Goal: Information Seeking & Learning: Check status

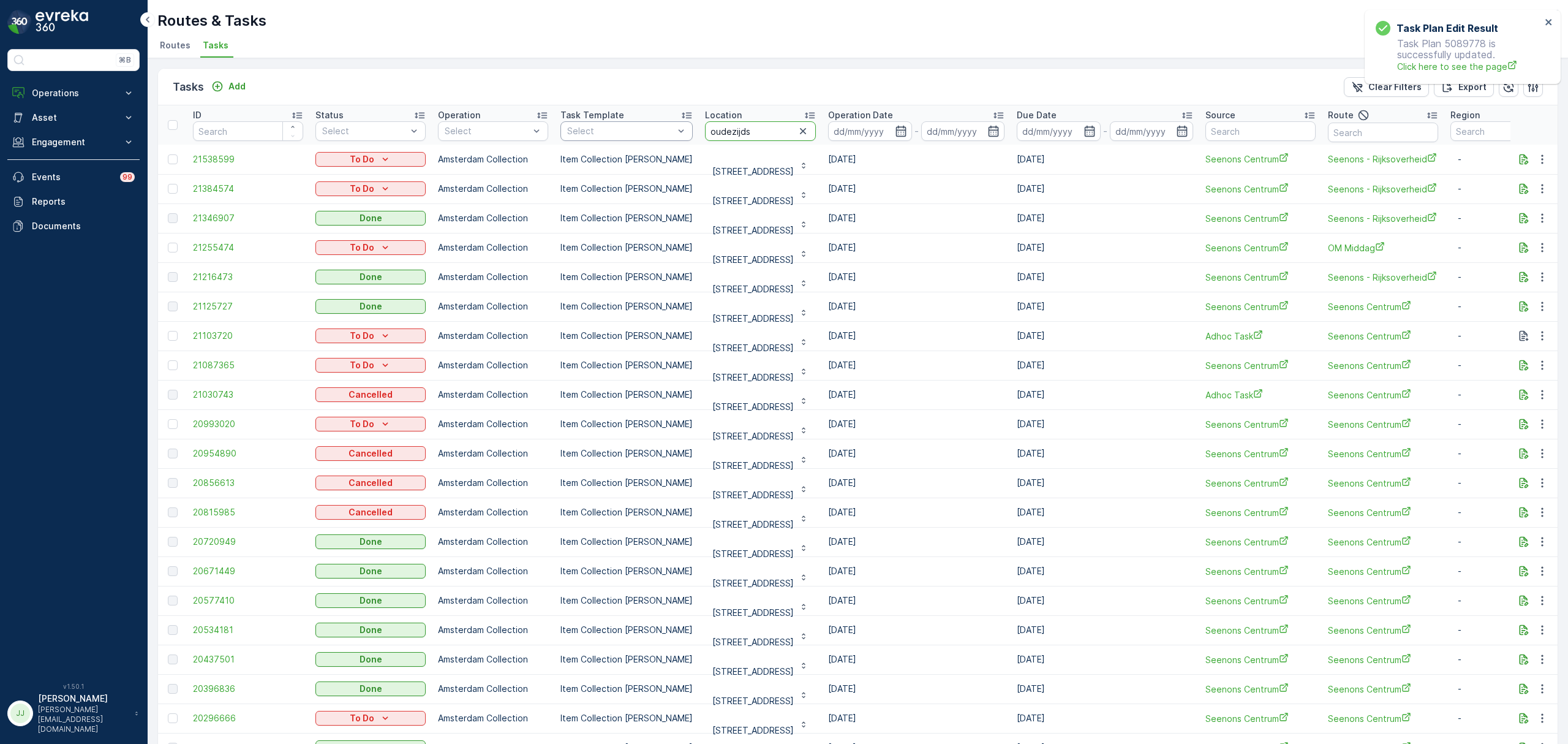
drag, startPoint x: 778, startPoint y: 138, endPoint x: 665, endPoint y: 131, distance: 113.2
click at [665, 131] on tr "ID Status Select Operation Select Task Template Select Location oudezijds Opera…" at bounding box center [1103, 124] width 1890 height 39
type input "pe"
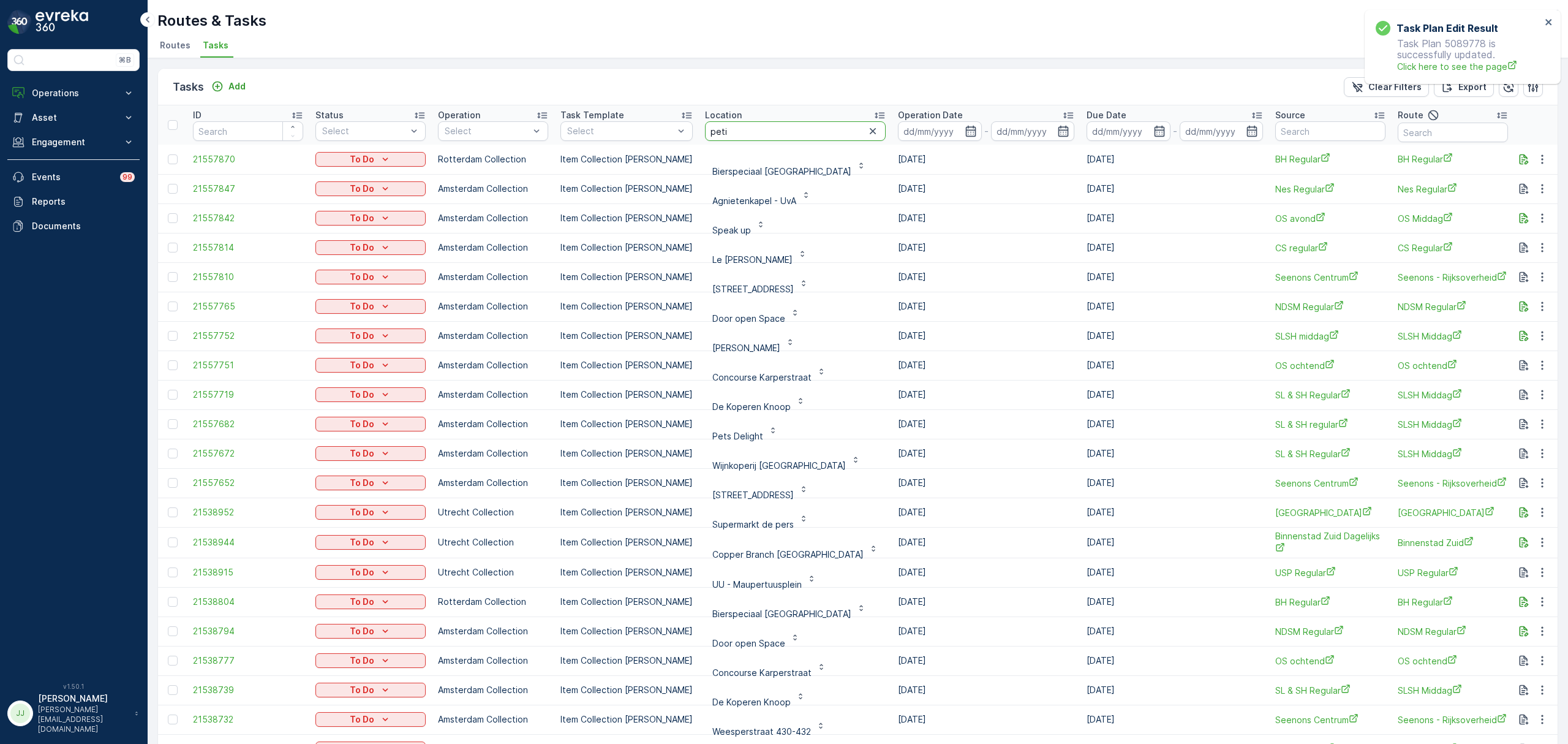
type input "petit"
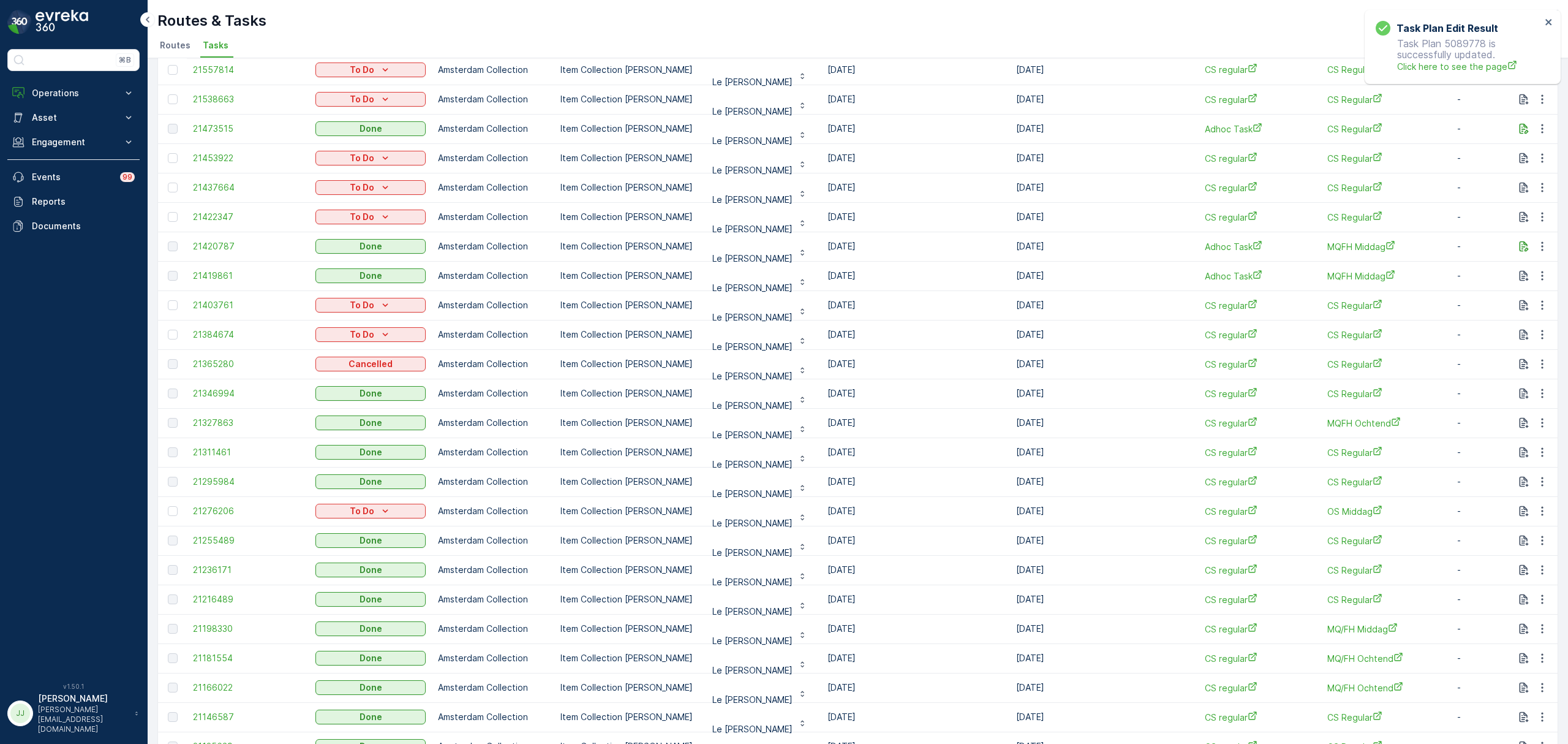
scroll to position [51, 0]
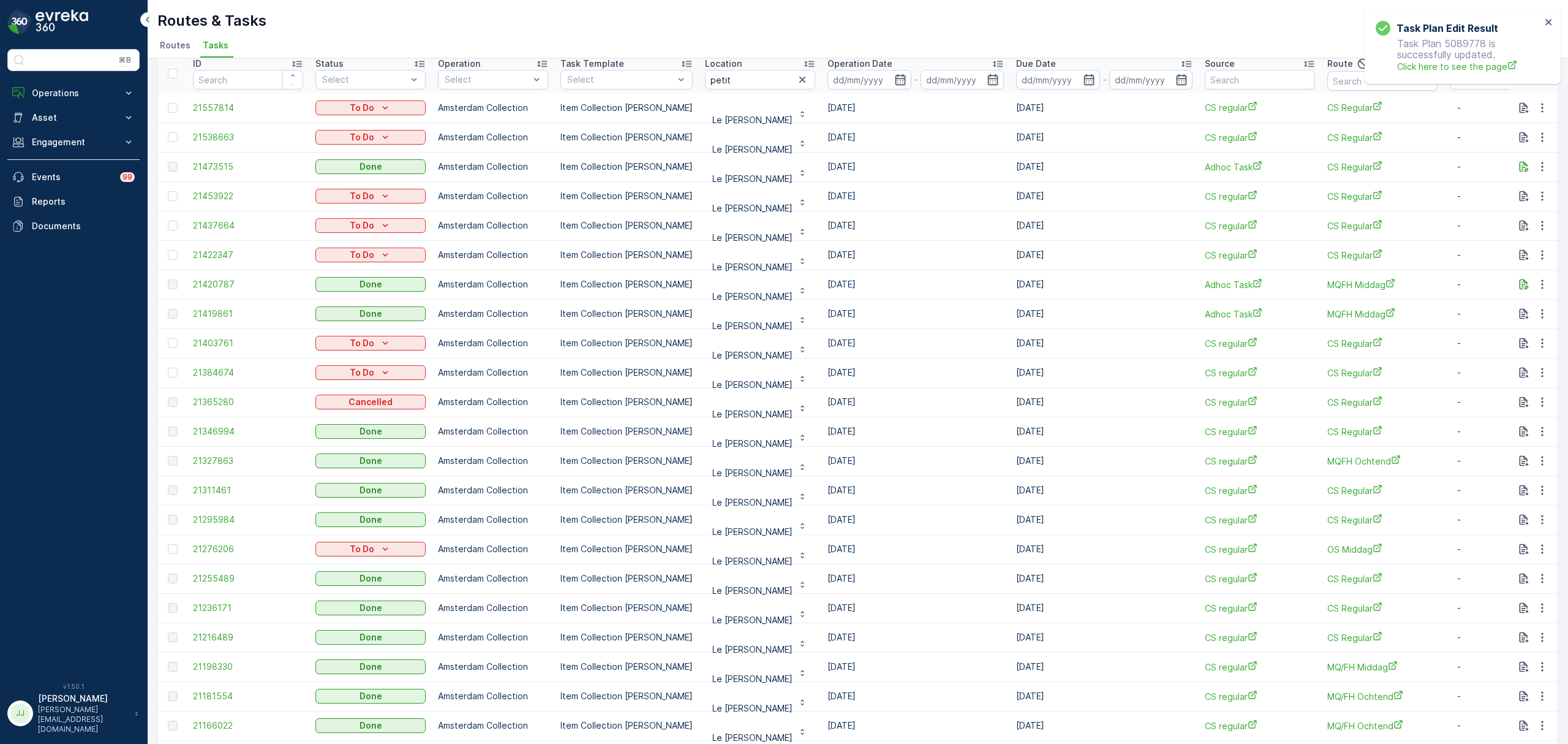
click at [992, 60] on icon at bounding box center [997, 63] width 12 height 12
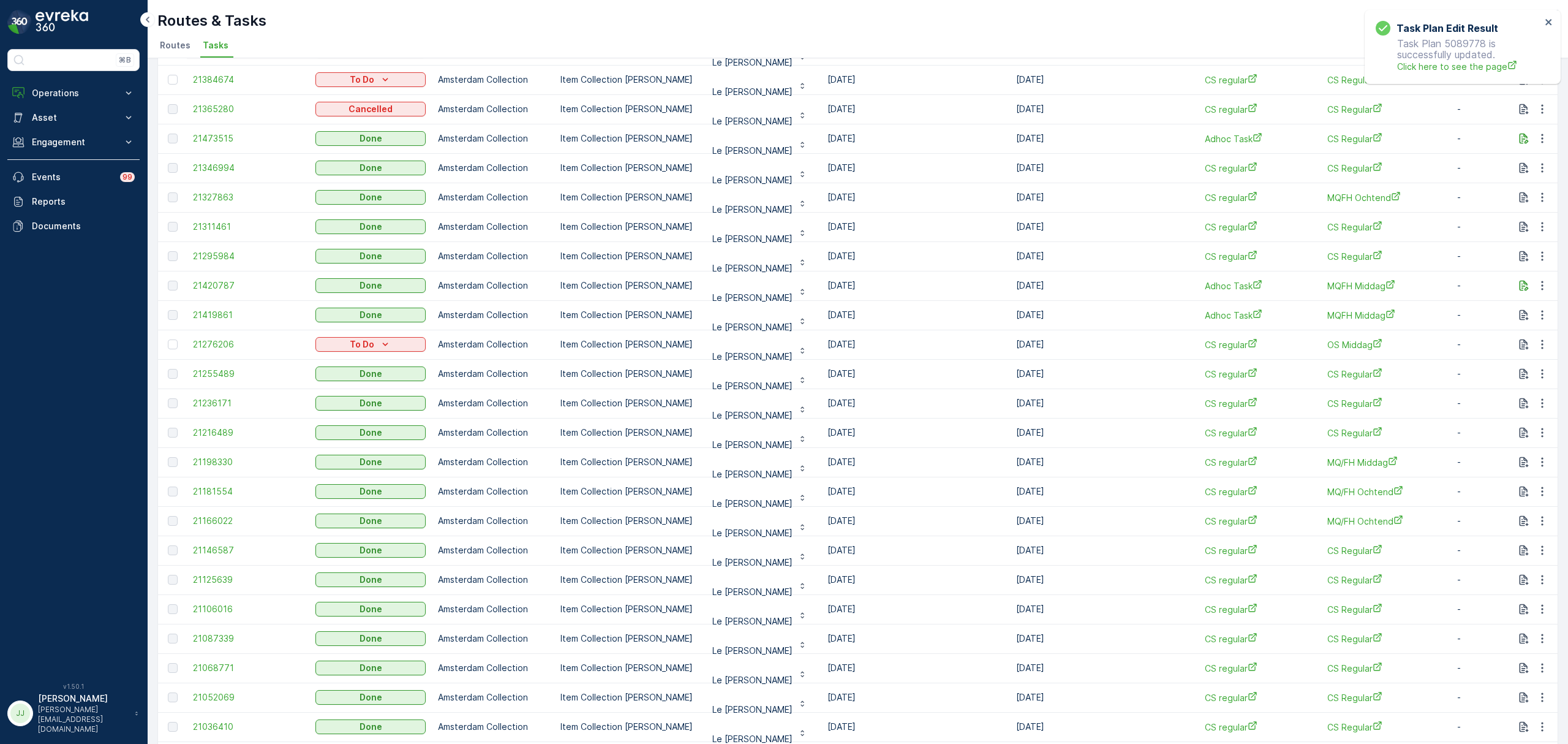
scroll to position [256, 0]
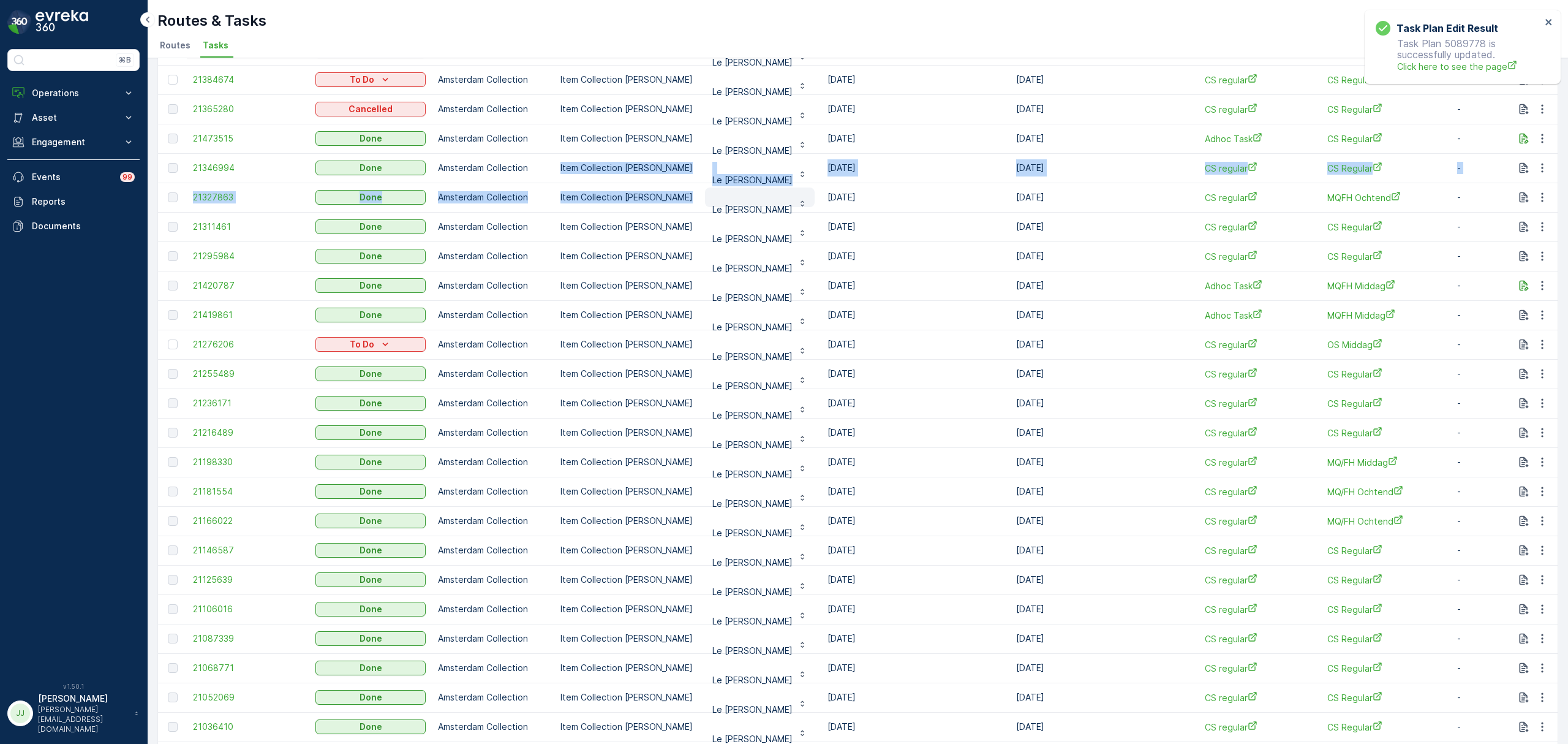
drag, startPoint x: 556, startPoint y: 165, endPoint x: 721, endPoint y: 187, distance: 166.5
click at [721, 187] on tbody "21557814 To Do Amsterdam Collection Item Collection Oscar Regulier Le Petit Geo…" at bounding box center [1103, 623] width 1890 height 1471
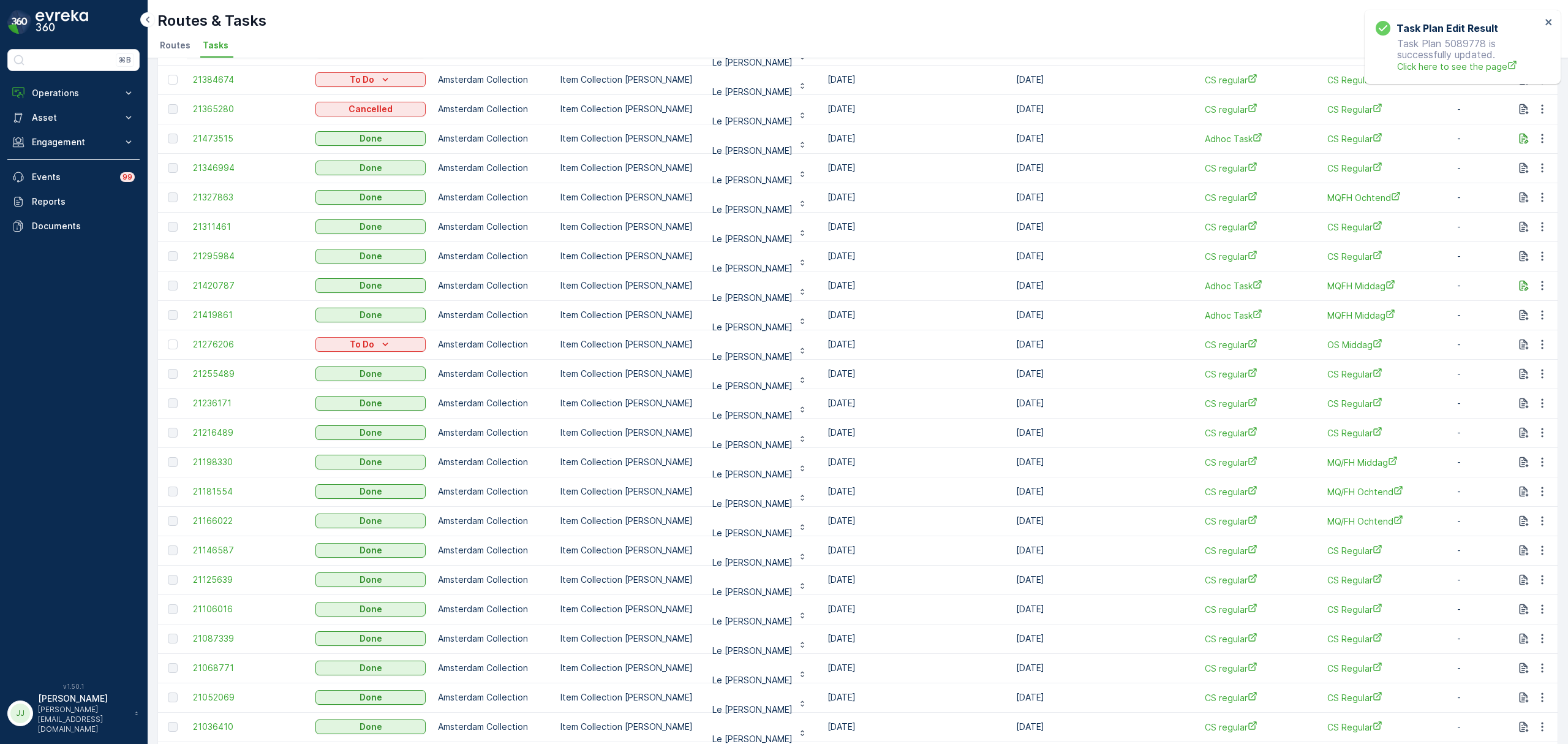
click at [662, 32] on div "Routes & Tasks Oscar Circulair ( +02:00 )" at bounding box center [858, 21] width 1401 height 22
click at [1550, 18] on icon "close" at bounding box center [1549, 22] width 8 height 10
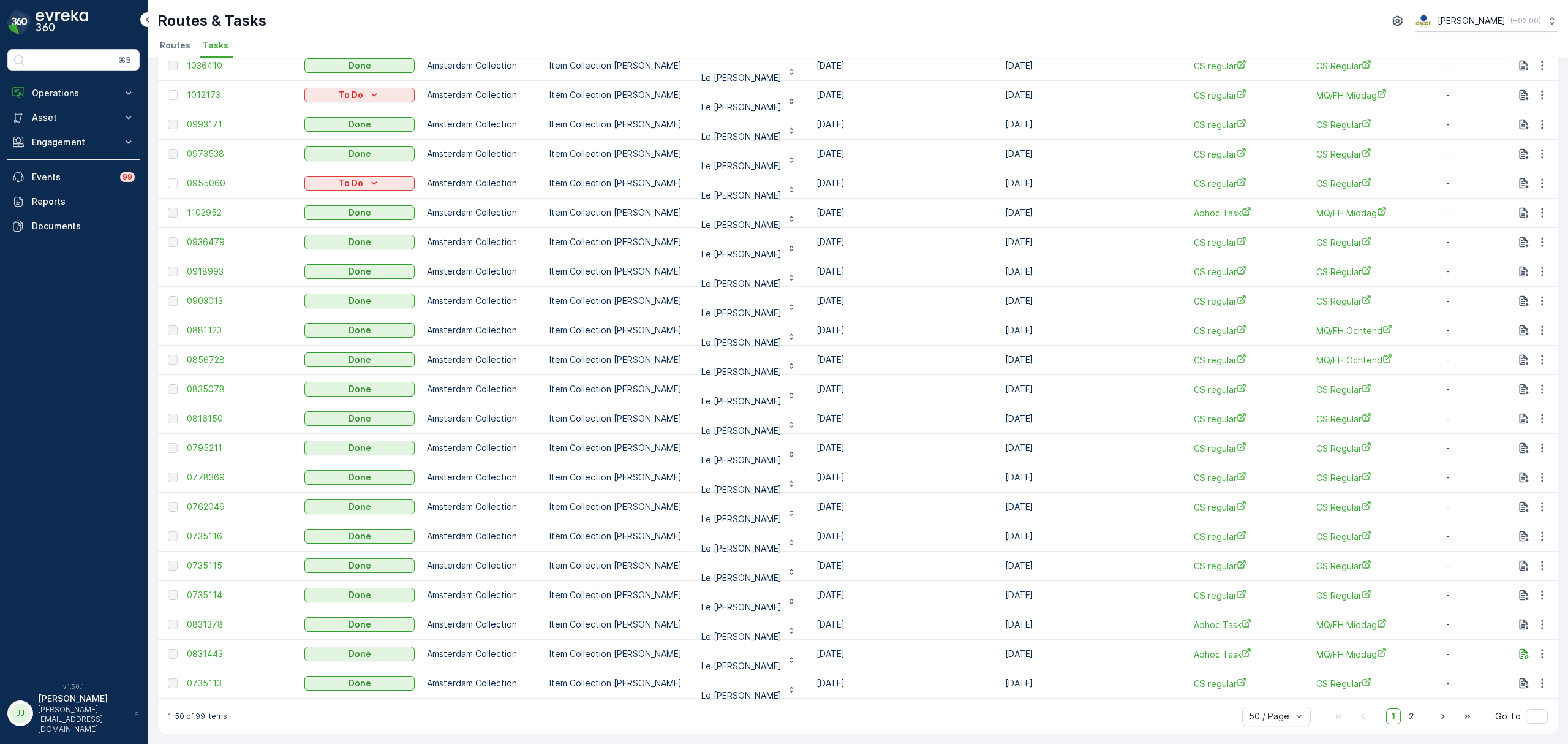
scroll to position [0, 12]
click at [1407, 713] on span "2" at bounding box center [1412, 716] width 17 height 16
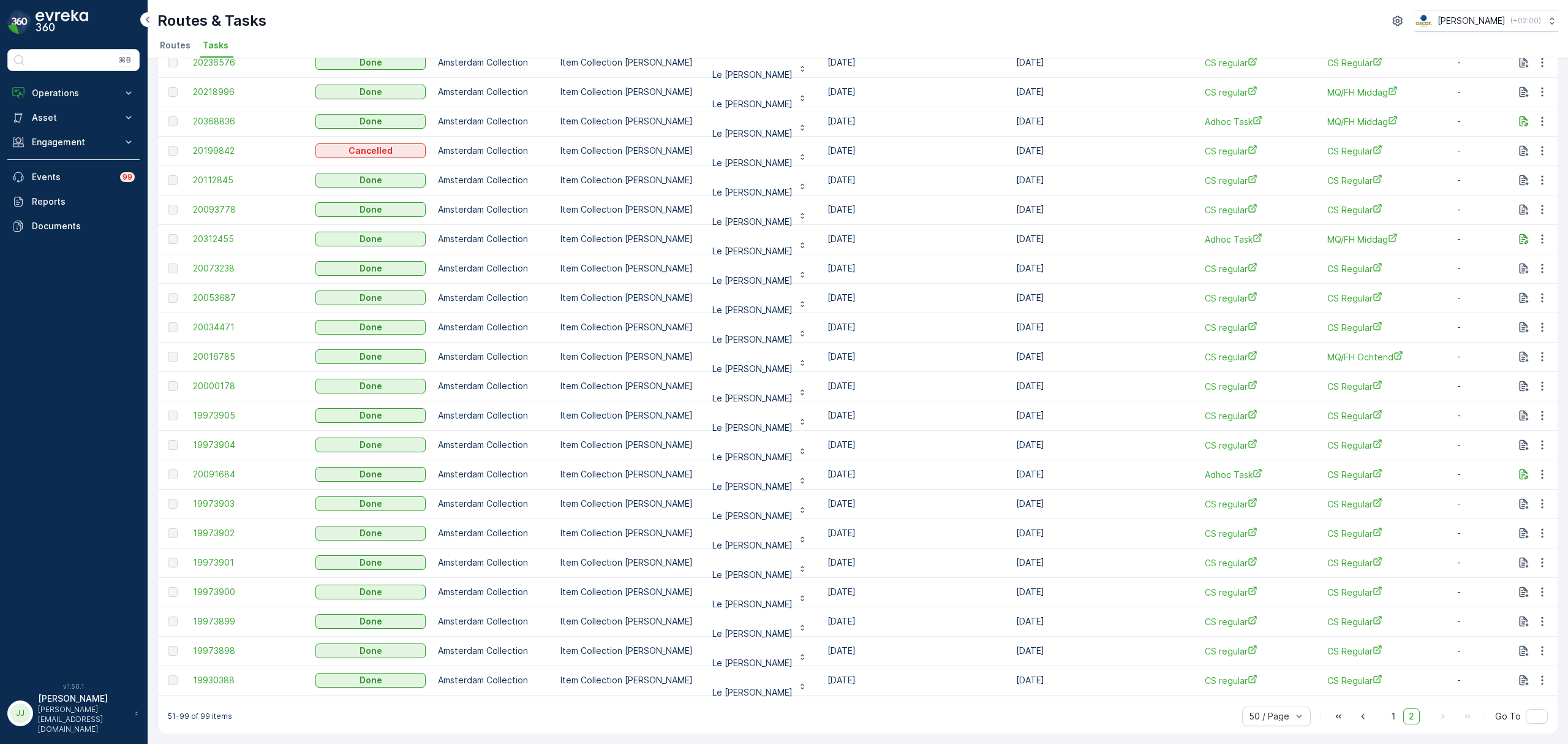
scroll to position [893, 0]
click at [1390, 719] on span "1" at bounding box center [1393, 716] width 15 height 16
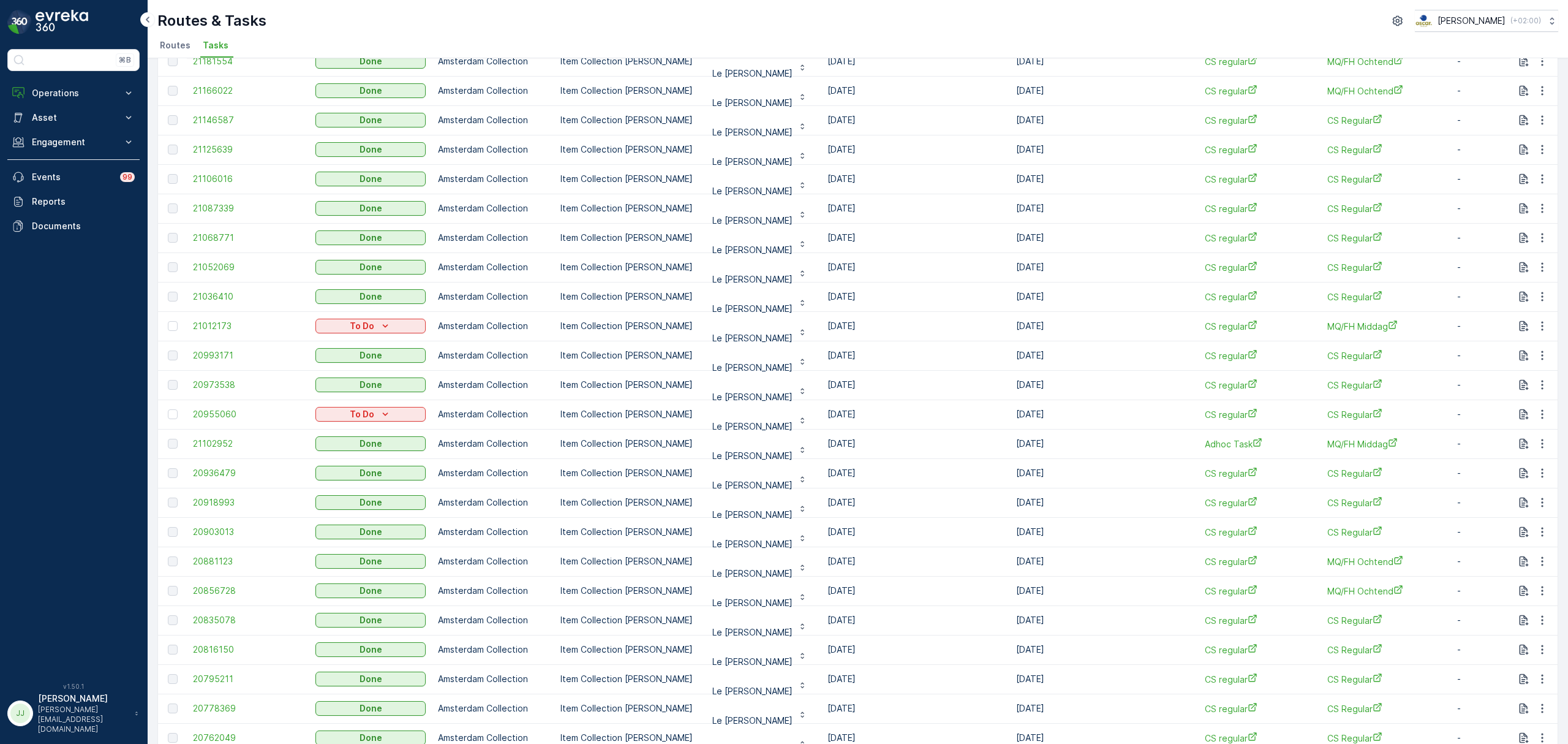
scroll to position [678, 0]
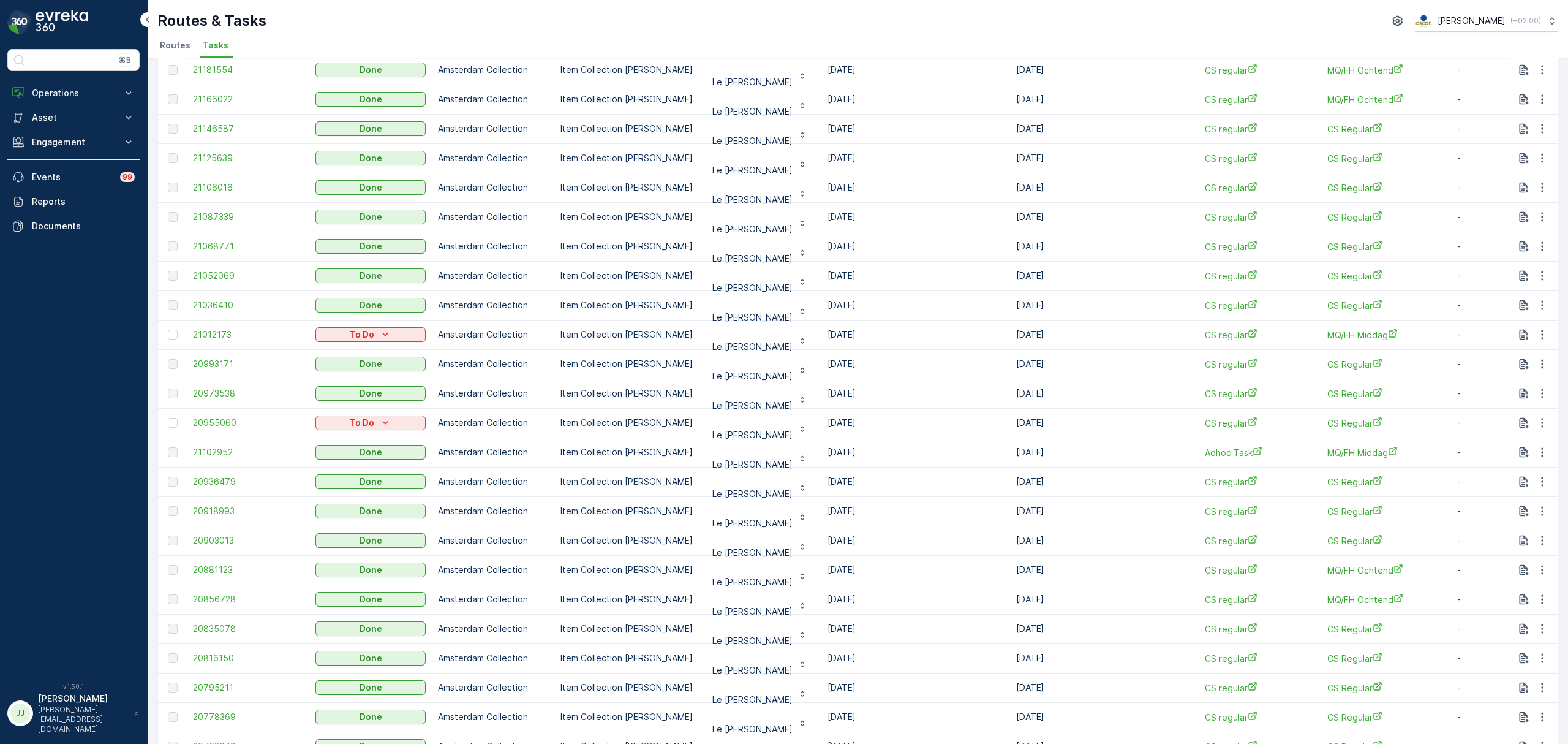
drag, startPoint x: 878, startPoint y: 423, endPoint x: 895, endPoint y: 439, distance: 23.3
click at [895, 439] on tbody "21557814 To Do Amsterdam Collection Item Collection Oscar Regulier Le Petit Geo…" at bounding box center [1103, 202] width 1890 height 1471
drag, startPoint x: 821, startPoint y: 421, endPoint x: 877, endPoint y: 448, distance: 62.2
click at [877, 448] on tbody "21557814 To Do Amsterdam Collection Item Collection Oscar Regulier Le Petit Geo…" at bounding box center [1103, 202] width 1890 height 1471
click at [810, 334] on td "Le [PERSON_NAME]" at bounding box center [760, 335] width 122 height 30
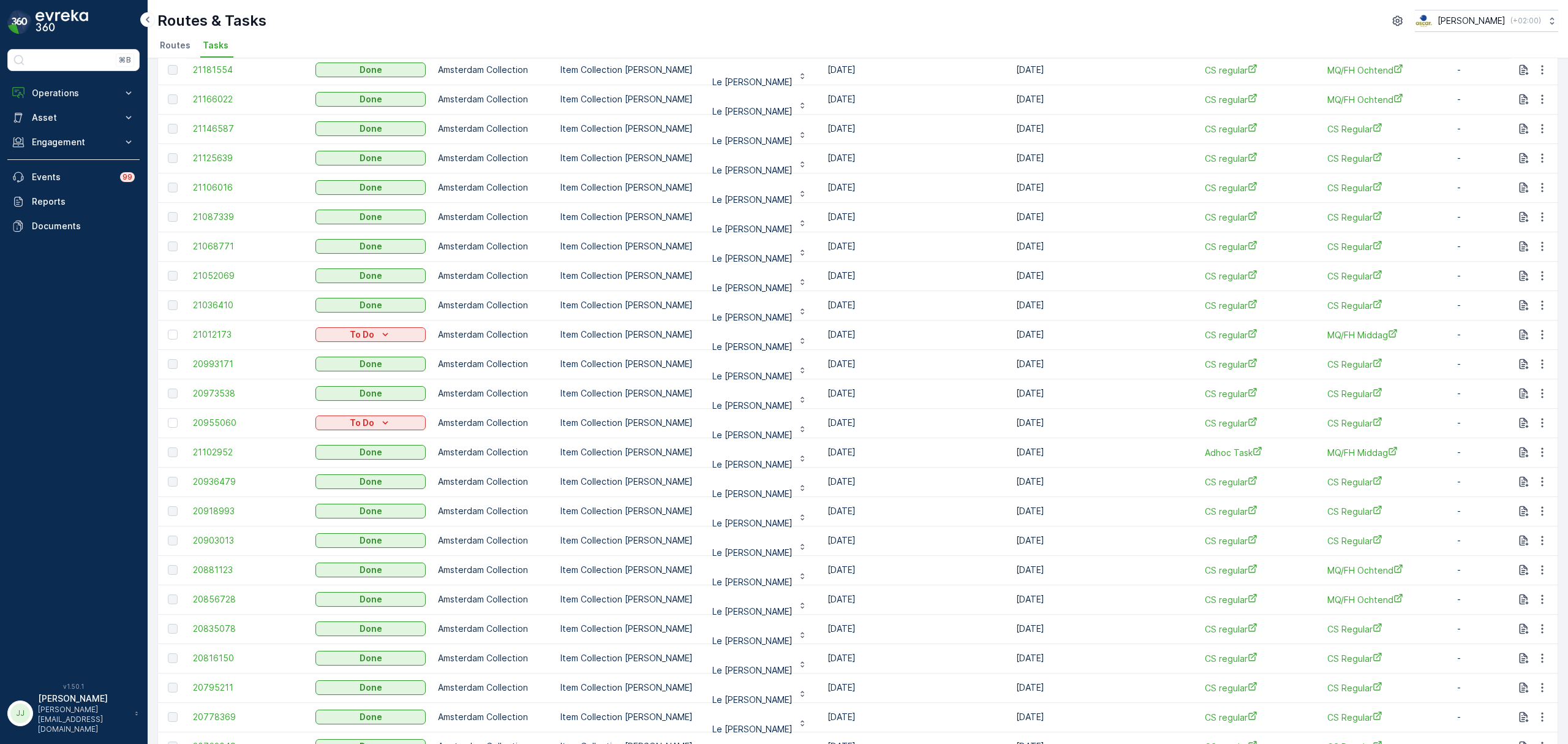
drag, startPoint x: 822, startPoint y: 329, endPoint x: 893, endPoint y: 337, distance: 71.4
click at [892, 338] on td "[DATE]" at bounding box center [915, 335] width 188 height 30
click at [893, 337] on td "[DATE]" at bounding box center [915, 335] width 188 height 30
click at [790, 337] on tr "21012173 To Do Amsterdam Collection Item Collection Oscar Regulier Le Petit Geo…" at bounding box center [1103, 335] width 1890 height 30
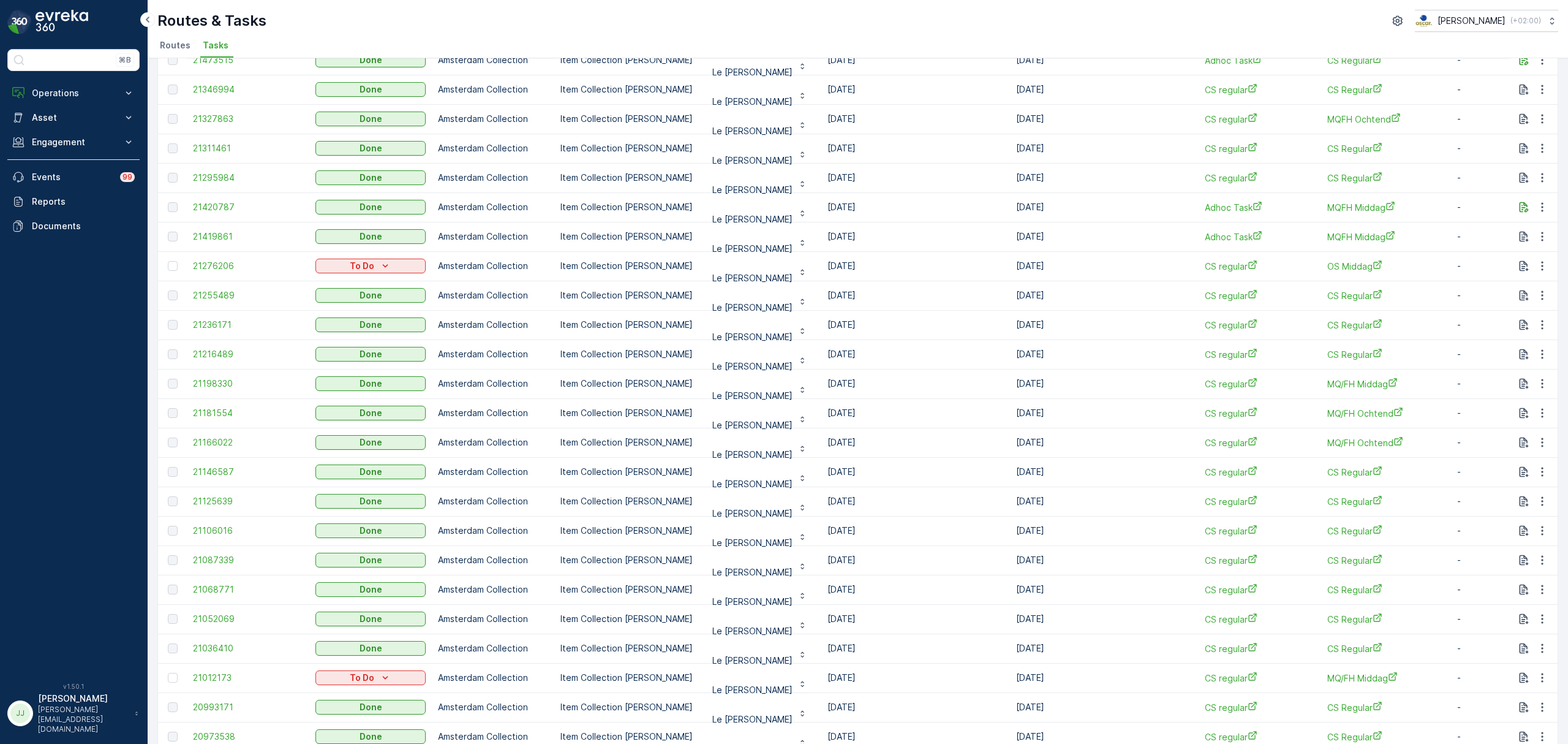
scroll to position [269, 0]
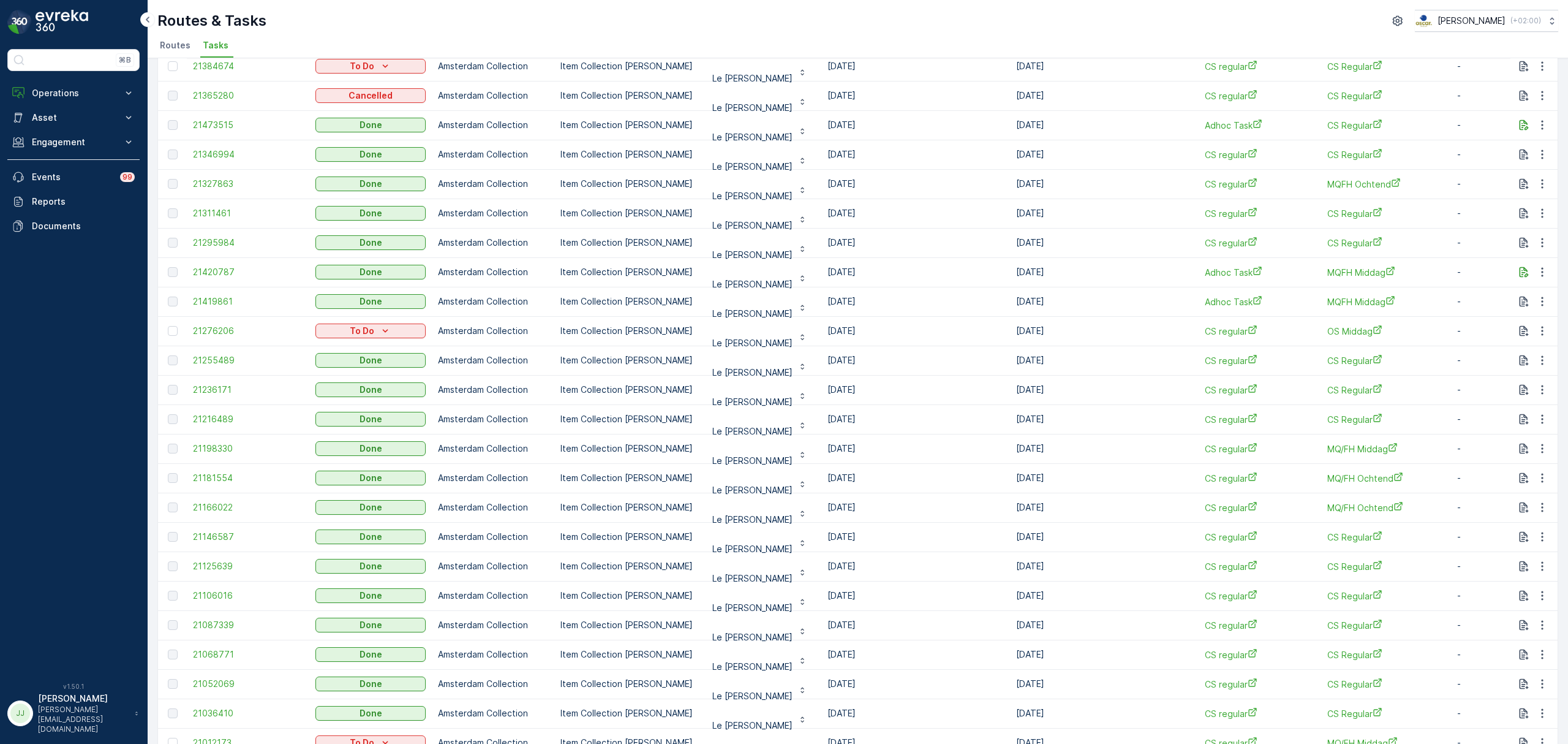
drag, startPoint x: 848, startPoint y: 329, endPoint x: 862, endPoint y: 298, distance: 34.0
click at [862, 298] on tbody "21557814 To Do Amsterdam Collection Item Collection Oscar Regulier Le Petit Geo…" at bounding box center [1103, 610] width 1890 height 1471
drag, startPoint x: 819, startPoint y: 296, endPoint x: 855, endPoint y: 326, distance: 46.9
click at [855, 326] on tbody "21557814 To Do Amsterdam Collection Item Collection Oscar Regulier Le Petit Geo…" at bounding box center [1103, 610] width 1890 height 1471
click at [873, 323] on td "[DATE]" at bounding box center [915, 331] width 188 height 30
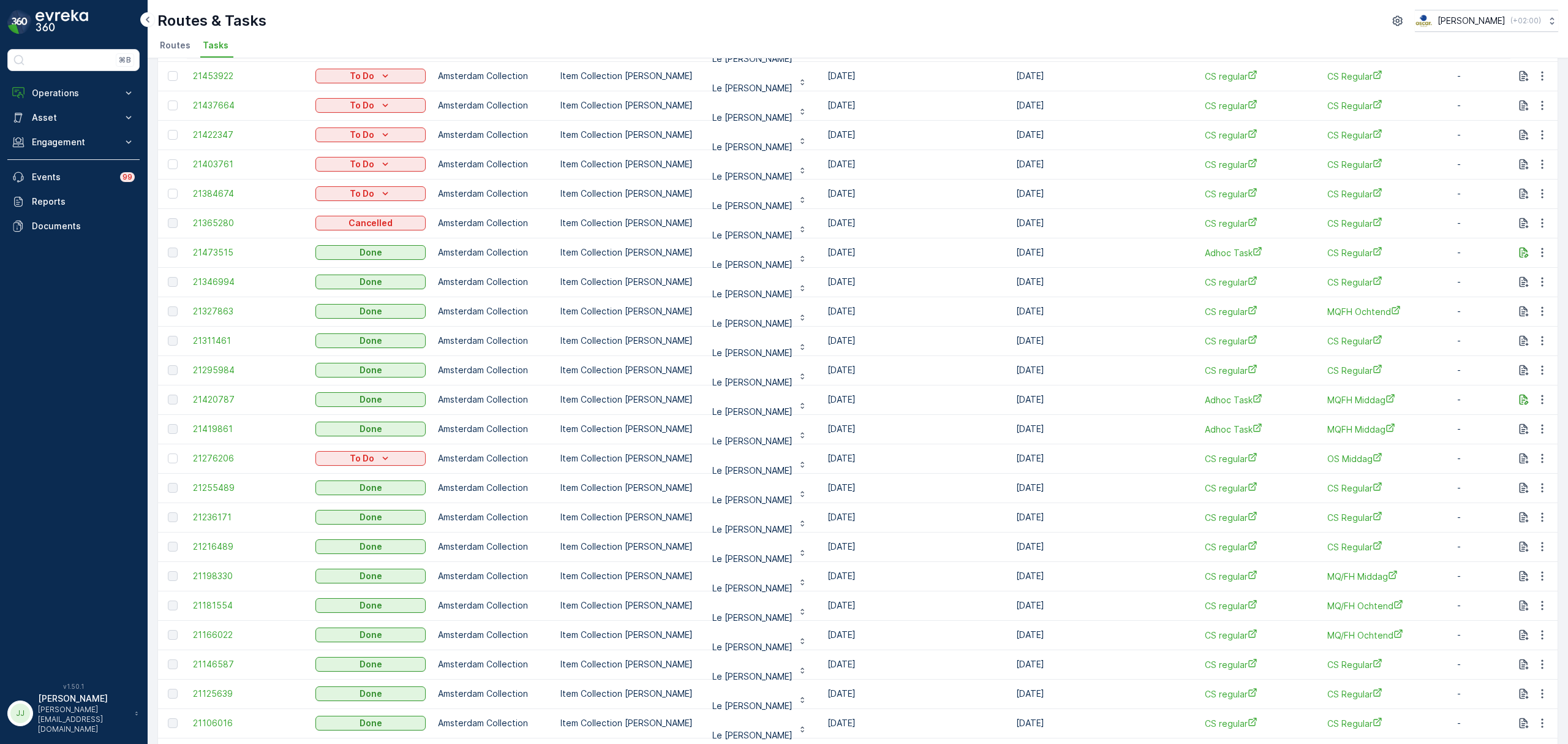
scroll to position [106, 0]
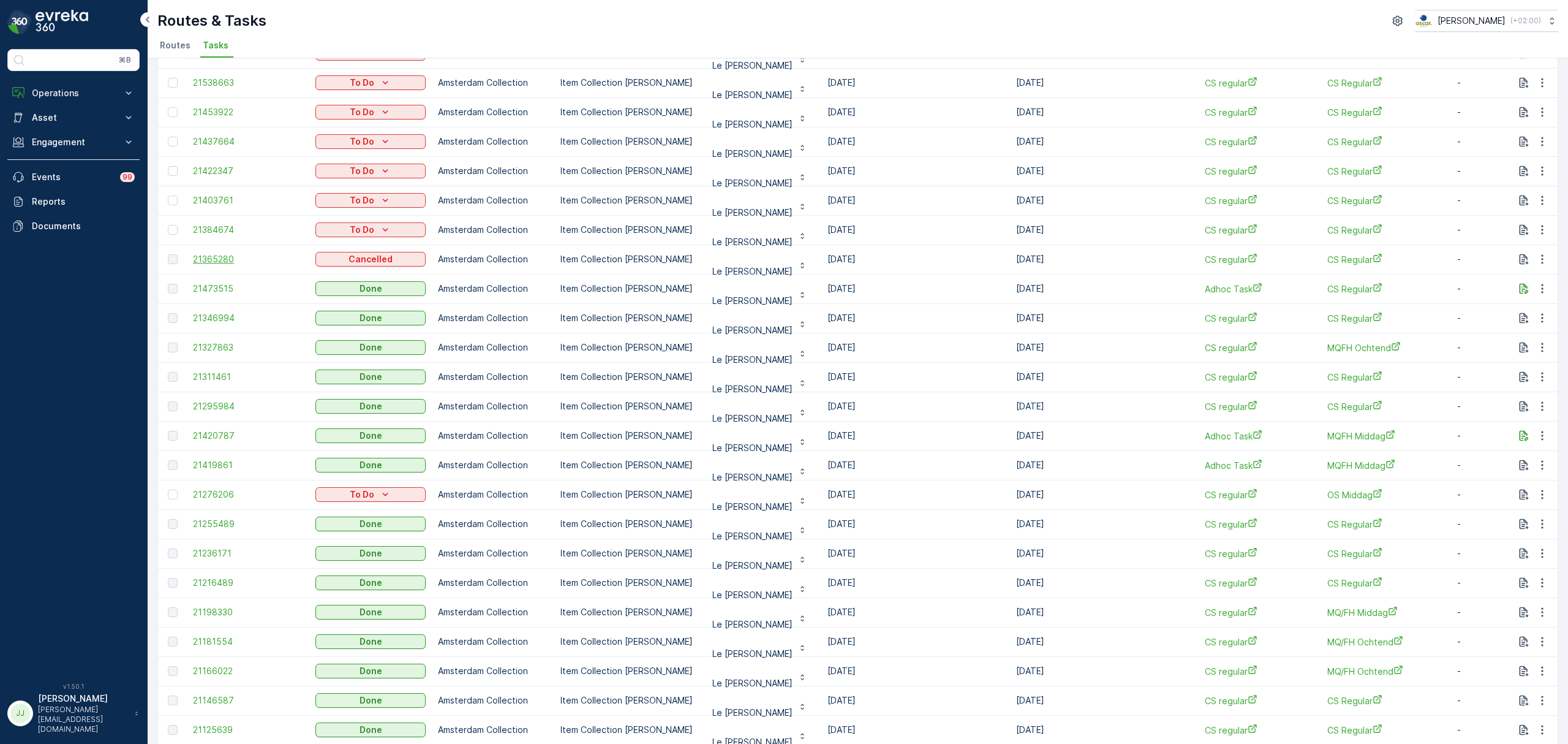
drag, startPoint x: 867, startPoint y: 260, endPoint x: 279, endPoint y: 262, distance: 588.0
click at [279, 262] on tr "21365280 Cancelled Amsterdam Collection Item Collection Oscar Regulier Le Petit…" at bounding box center [1103, 259] width 1890 height 30
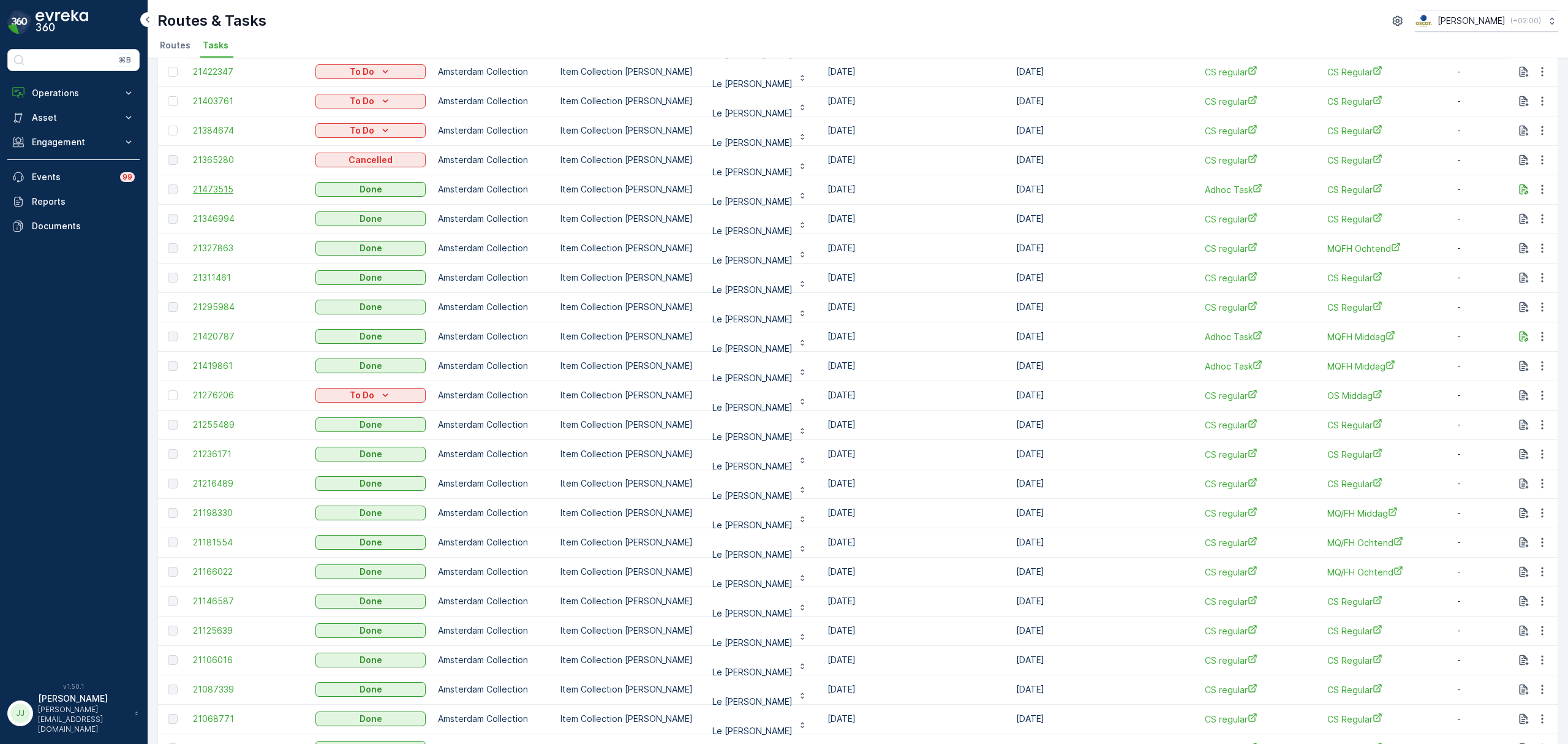
scroll to position [0, 0]
click at [447, 6] on div "Routes & Tasks Oscar Circulair ( +02:00 ) Routes Tasks" at bounding box center [858, 29] width 1421 height 58
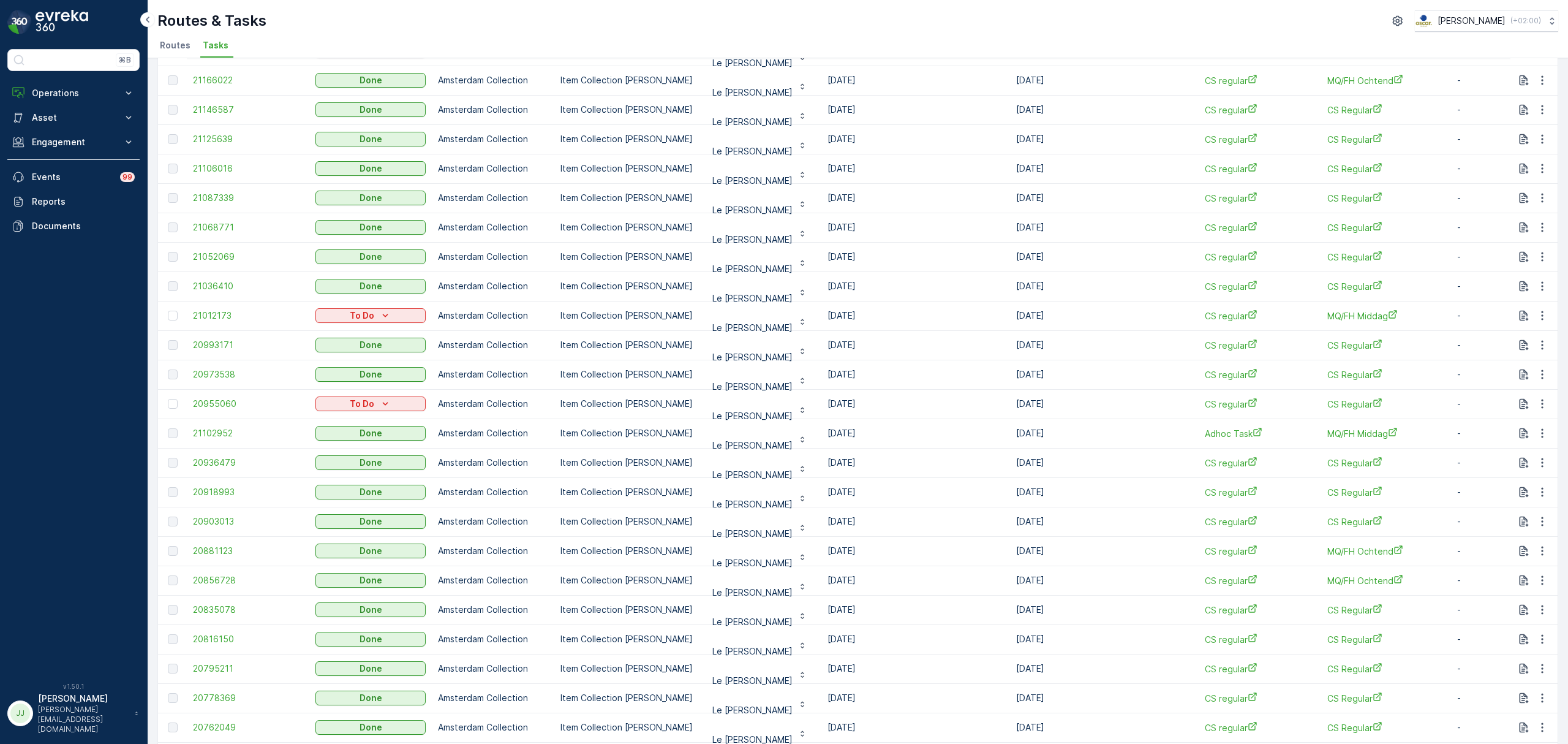
scroll to position [923, 0]
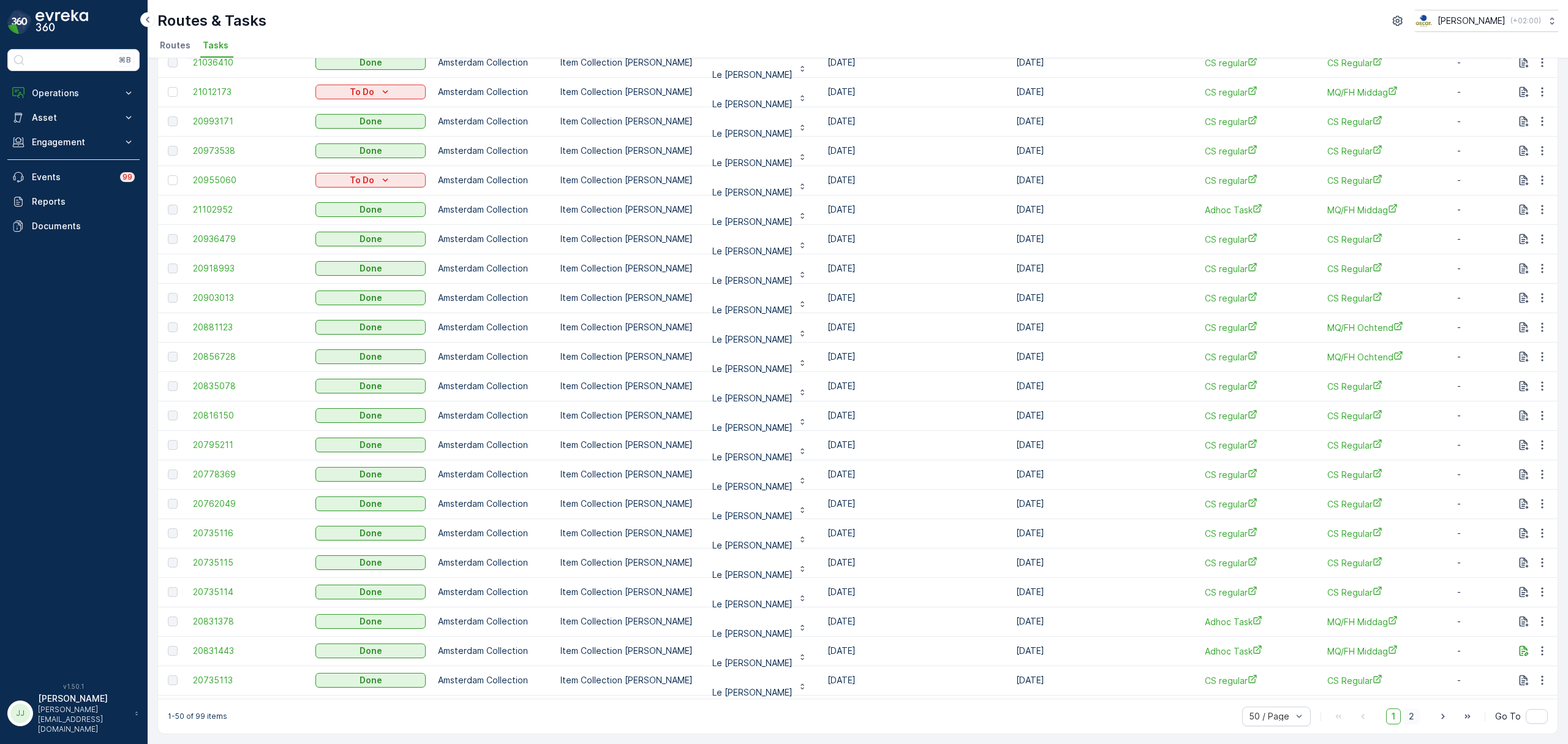
click at [1412, 719] on span "2" at bounding box center [1412, 716] width 17 height 16
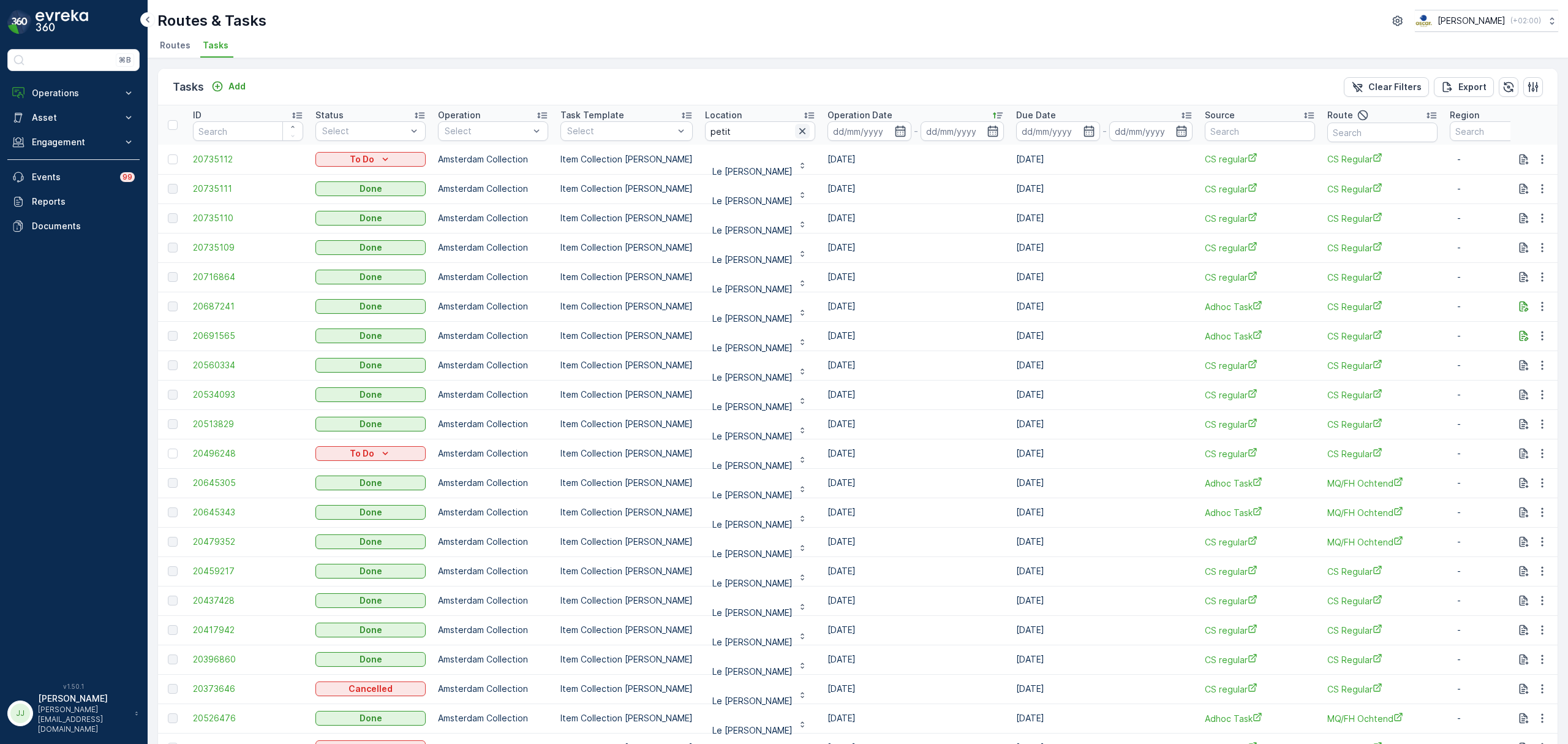
click at [799, 130] on icon "button" at bounding box center [803, 131] width 6 height 6
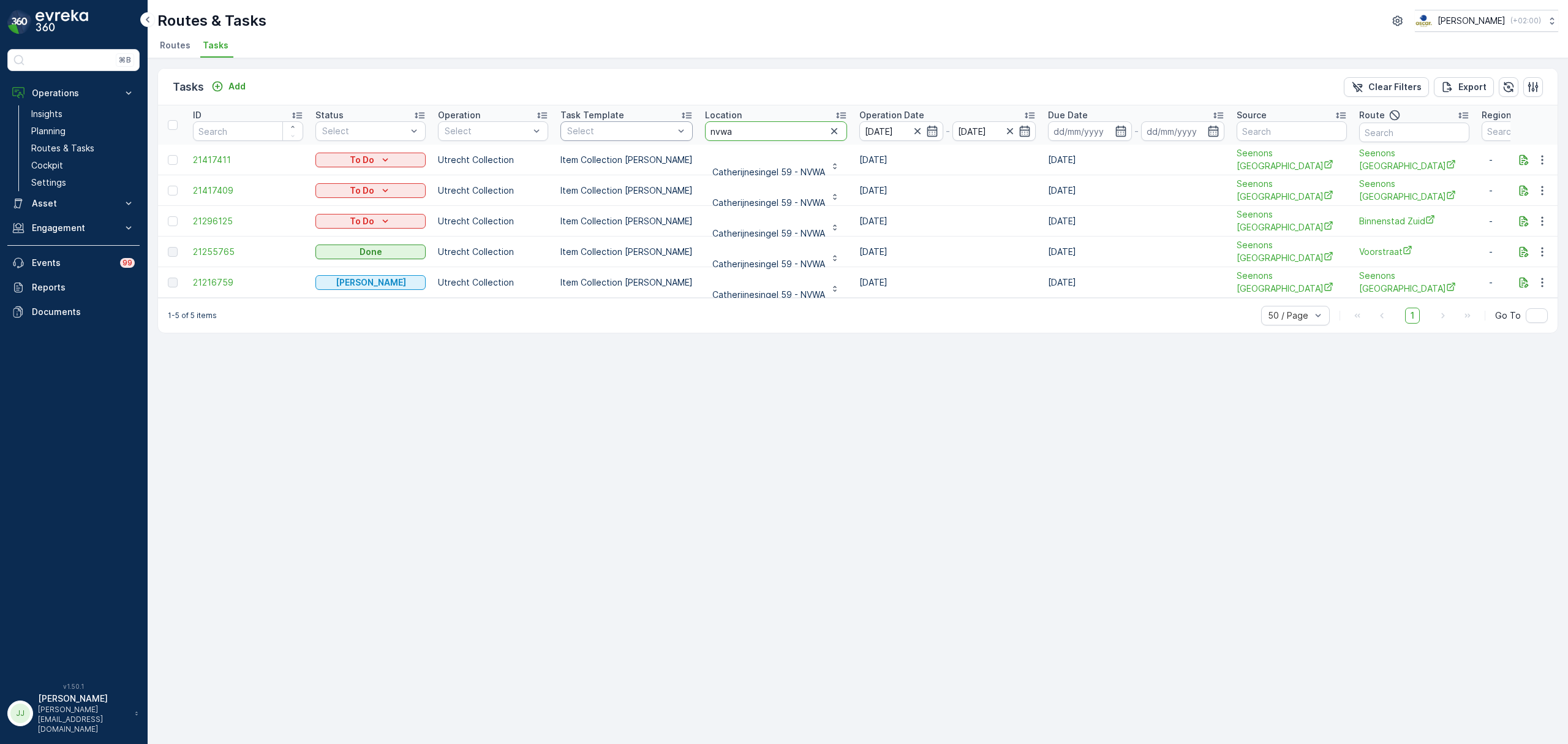
drag, startPoint x: 761, startPoint y: 129, endPoint x: 566, endPoint y: 135, distance: 195.1
click at [566, 135] on tr "ID Status Select Operation Select Task Template Select Location nvwa Operation …" at bounding box center [1119, 124] width 1922 height 39
type input "[PERSON_NAME]"
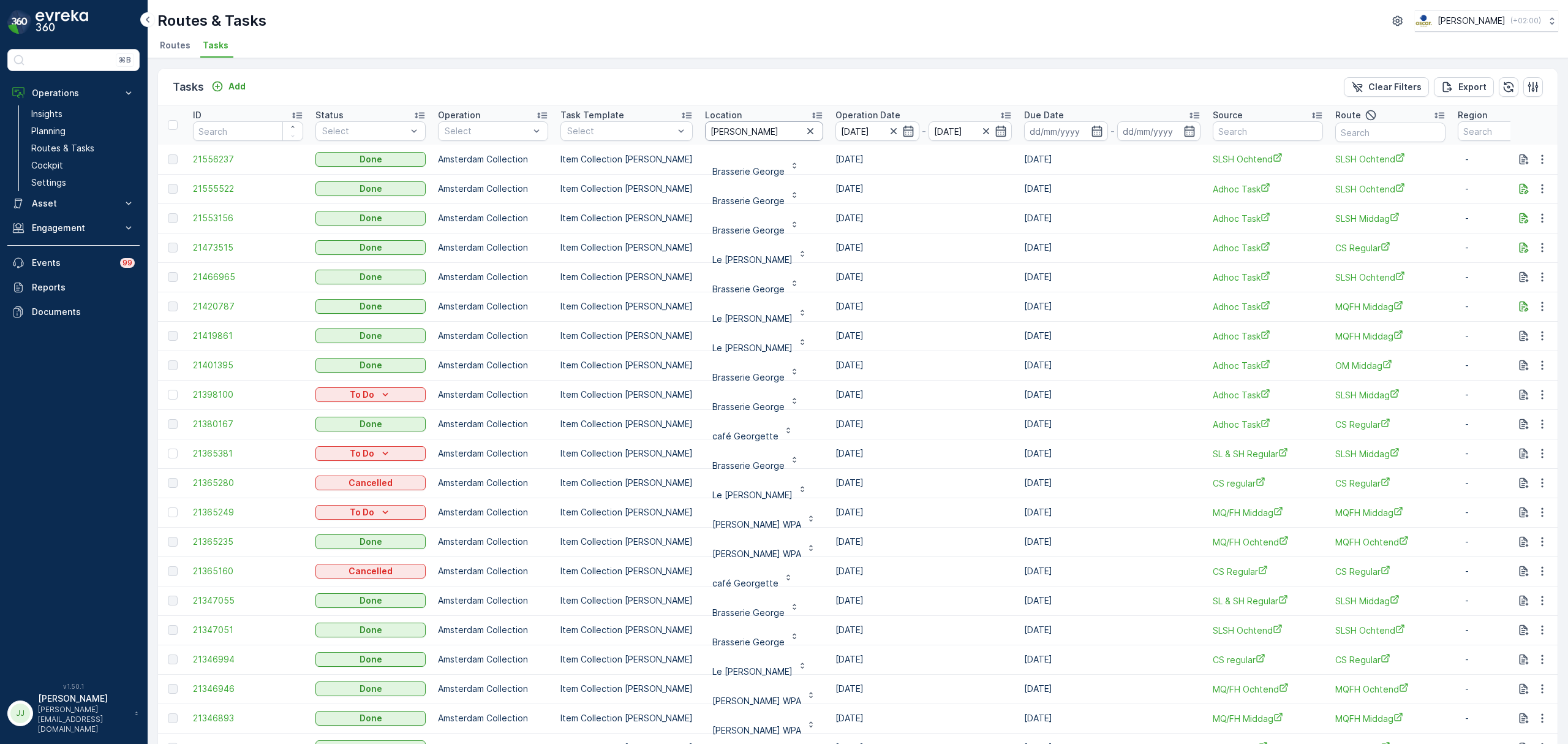
click at [744, 132] on input "[PERSON_NAME]" at bounding box center [764, 131] width 118 height 20
click at [980, 133] on icon "button" at bounding box center [986, 131] width 12 height 12
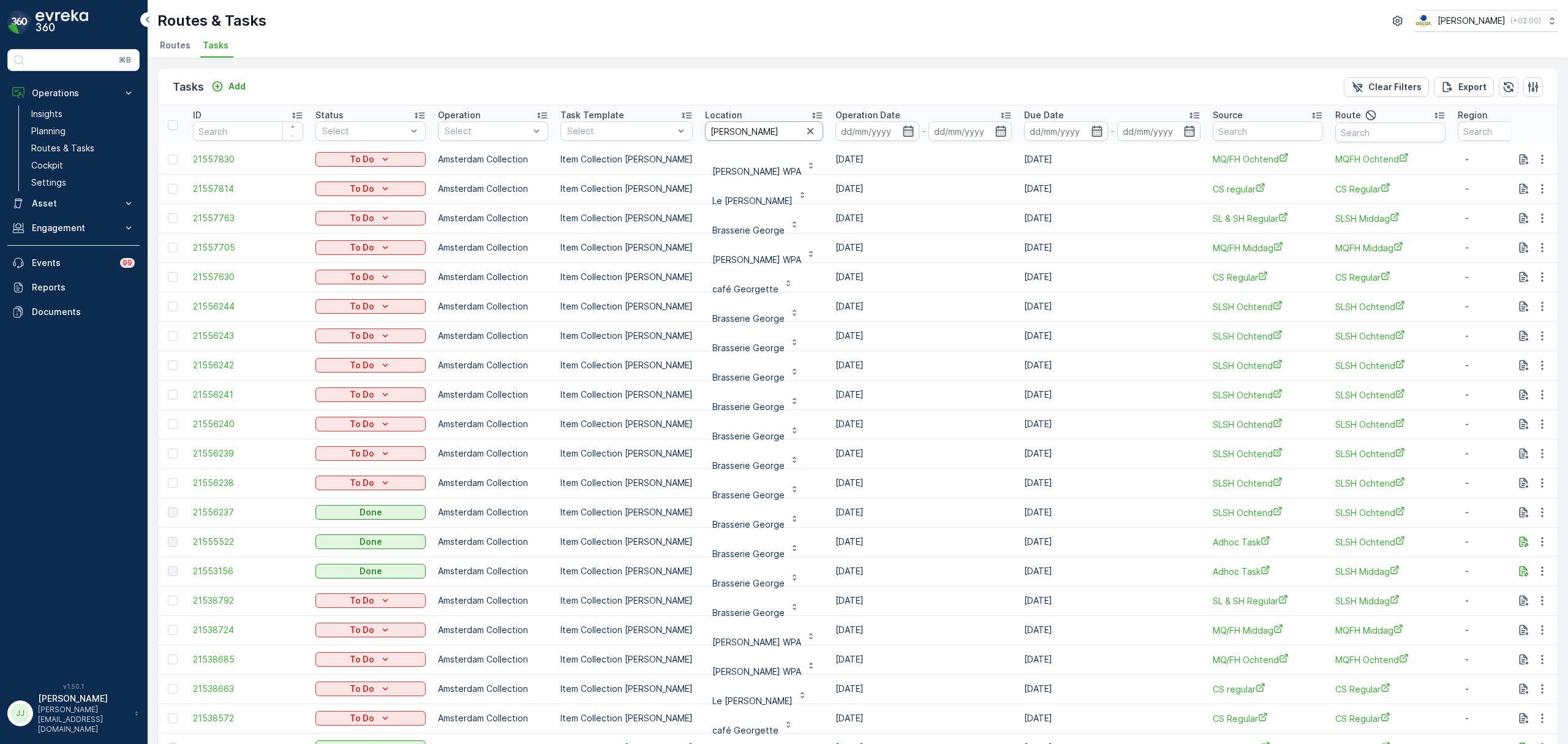
click at [767, 130] on input "[PERSON_NAME]" at bounding box center [764, 131] width 118 height 20
type input "georget"
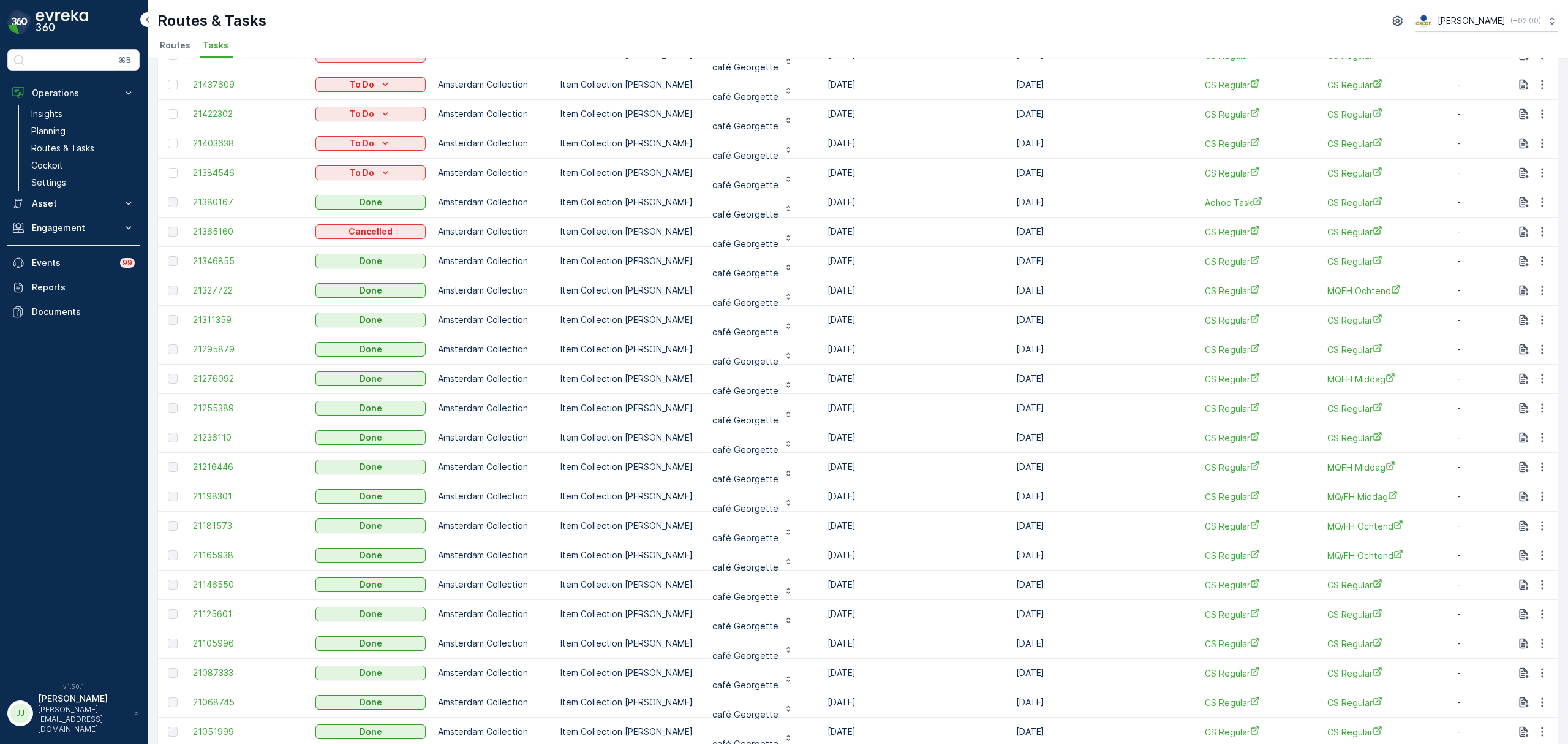
scroll to position [3, 0]
click at [222, 316] on span "21311359" at bounding box center [248, 316] width 110 height 12
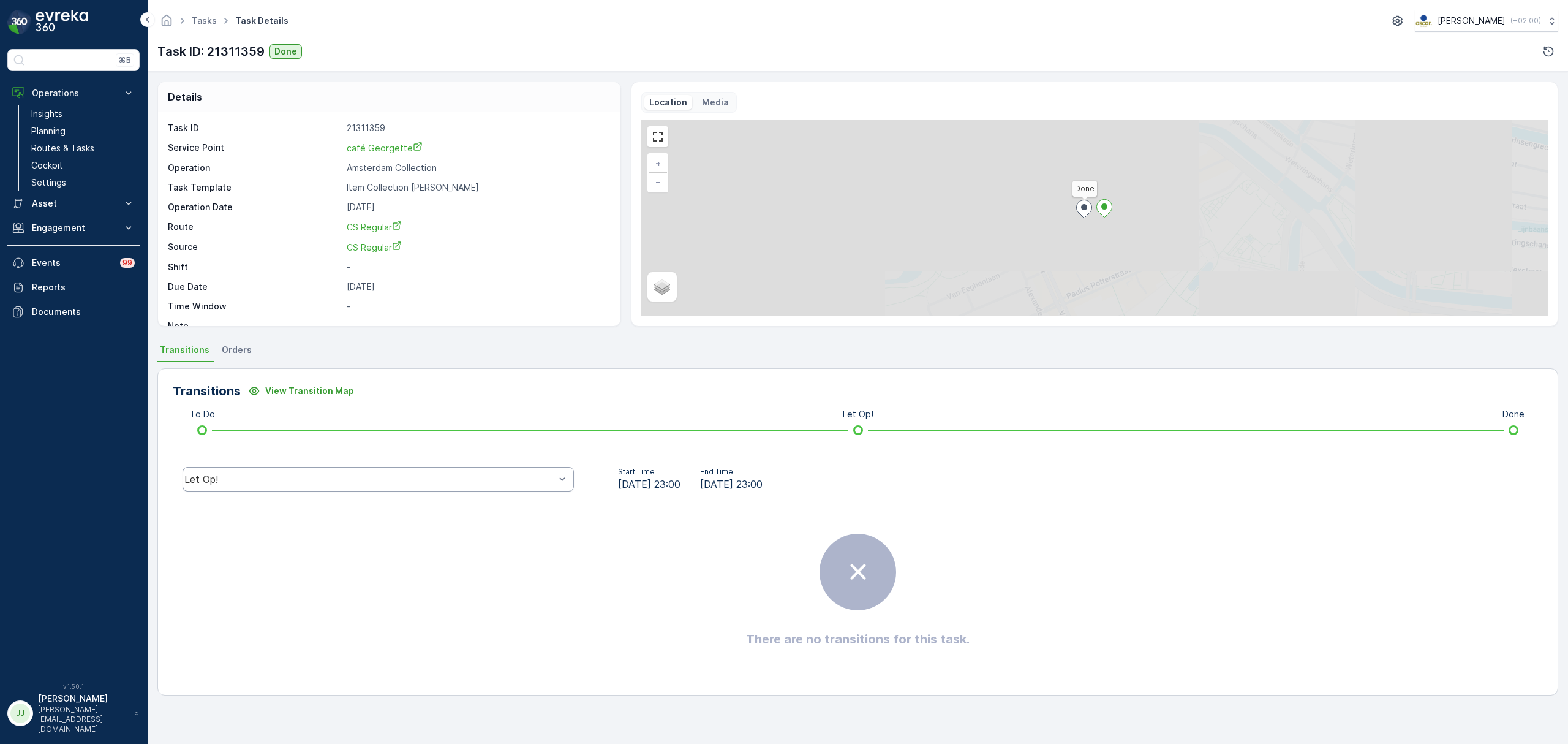
click at [397, 469] on div "Let Op!" at bounding box center [378, 479] width 392 height 24
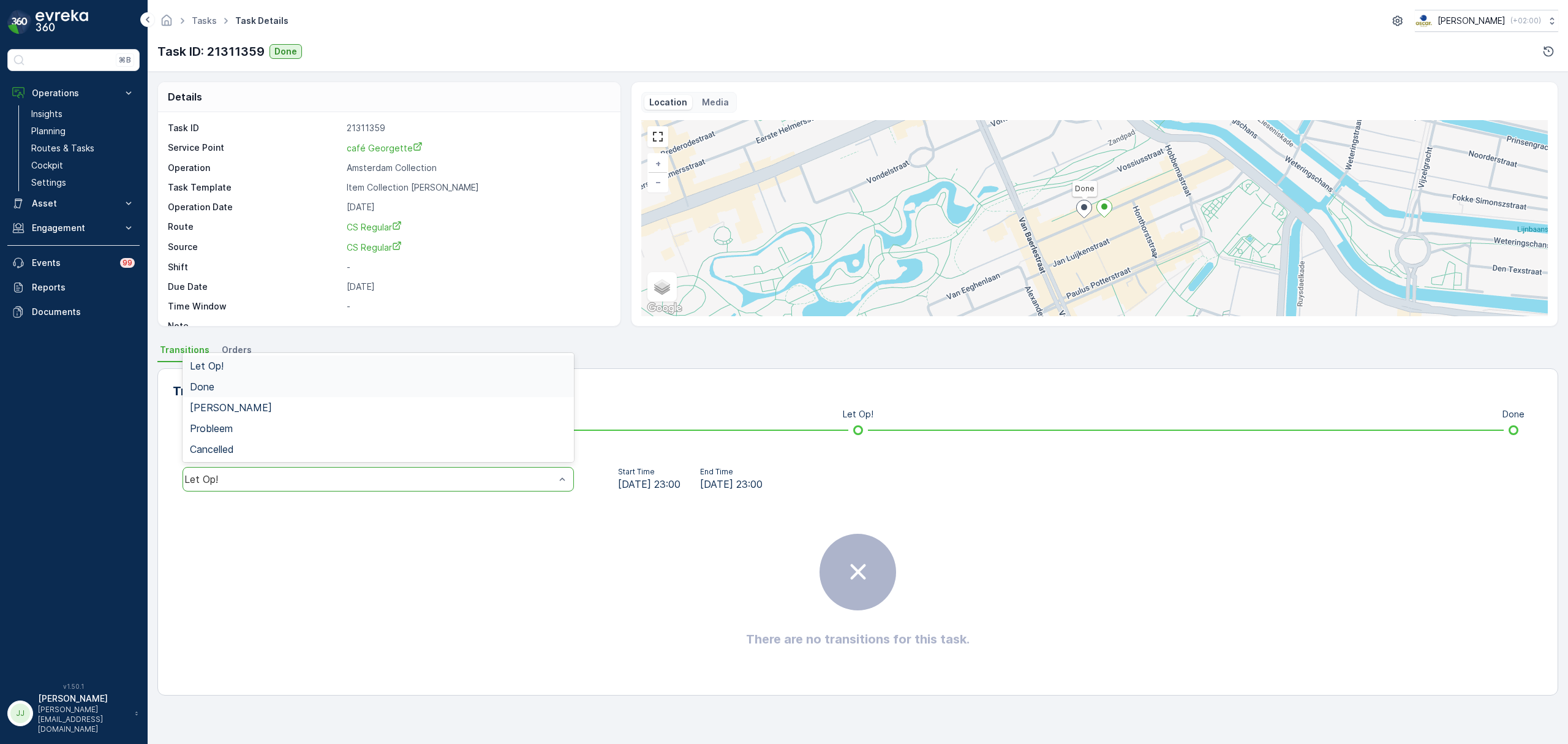
click at [311, 391] on div "Done" at bounding box center [378, 386] width 377 height 11
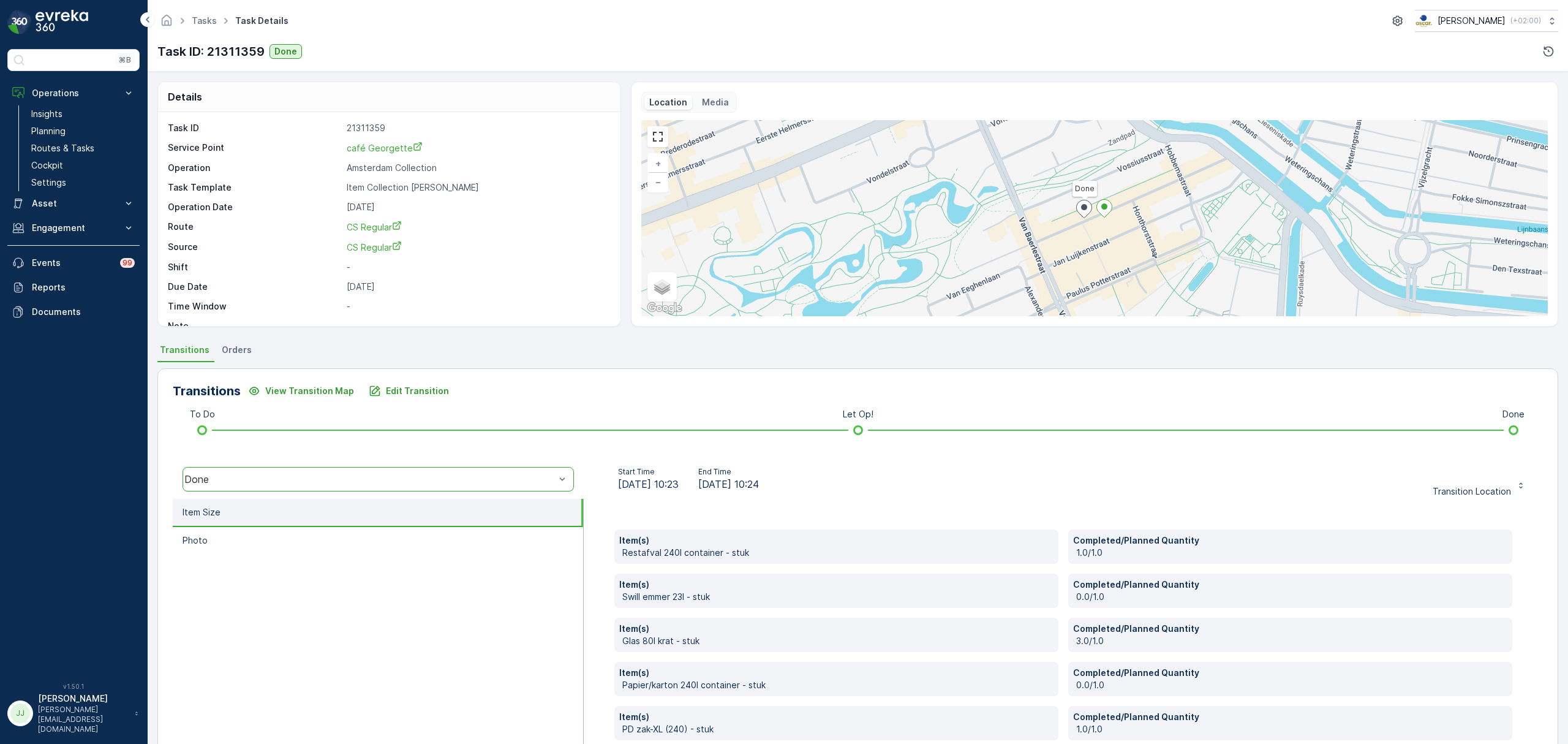
scroll to position [109, 0]
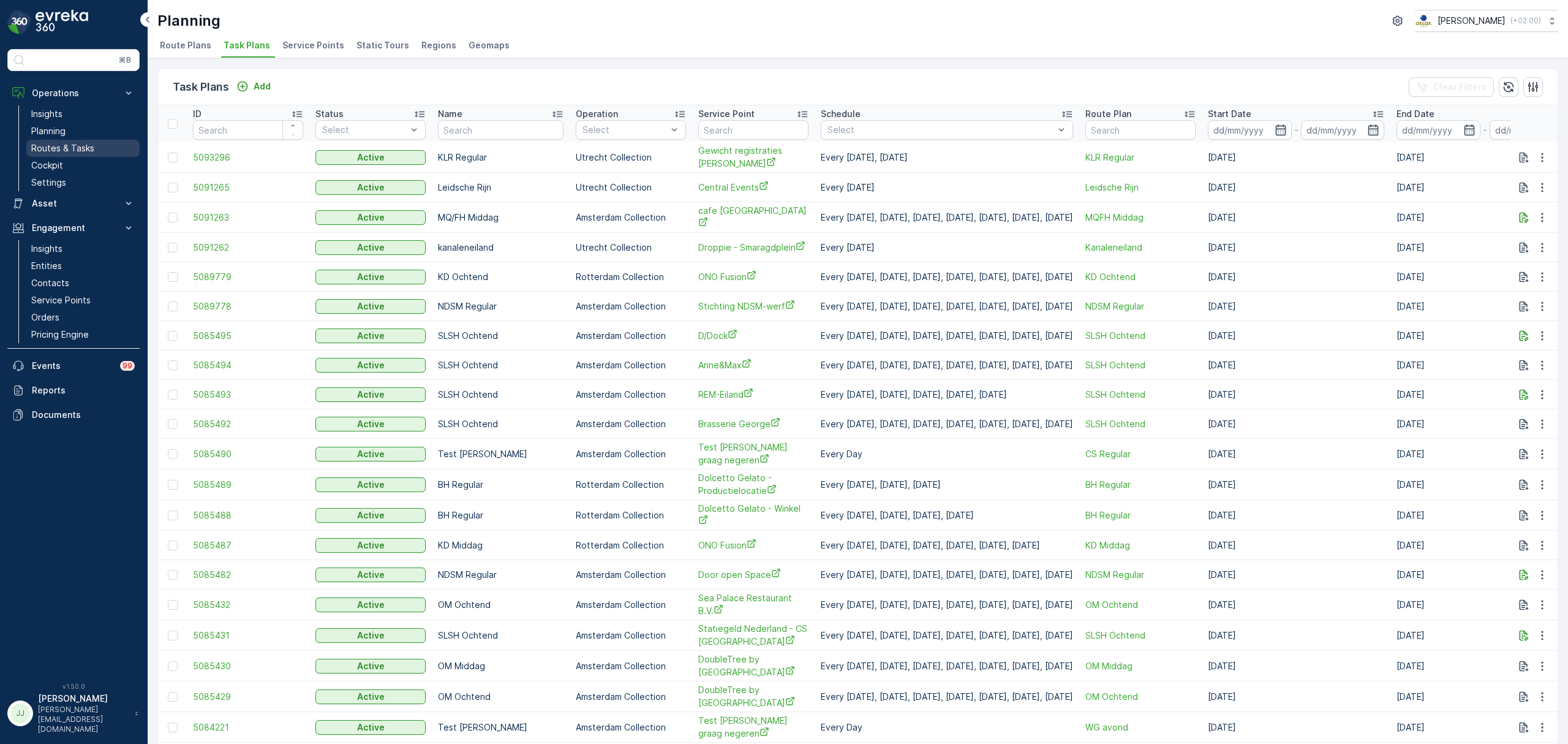
click at [74, 149] on p "Routes & Tasks" at bounding box center [63, 148] width 63 height 12
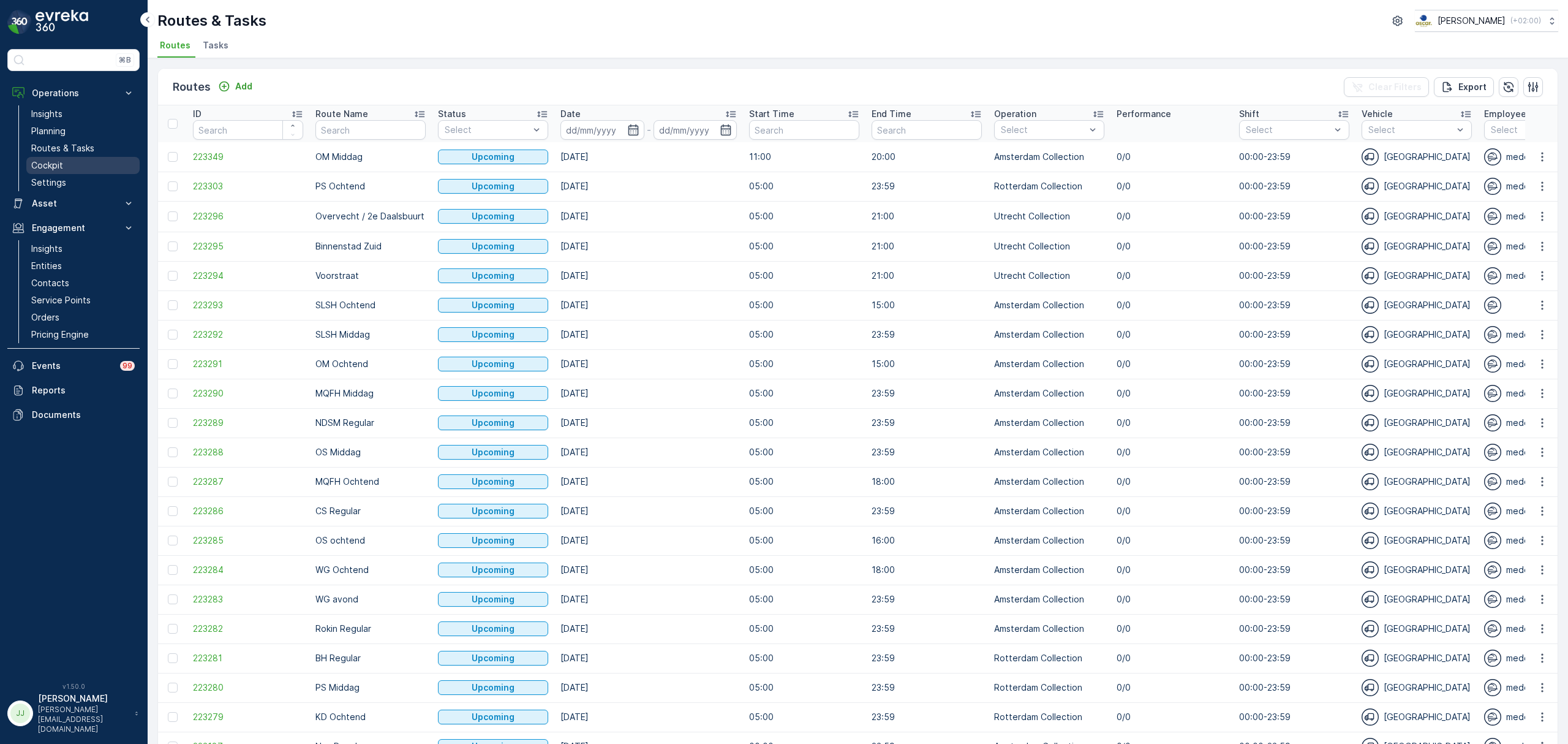
click at [29, 167] on link "Cockpit" at bounding box center [83, 165] width 113 height 17
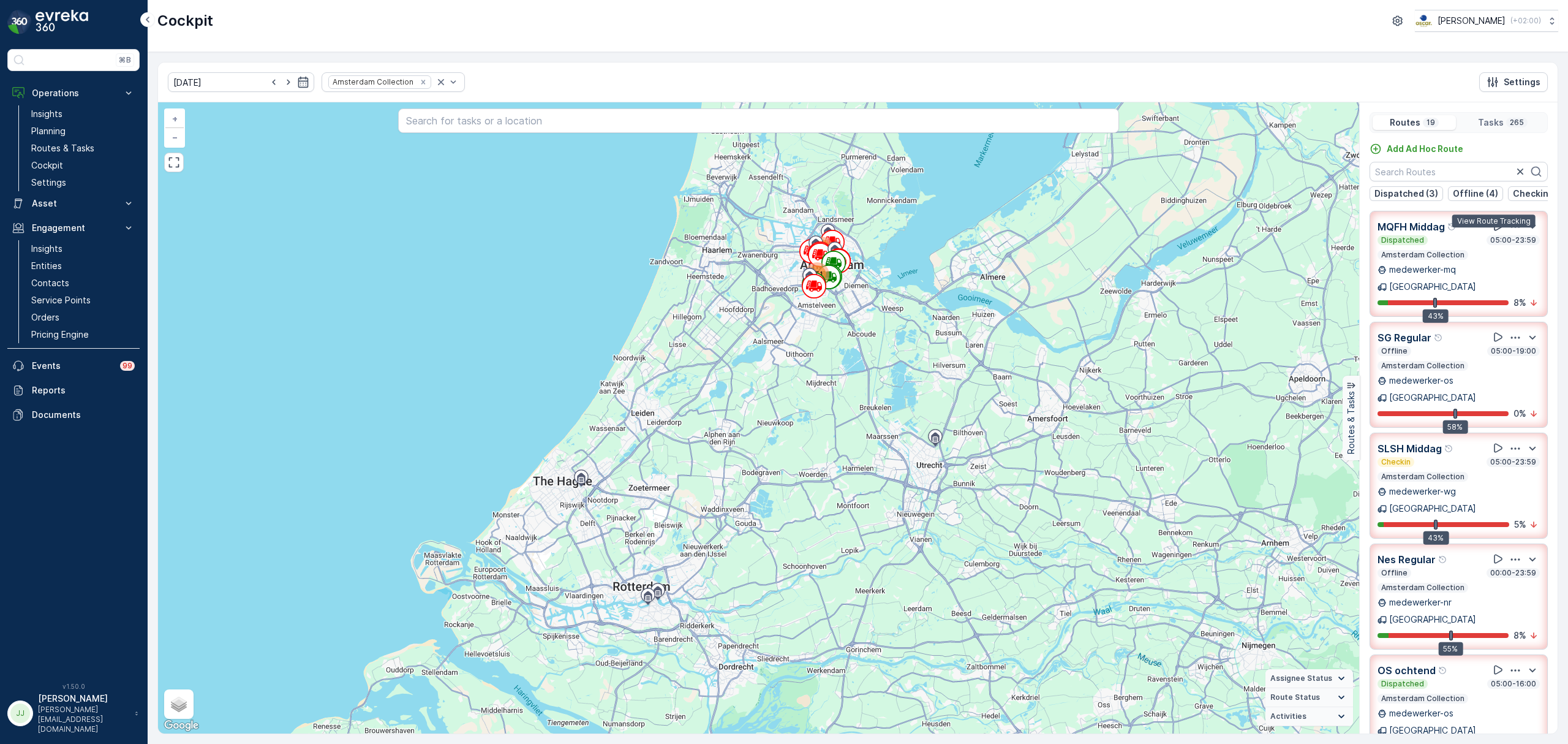
click at [1495, 231] on icon at bounding box center [1498, 226] width 8 height 9
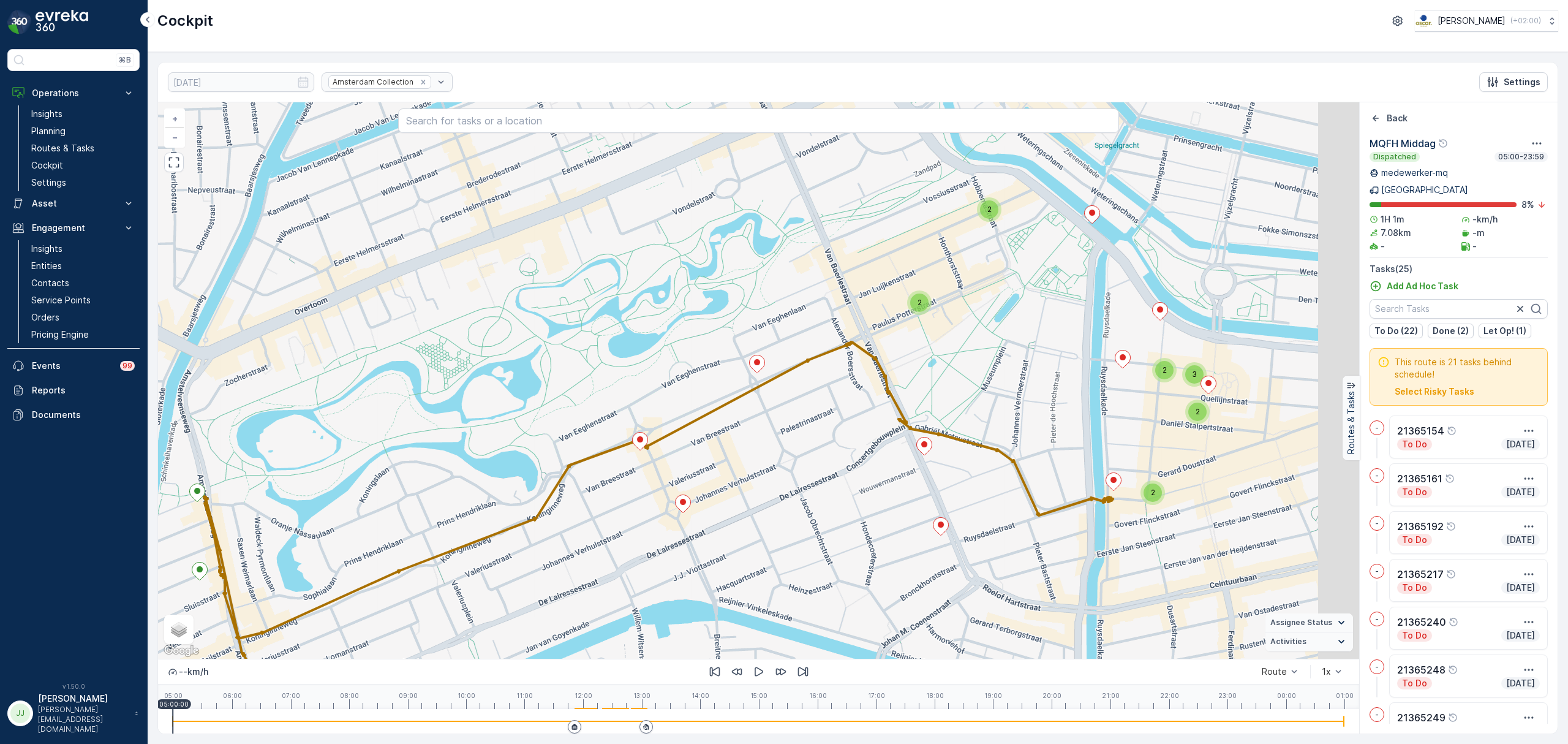
drag, startPoint x: 903, startPoint y: 425, endPoint x: 839, endPoint y: 393, distance: 71.6
click at [839, 393] on div "2 3 2 2 2 2 + − Satellite Roadmap Terrain Hybrid Leaflet Keyboard shortcuts Map…" at bounding box center [759, 381] width 1201 height 557
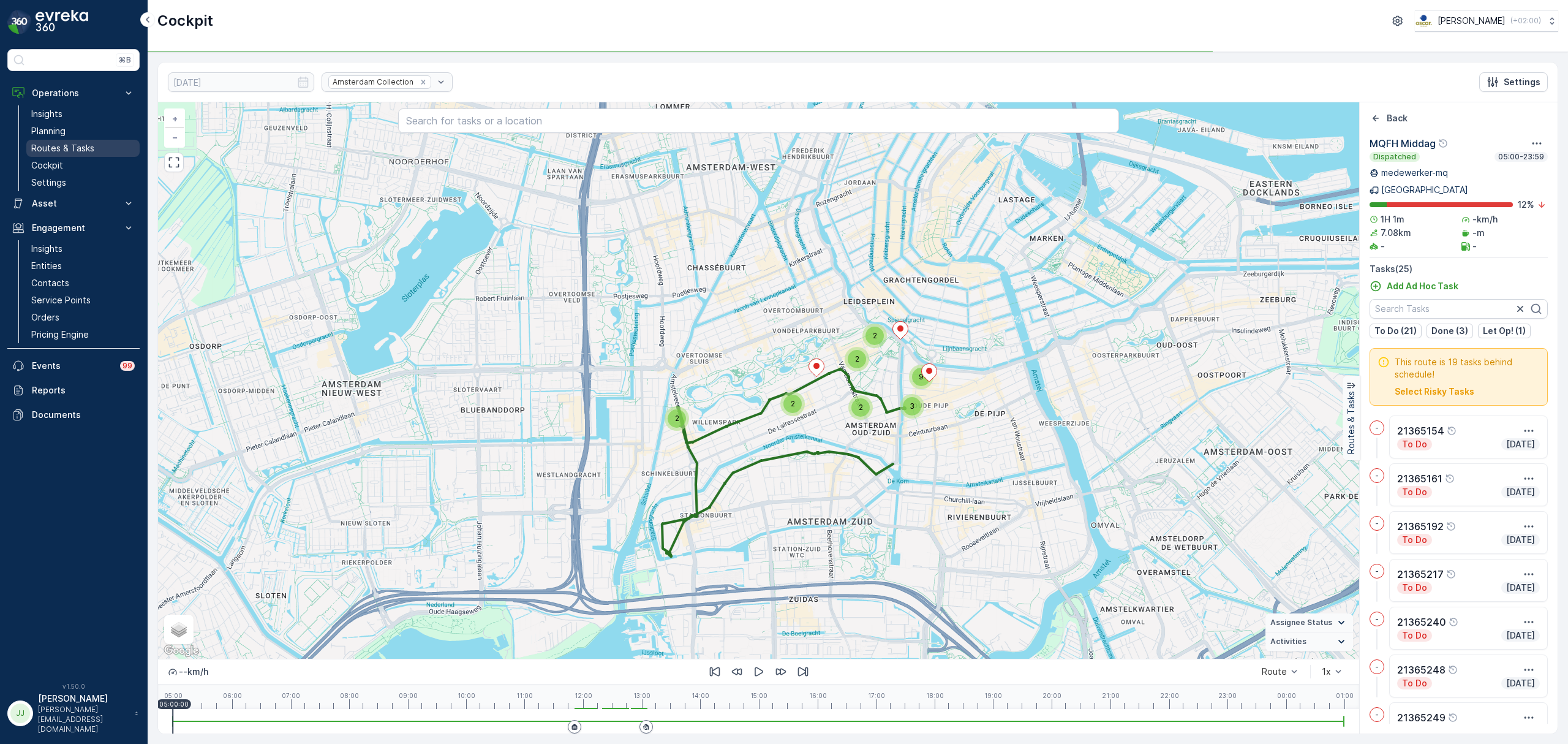
click at [64, 152] on p "Routes & Tasks" at bounding box center [63, 148] width 63 height 12
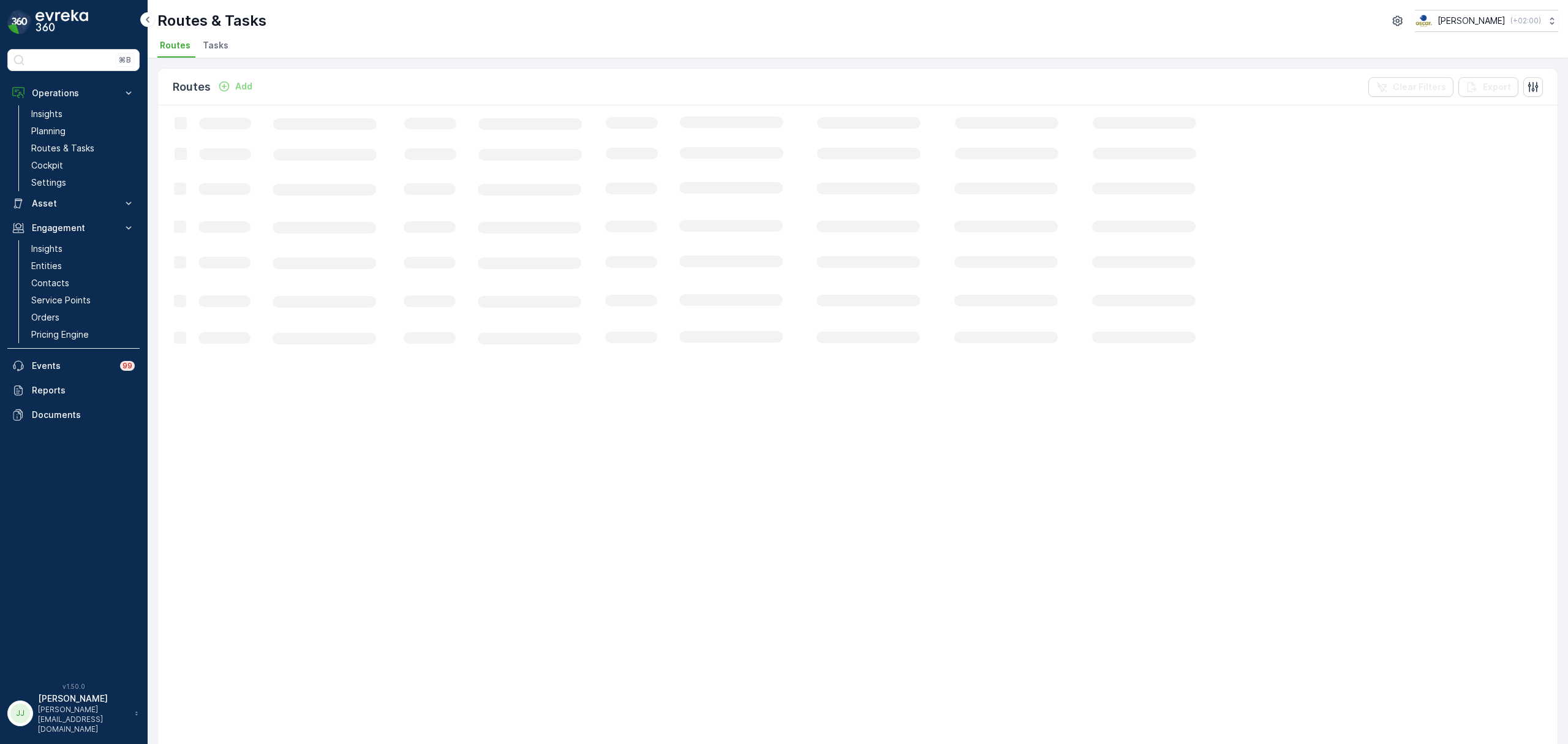
click at [210, 42] on span "Tasks" at bounding box center [215, 45] width 26 height 12
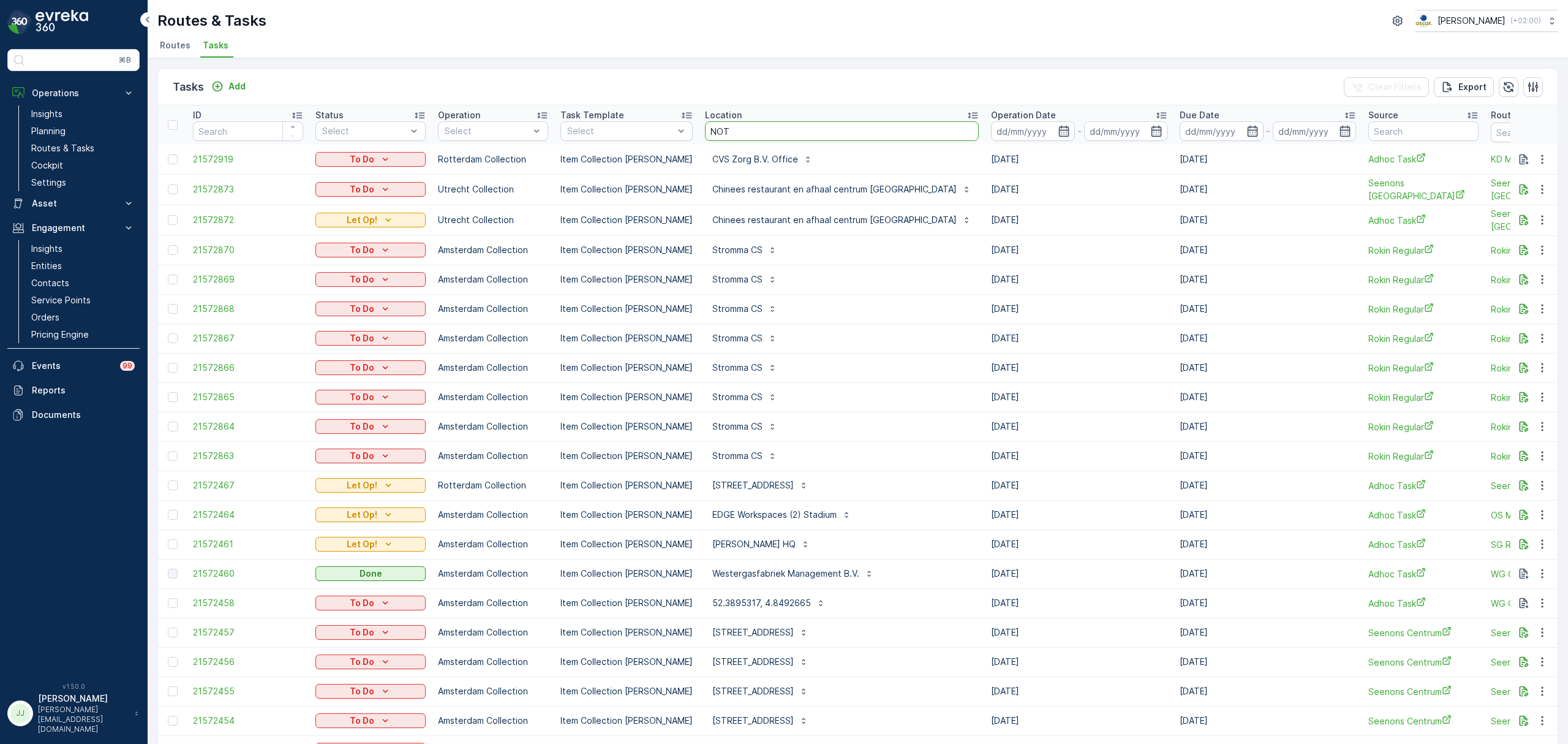
type input "NOTK"
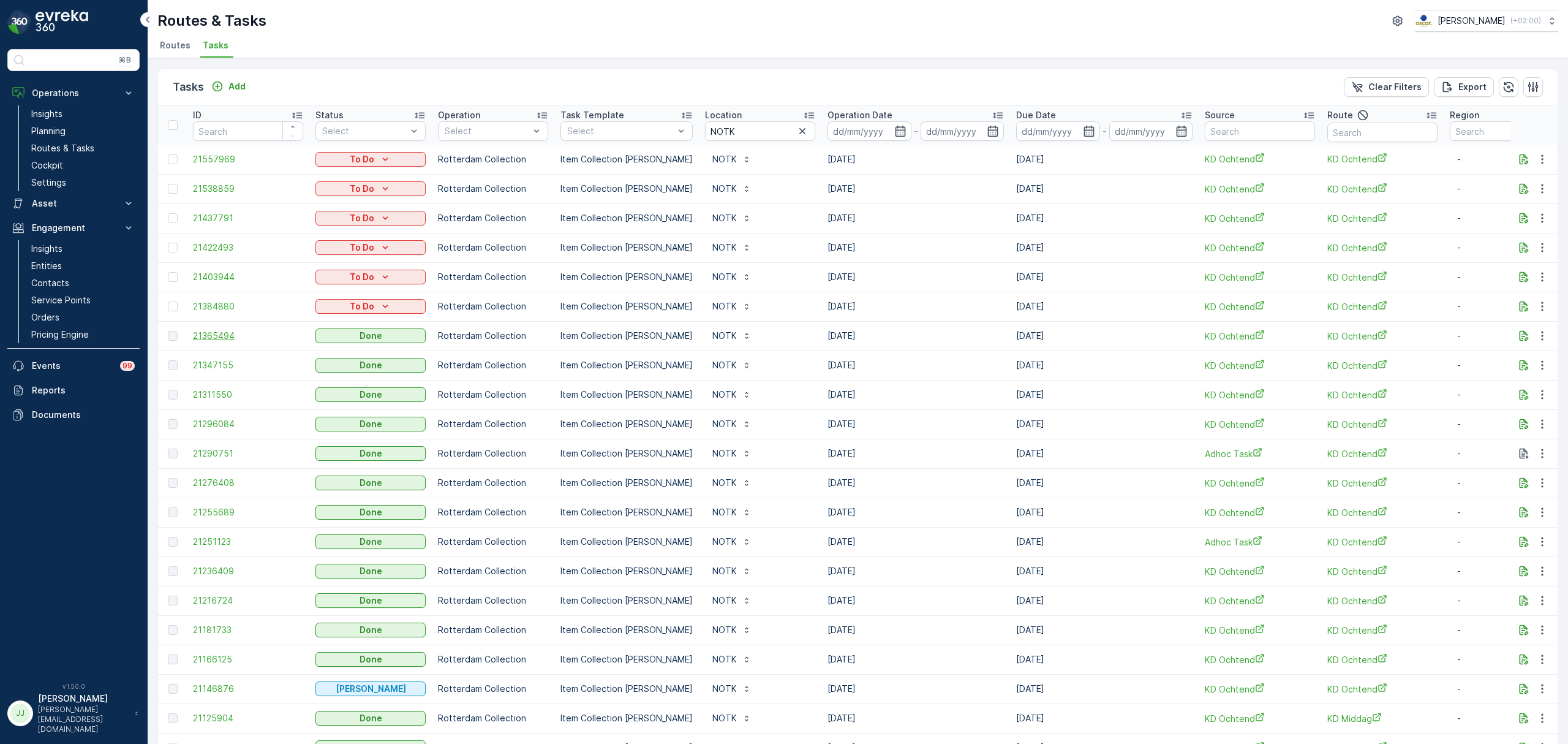
click at [215, 336] on span "21365494" at bounding box center [248, 335] width 110 height 12
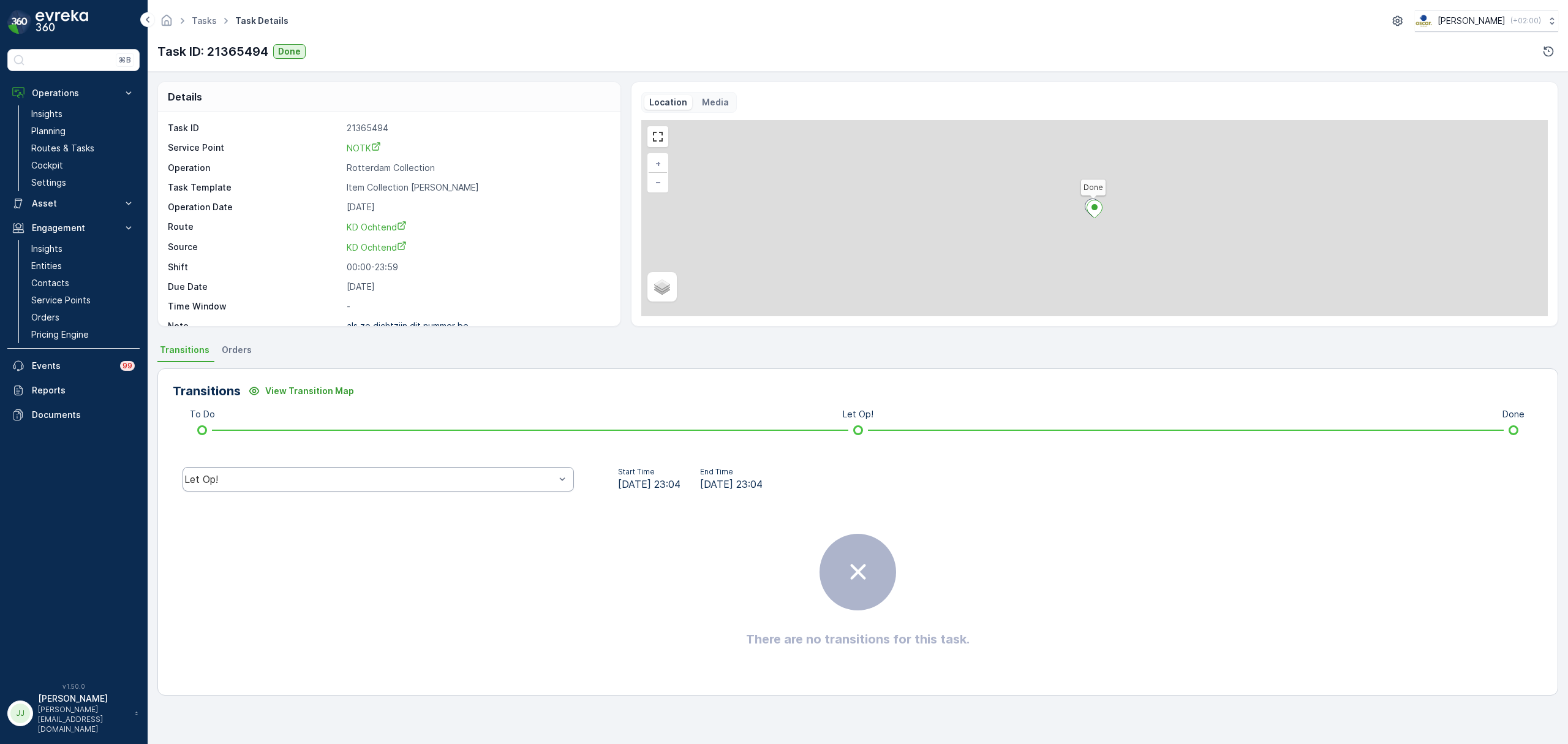
click at [283, 487] on div "Let Op!" at bounding box center [378, 479] width 392 height 24
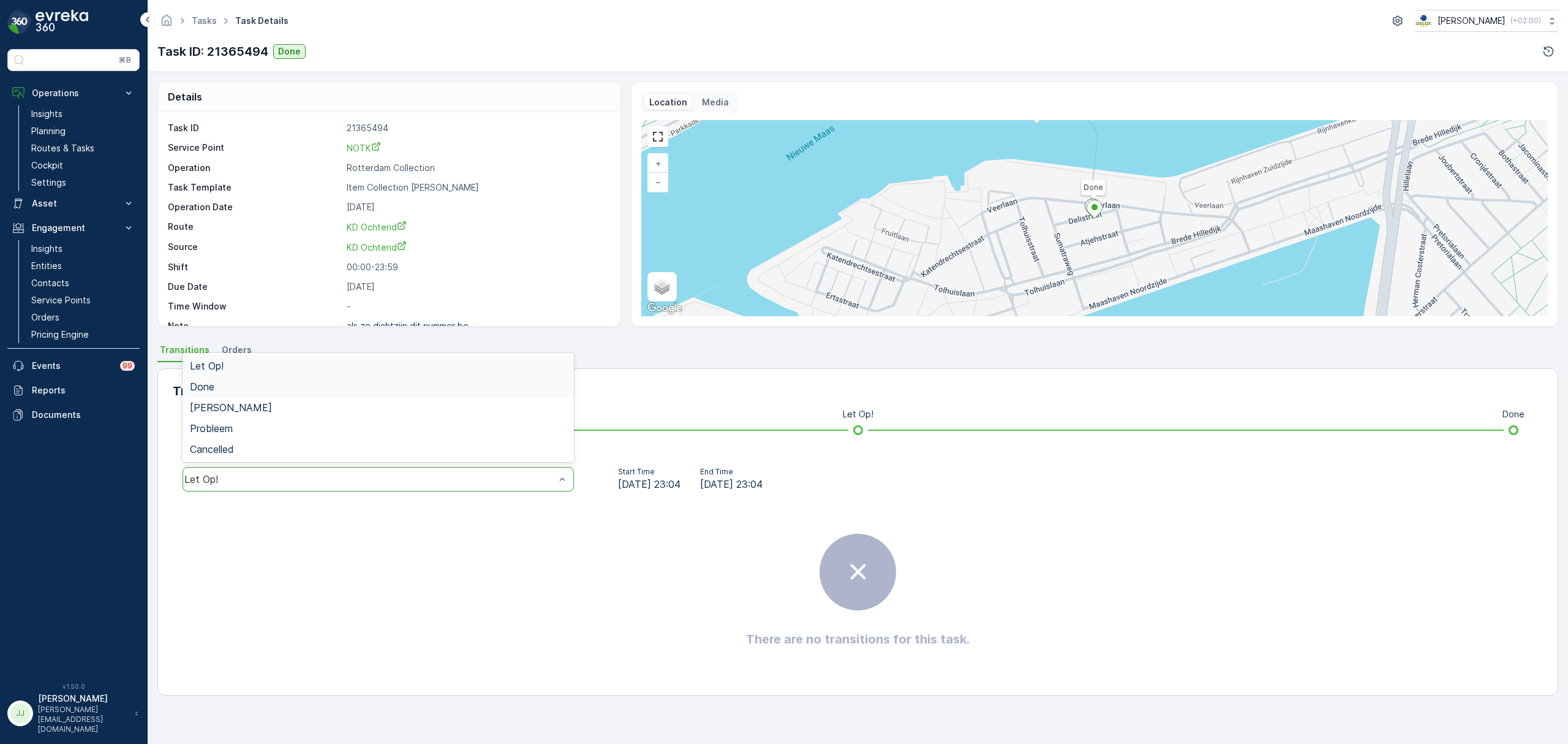
click at [199, 390] on span "Done" at bounding box center [202, 386] width 24 height 11
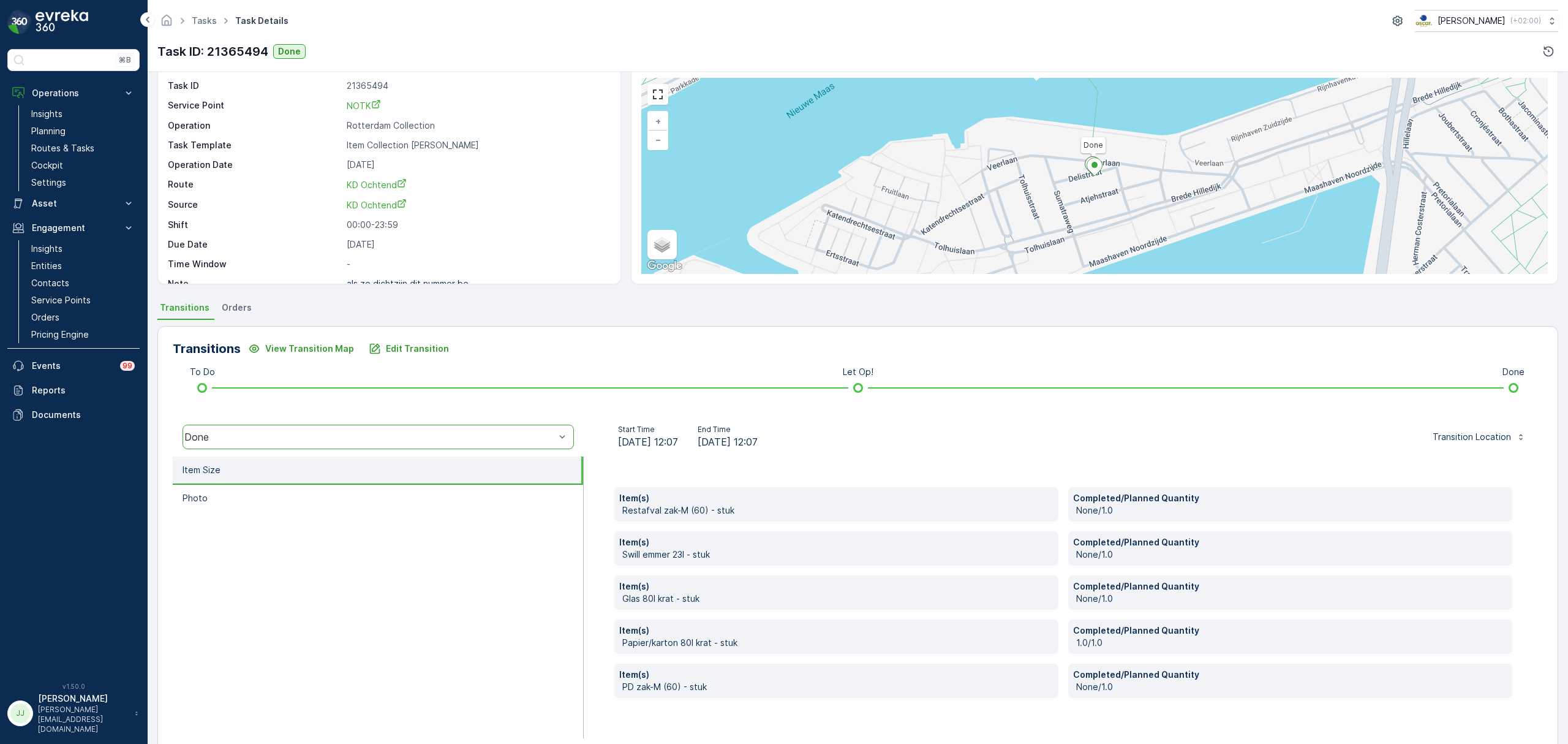
scroll to position [65, 0]
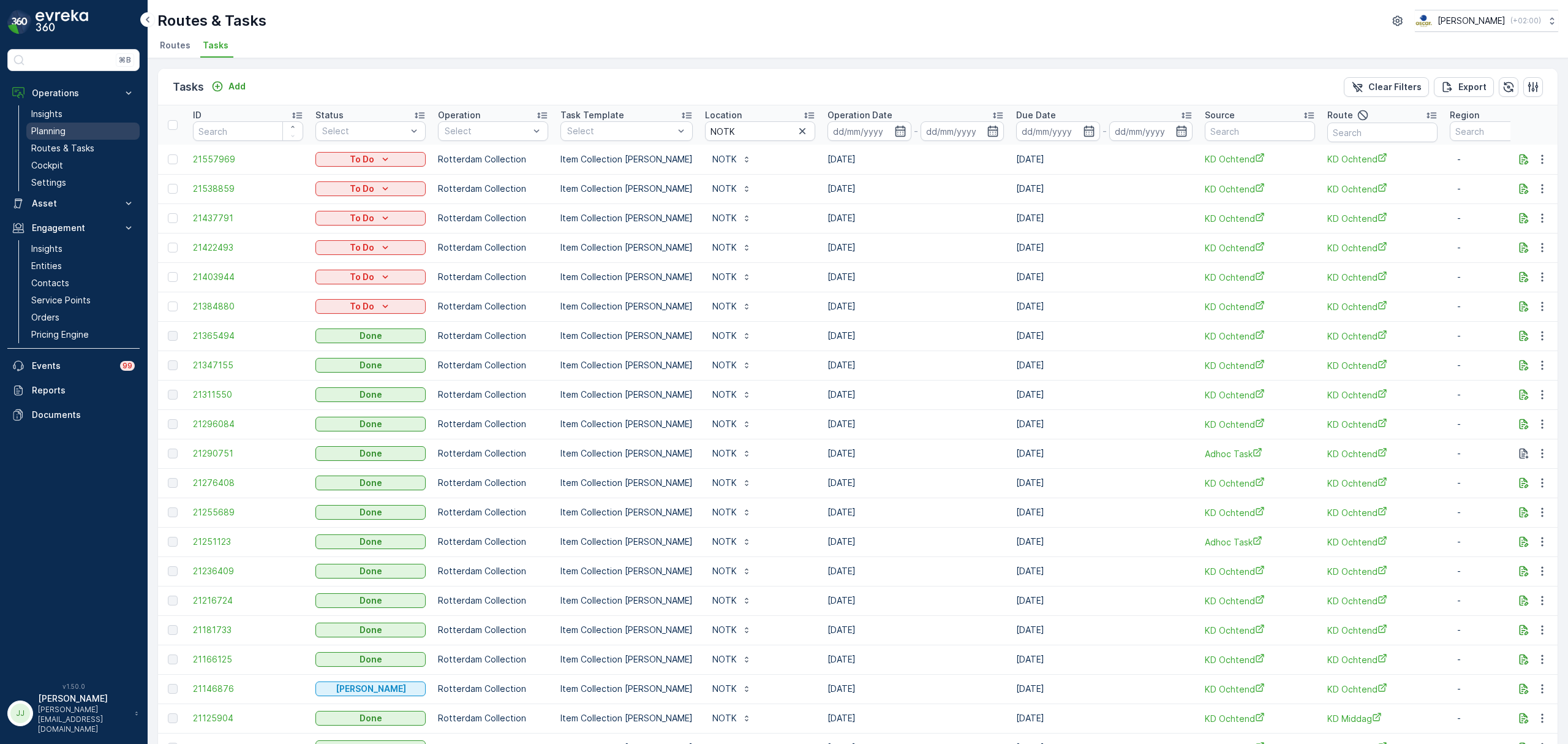
click at [65, 132] on p "Planning" at bounding box center [49, 131] width 35 height 12
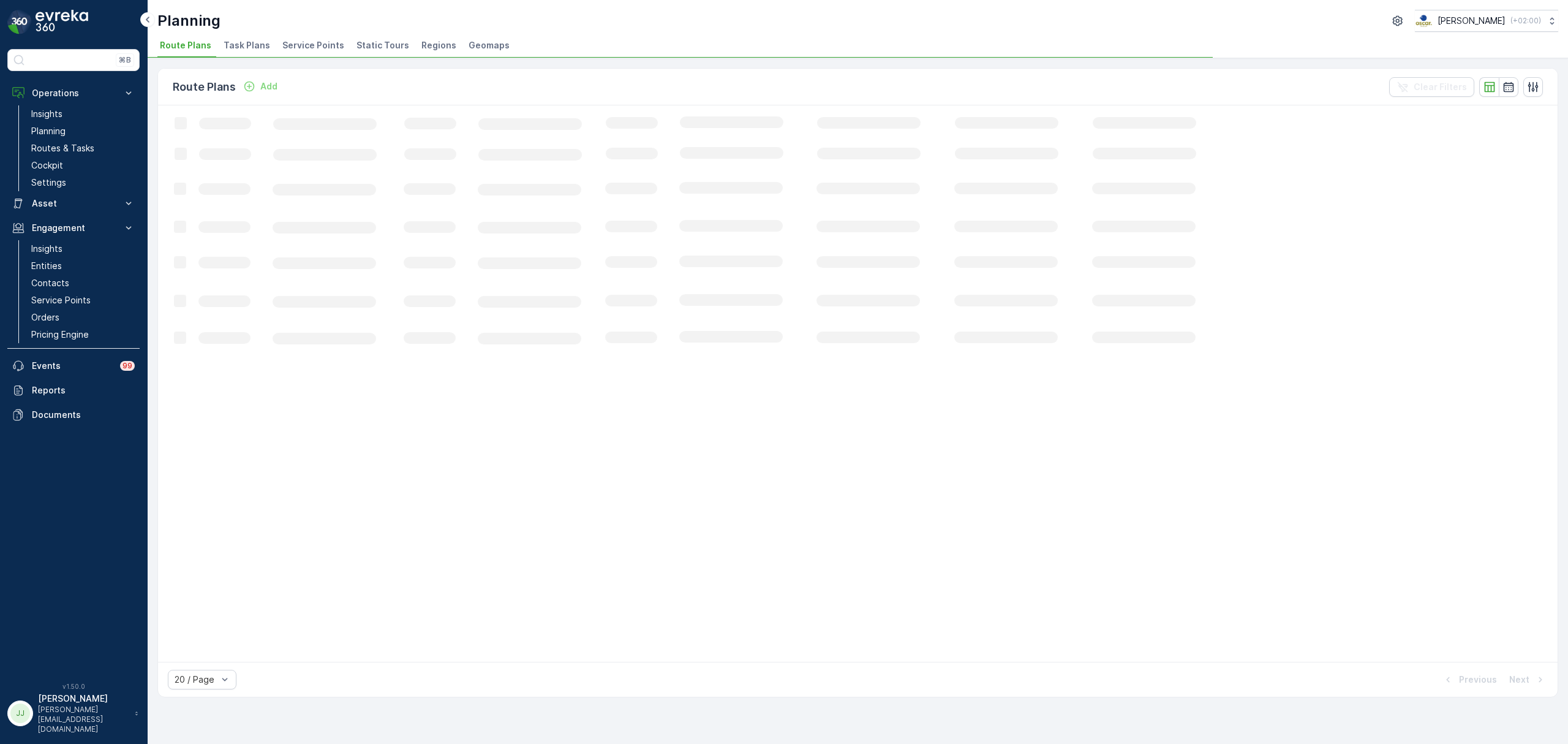
click at [253, 49] on span "Task Plans" at bounding box center [247, 45] width 47 height 12
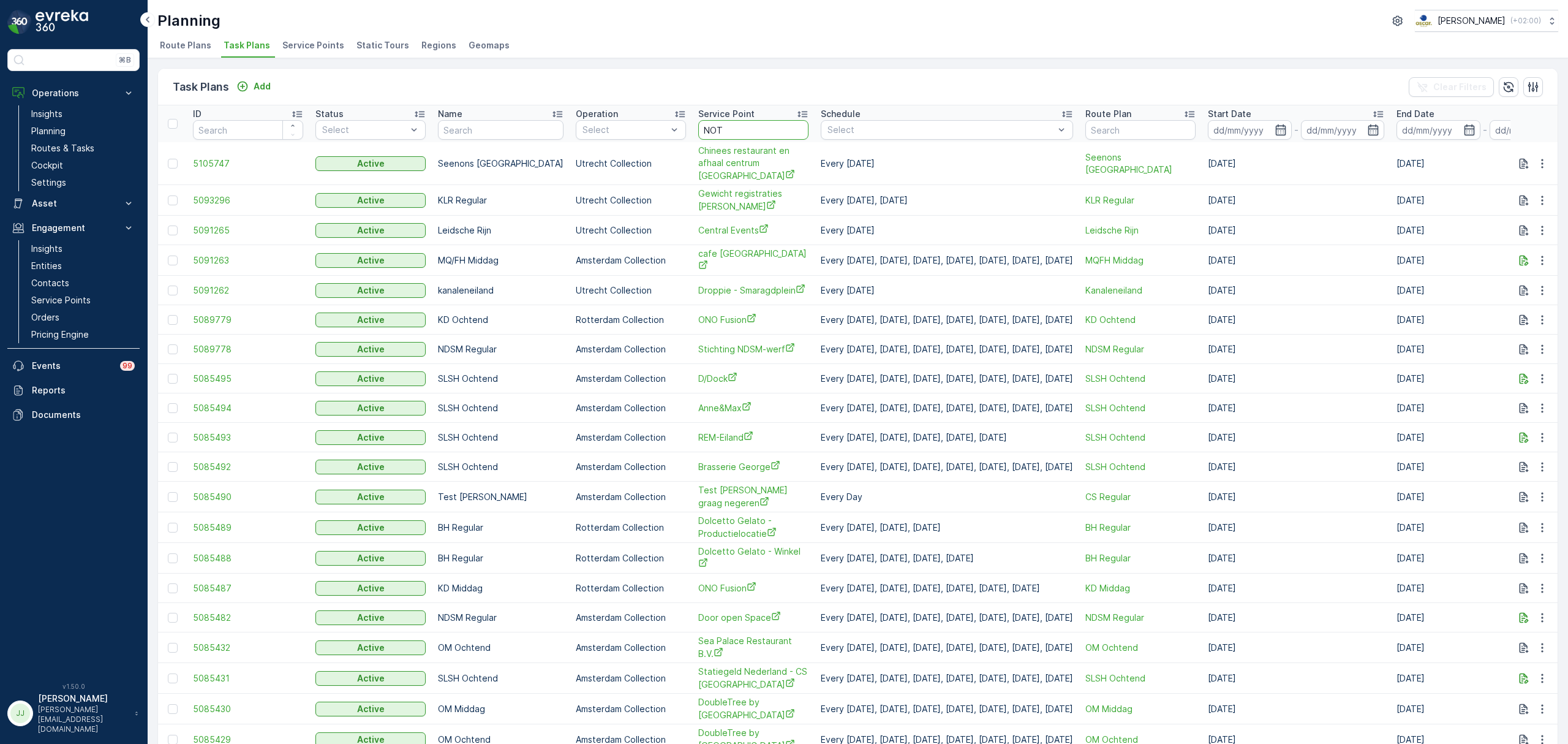
type input "NOTK"
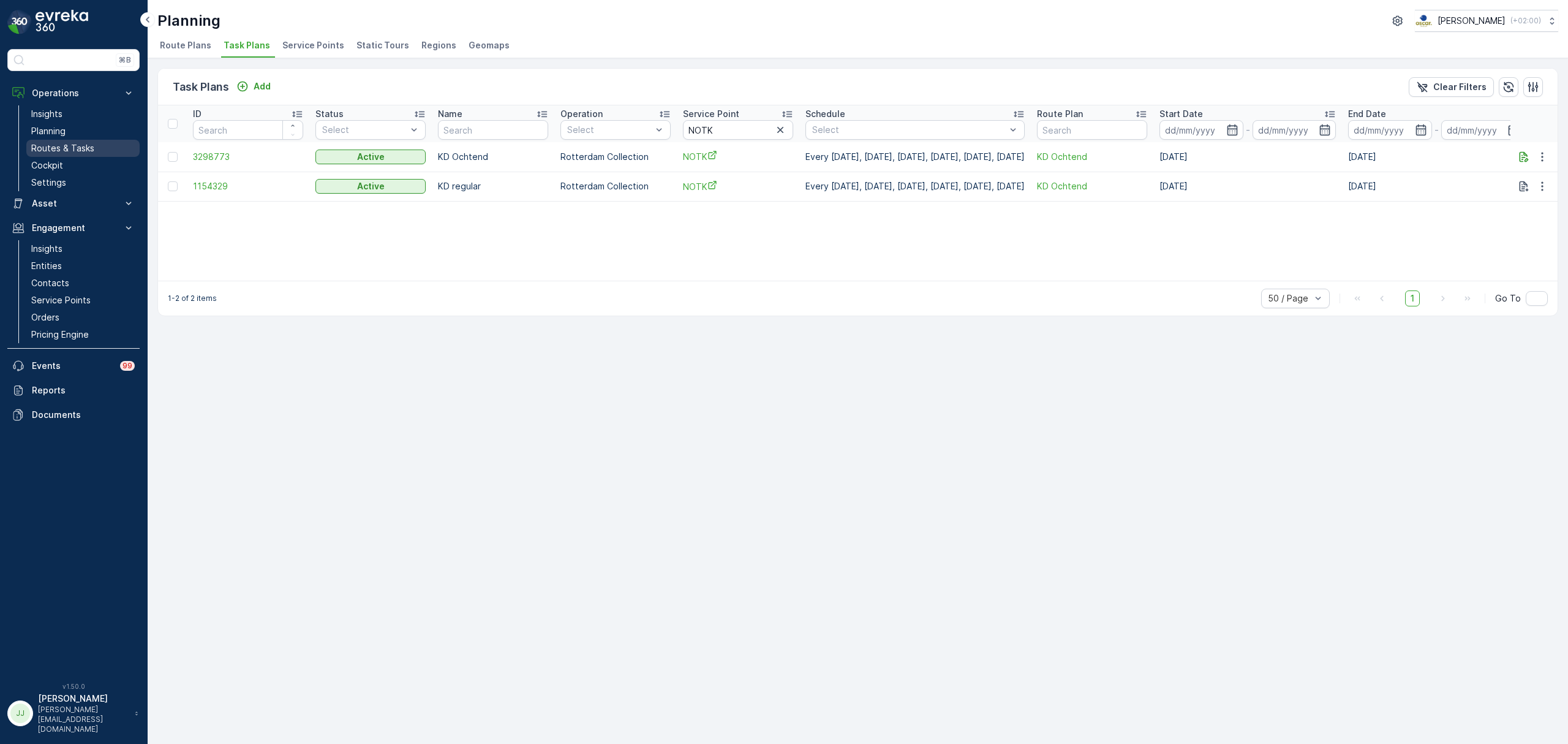
click at [109, 144] on link "Routes & Tasks" at bounding box center [83, 148] width 113 height 17
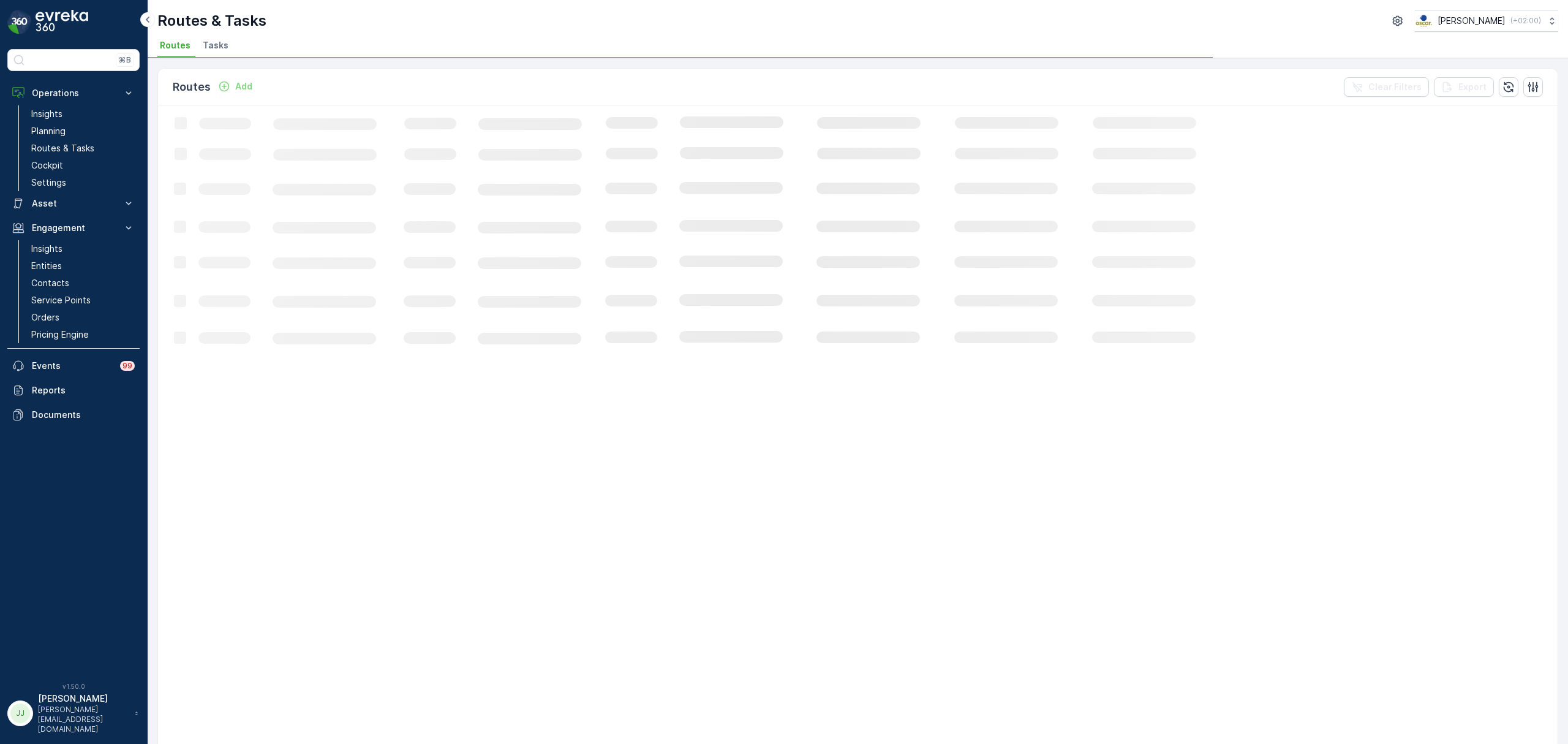
click at [218, 49] on span "Tasks" at bounding box center [215, 45] width 26 height 12
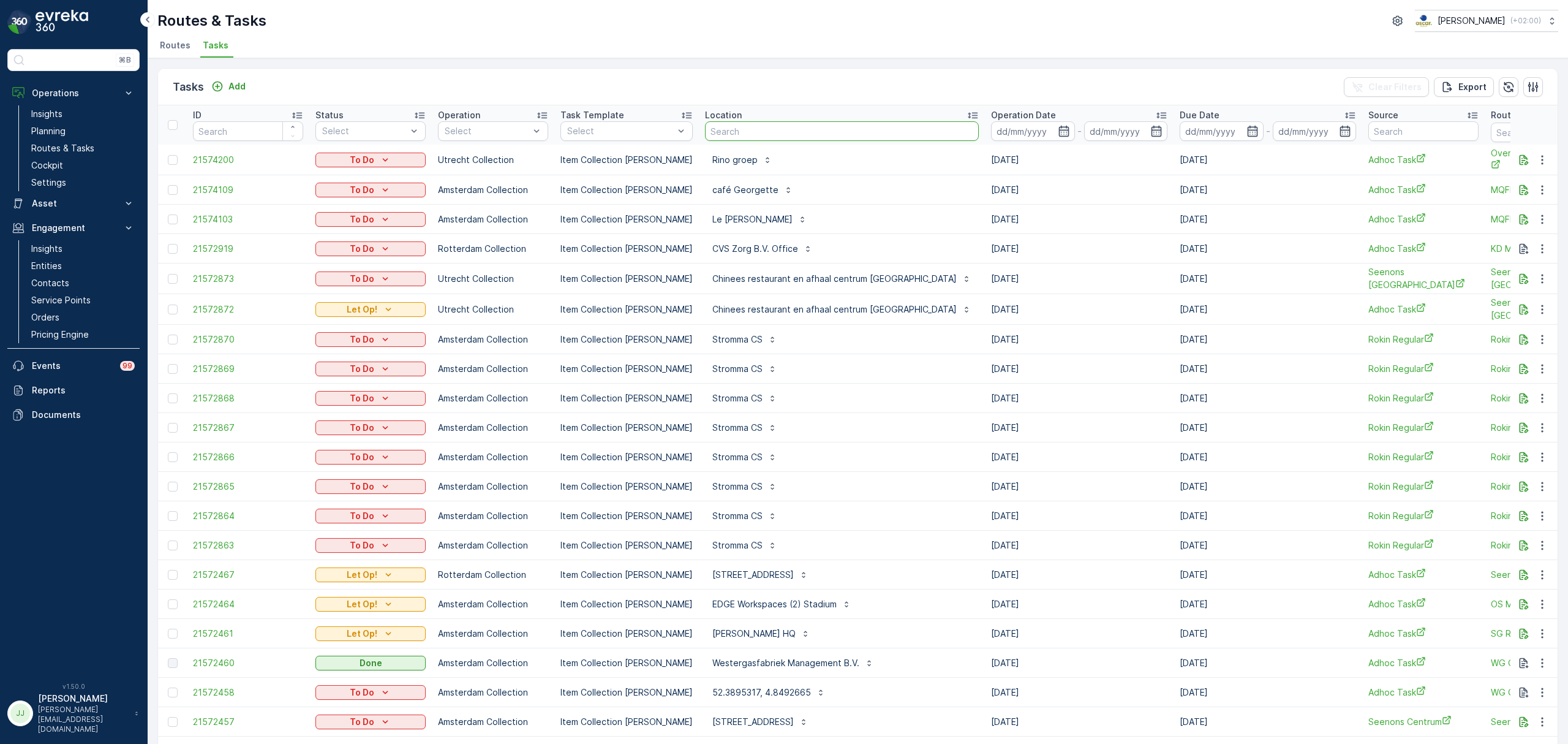
click at [740, 128] on input "text" at bounding box center [842, 131] width 274 height 20
type input "NOTK"
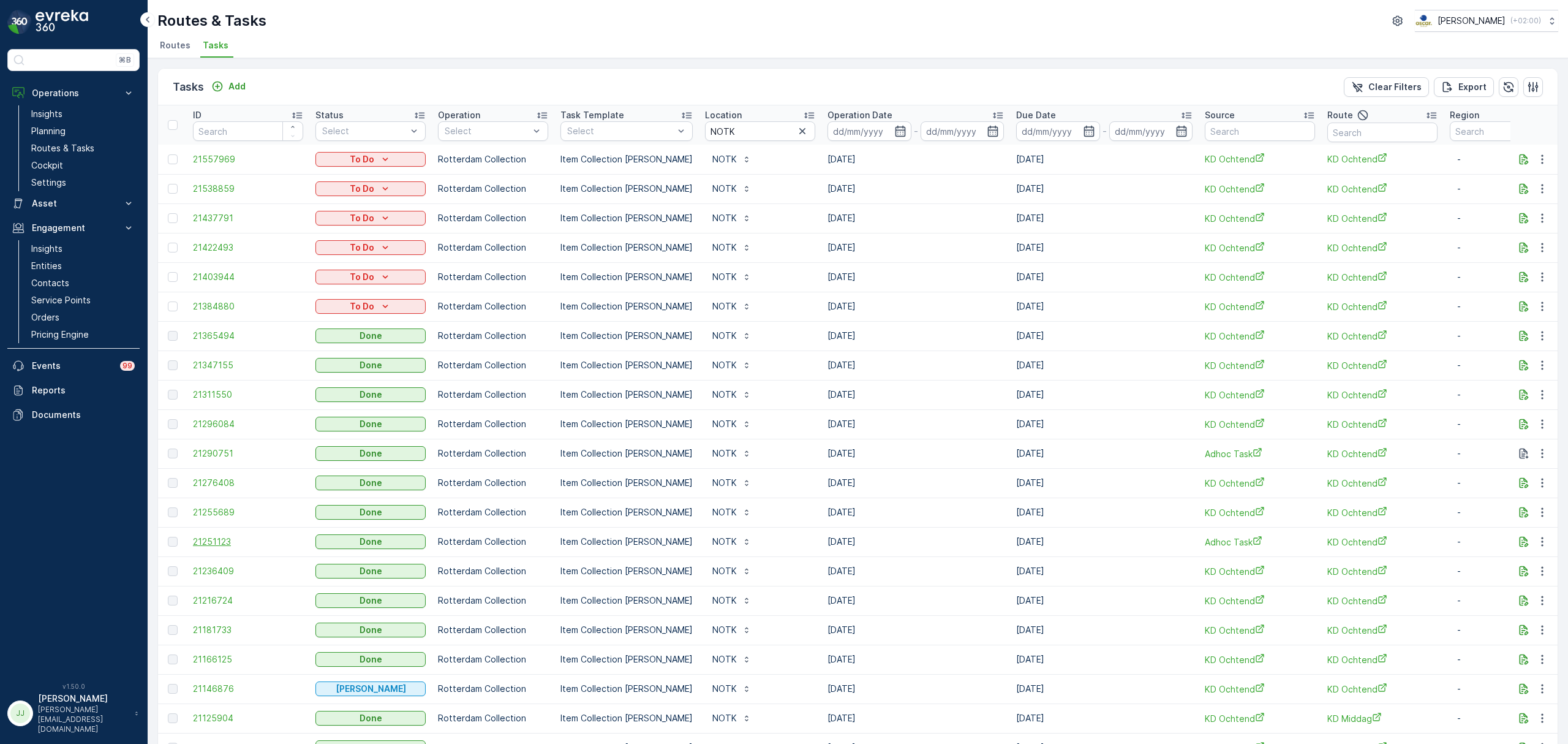
scroll to position [207, 0]
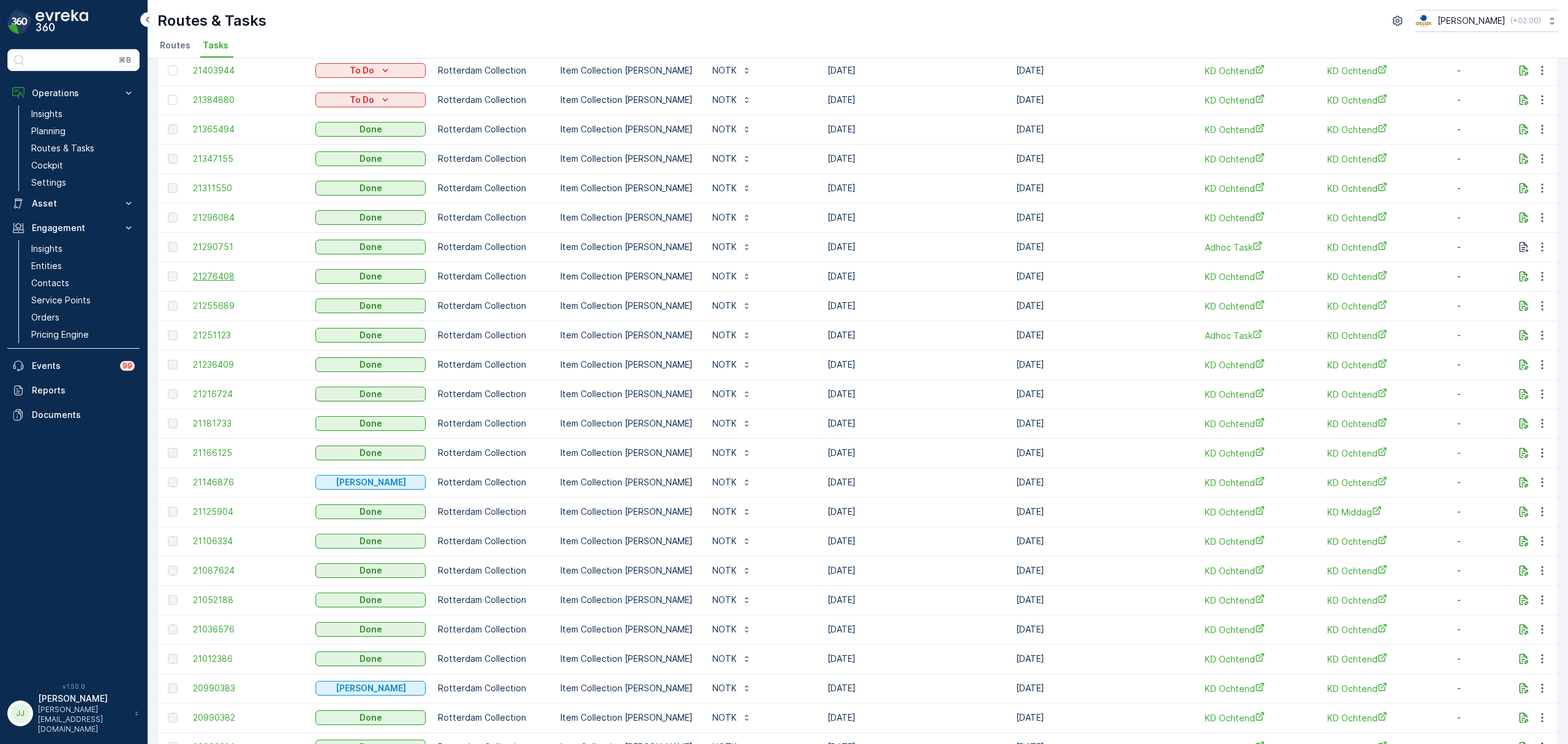
click at [219, 280] on span "21276408" at bounding box center [248, 276] width 110 height 12
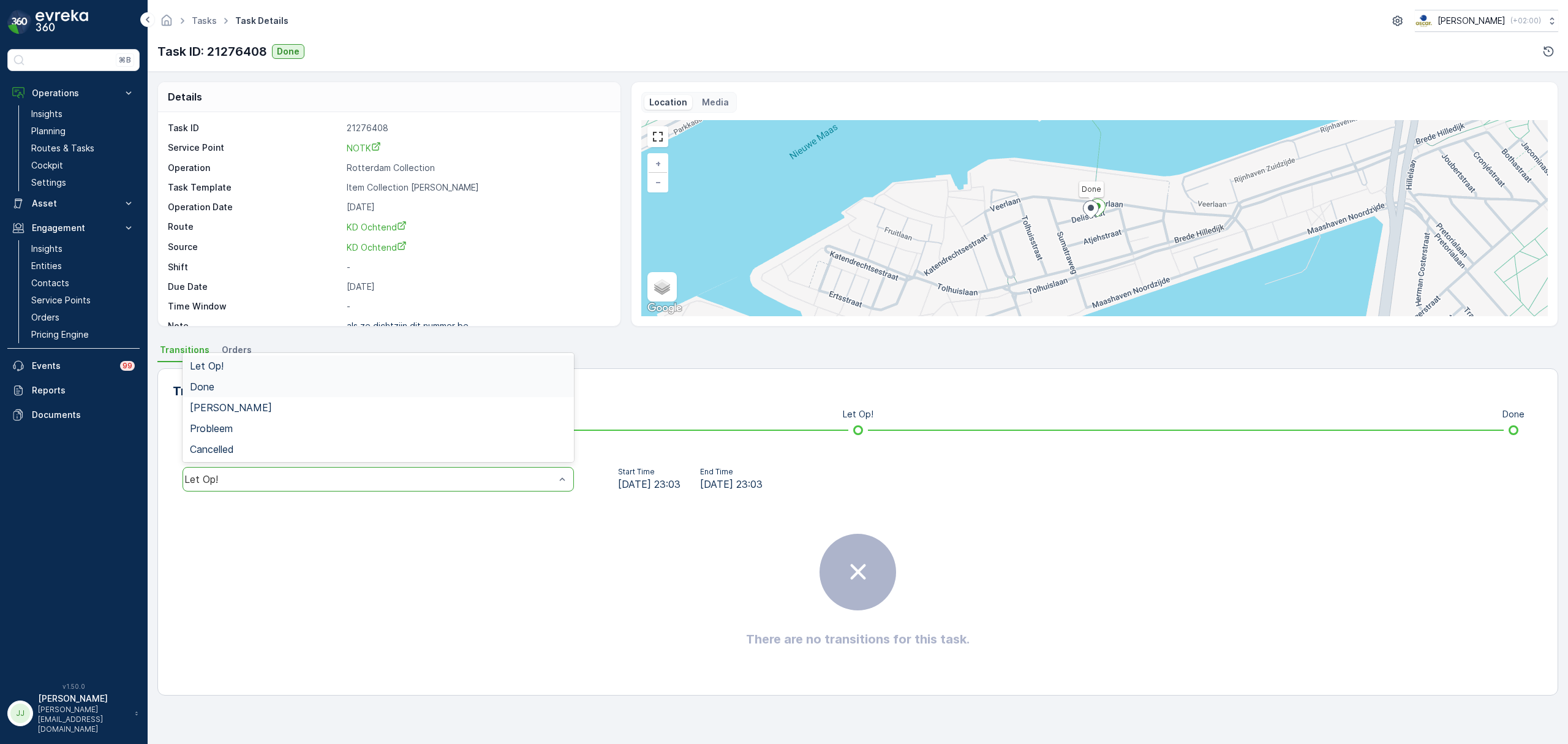
click at [253, 383] on div "Done" at bounding box center [378, 386] width 377 height 11
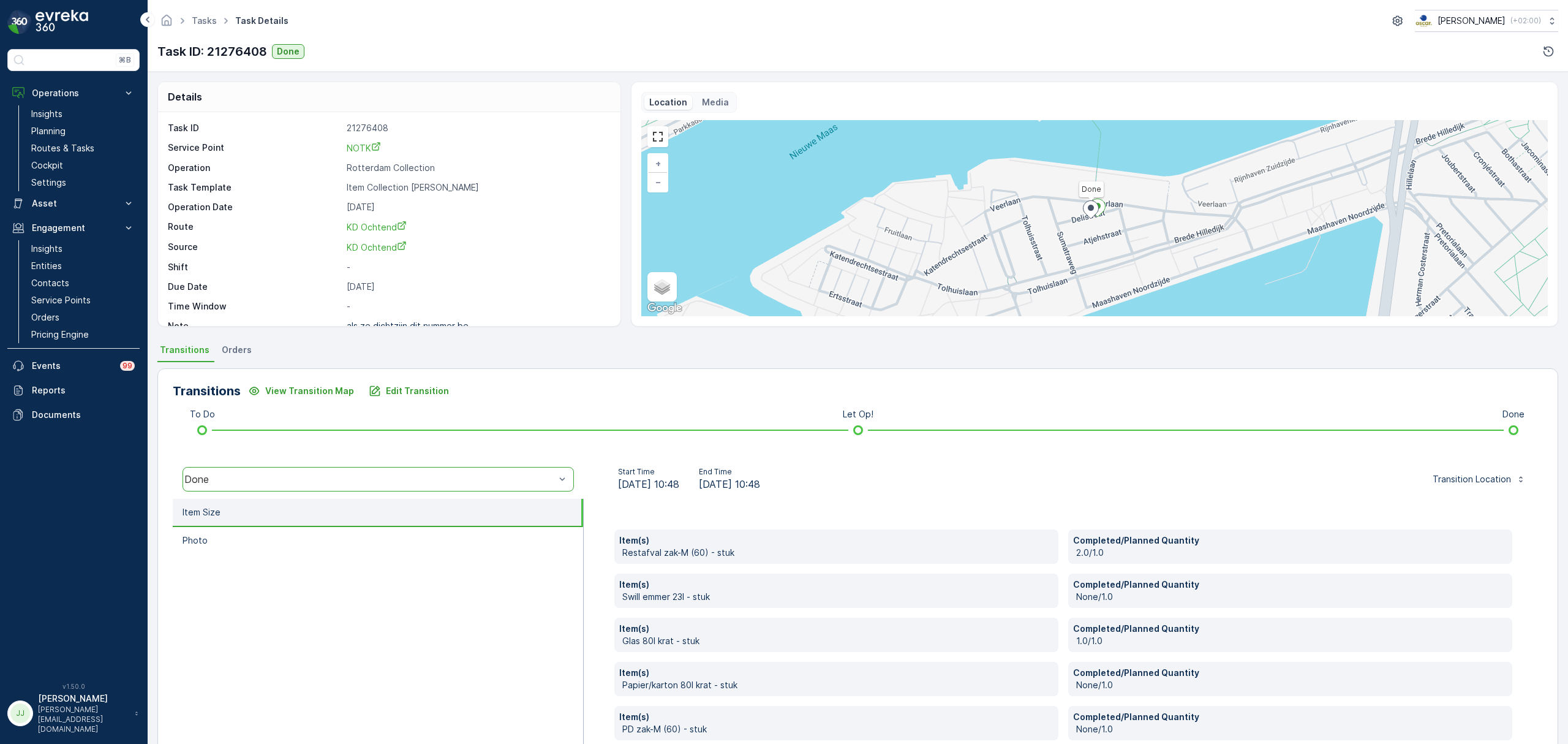
scroll to position [65, 0]
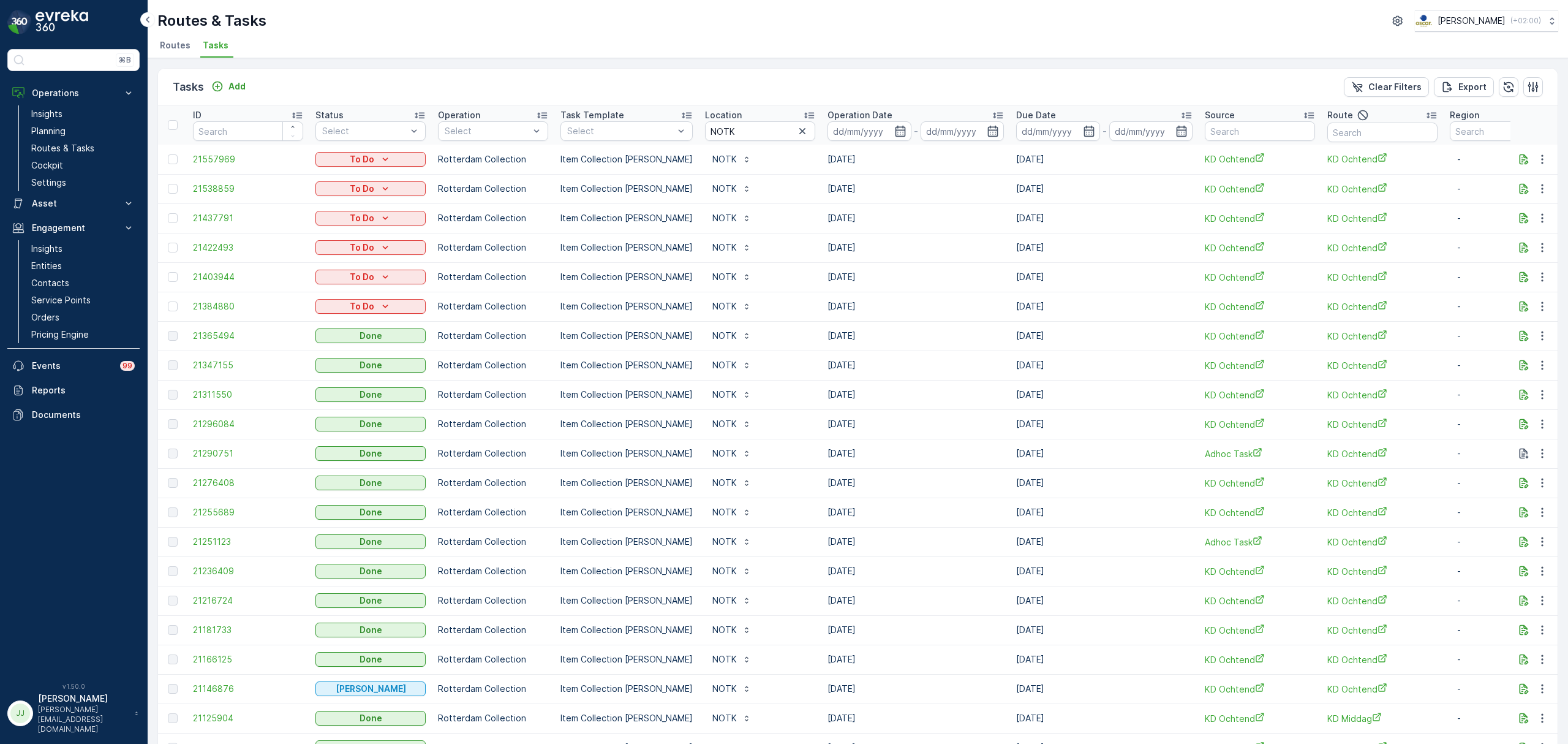
scroll to position [81, 0]
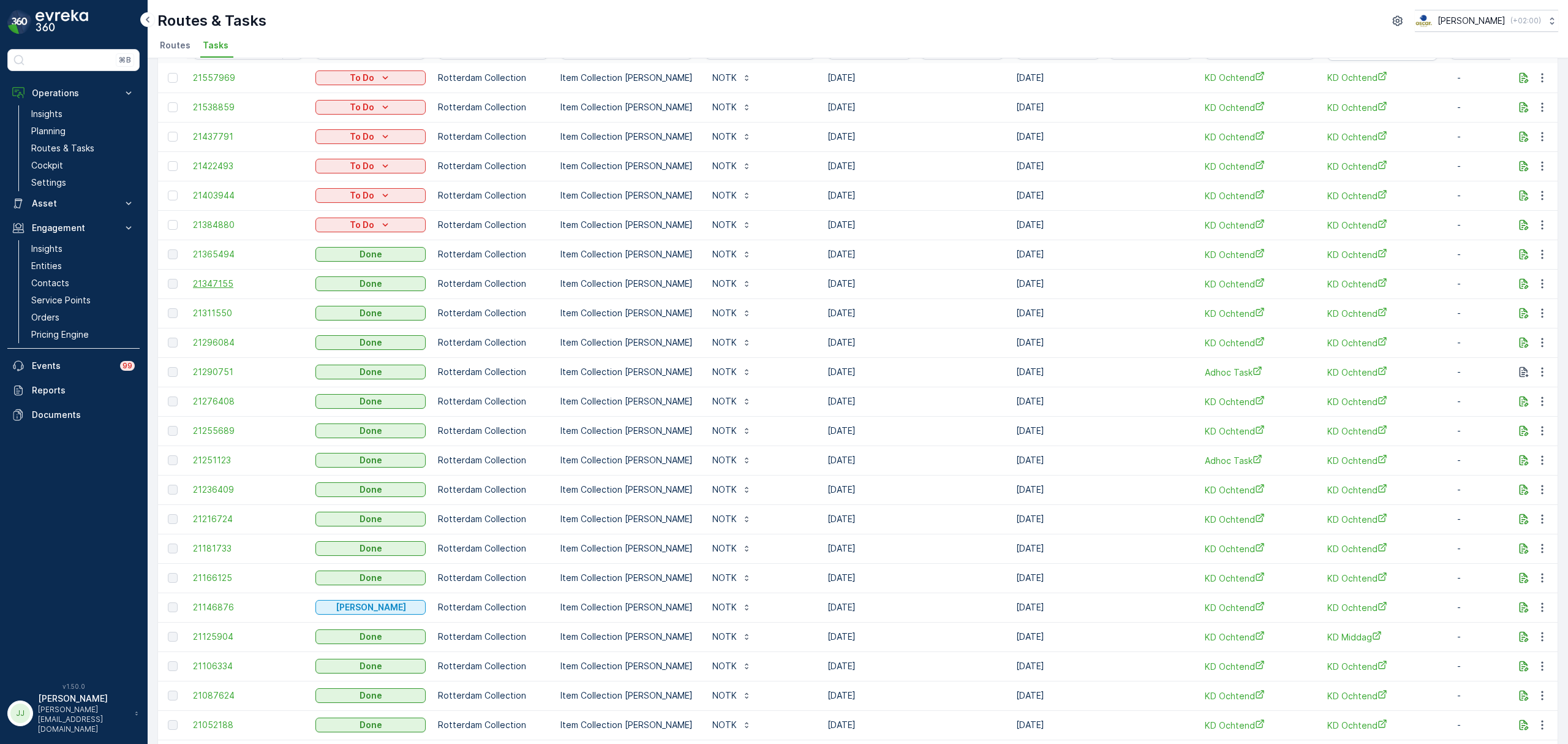
click at [211, 287] on span "21347155" at bounding box center [248, 283] width 110 height 12
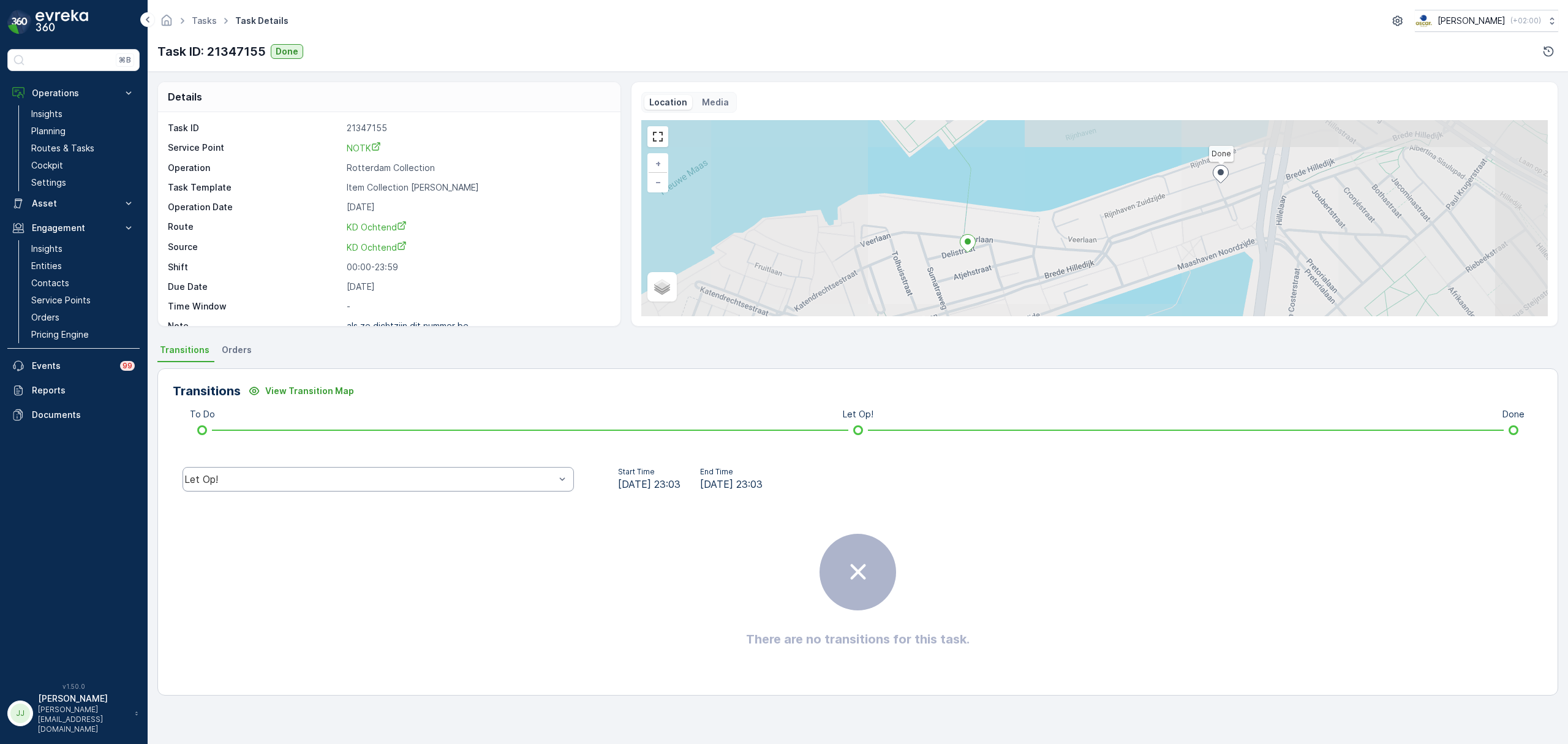
click at [417, 488] on div "Let Op!" at bounding box center [378, 479] width 392 height 24
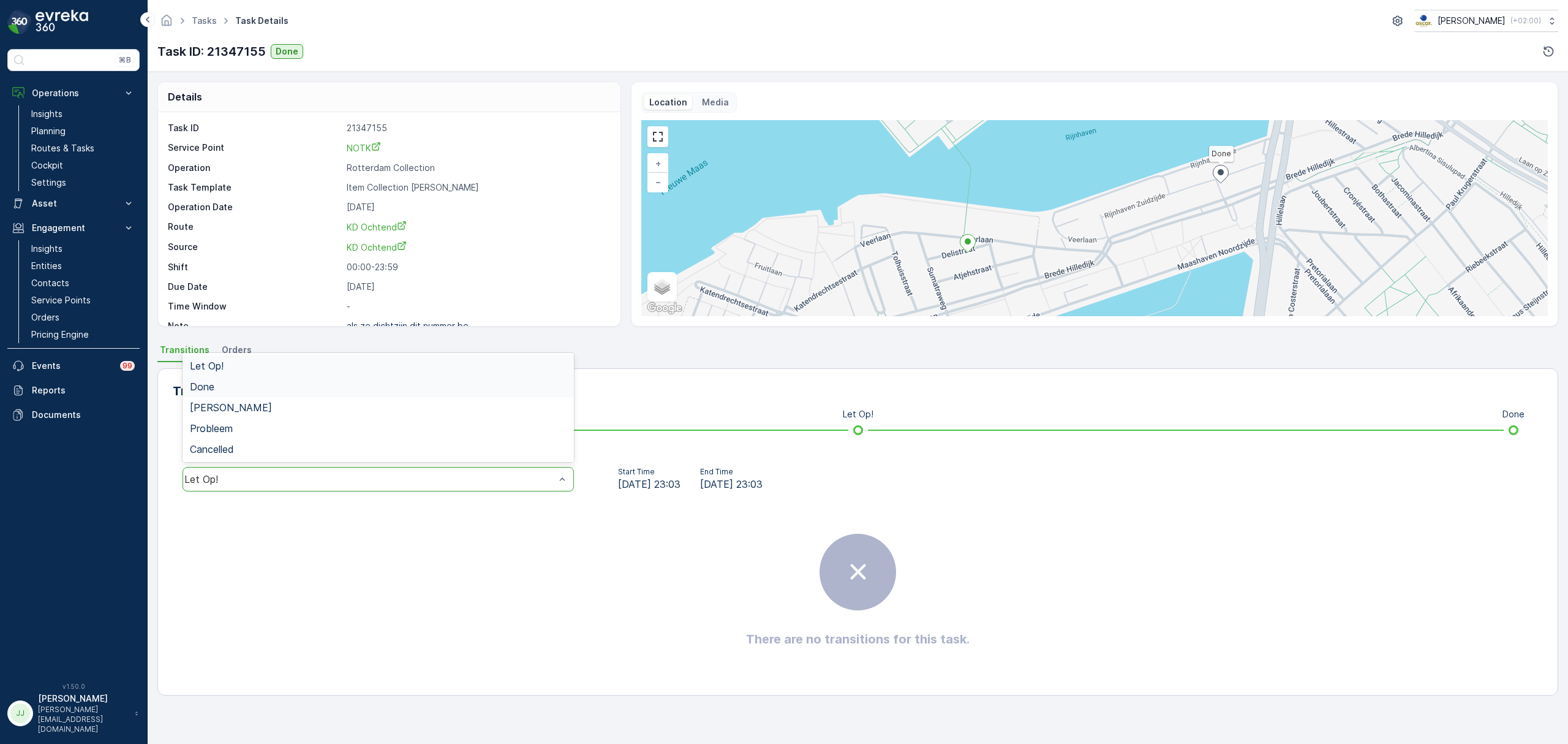
click at [283, 391] on div "Done" at bounding box center [378, 386] width 377 height 11
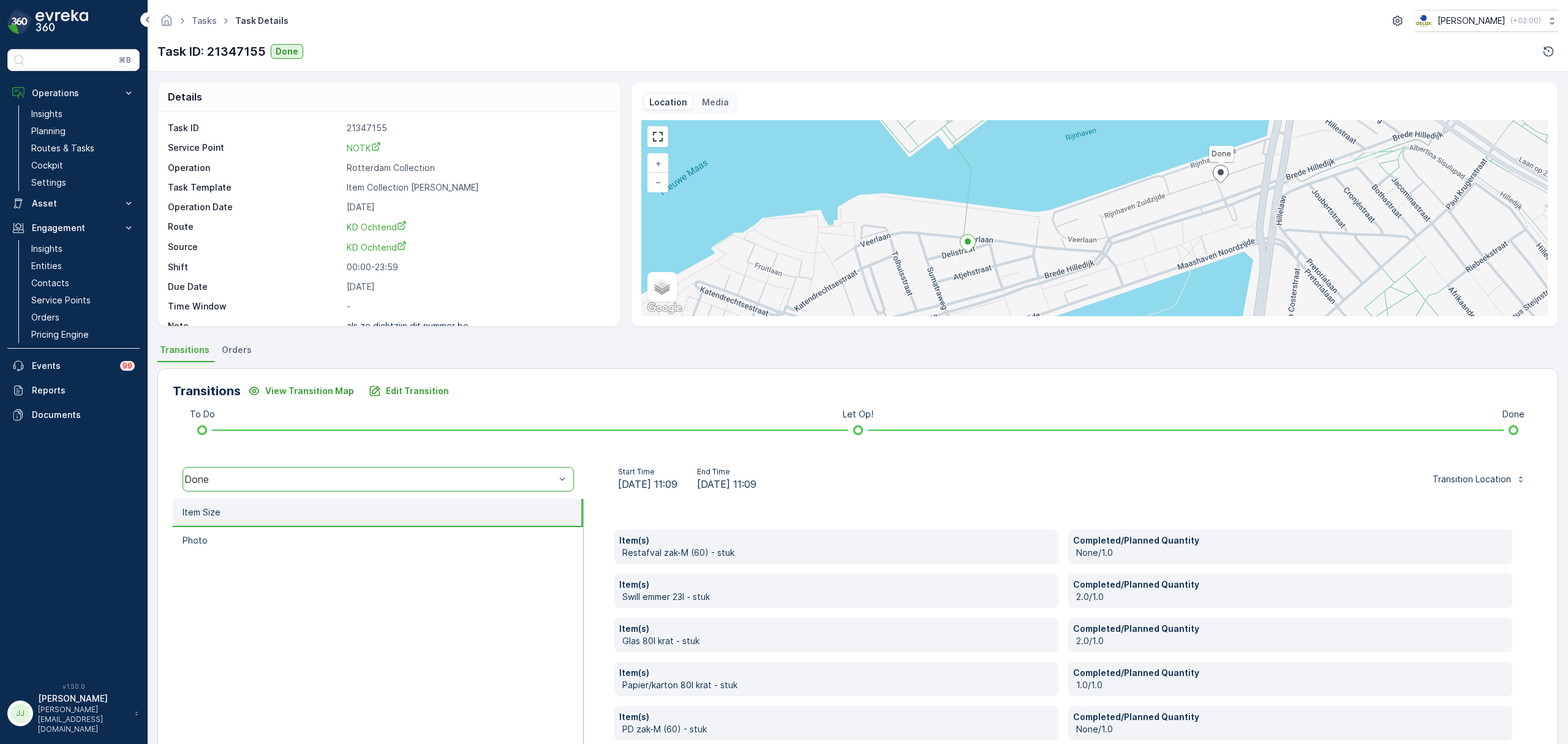
scroll to position [65, 0]
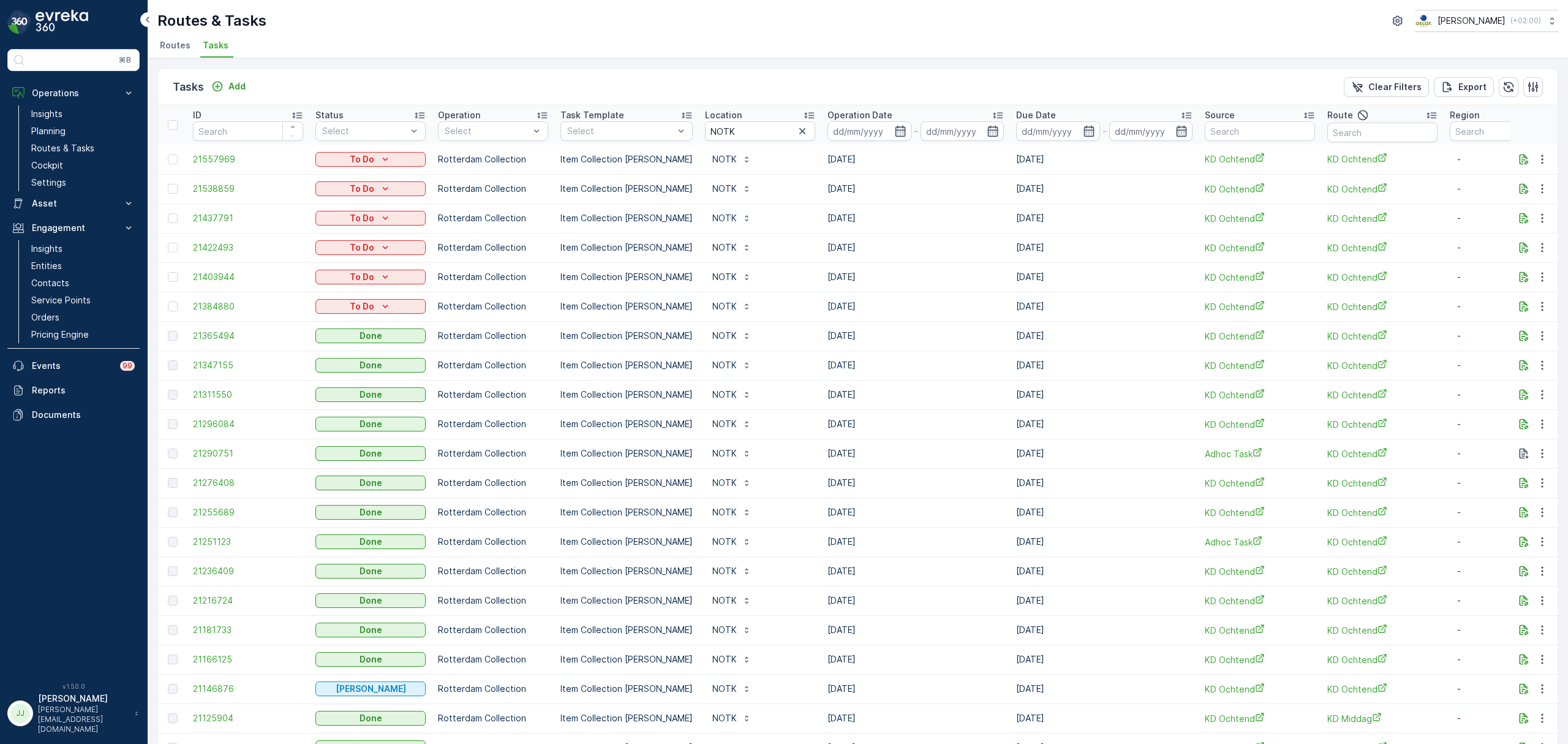
click at [992, 113] on icon at bounding box center [997, 115] width 12 height 12
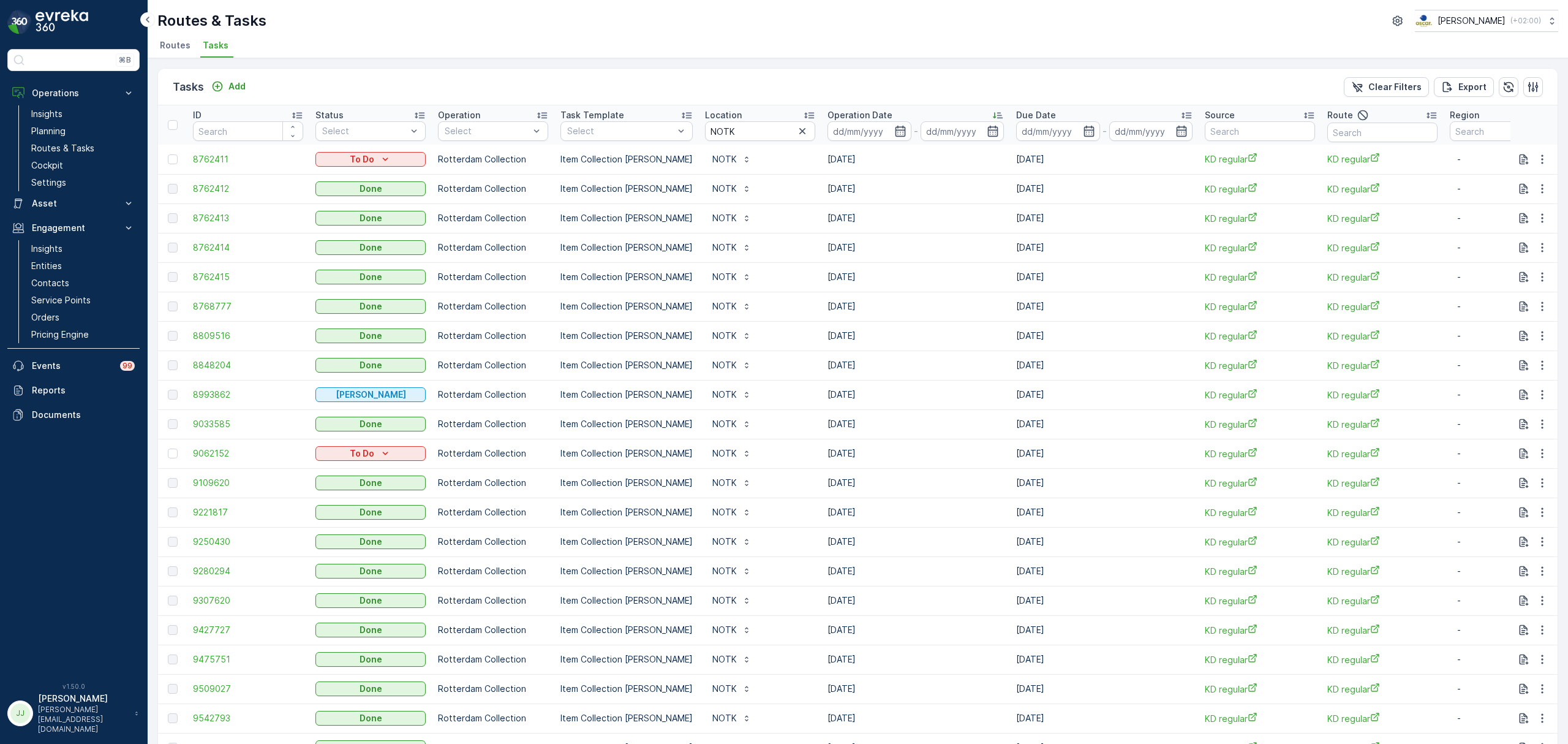
click at [993, 114] on icon at bounding box center [997, 116] width 10 height 6
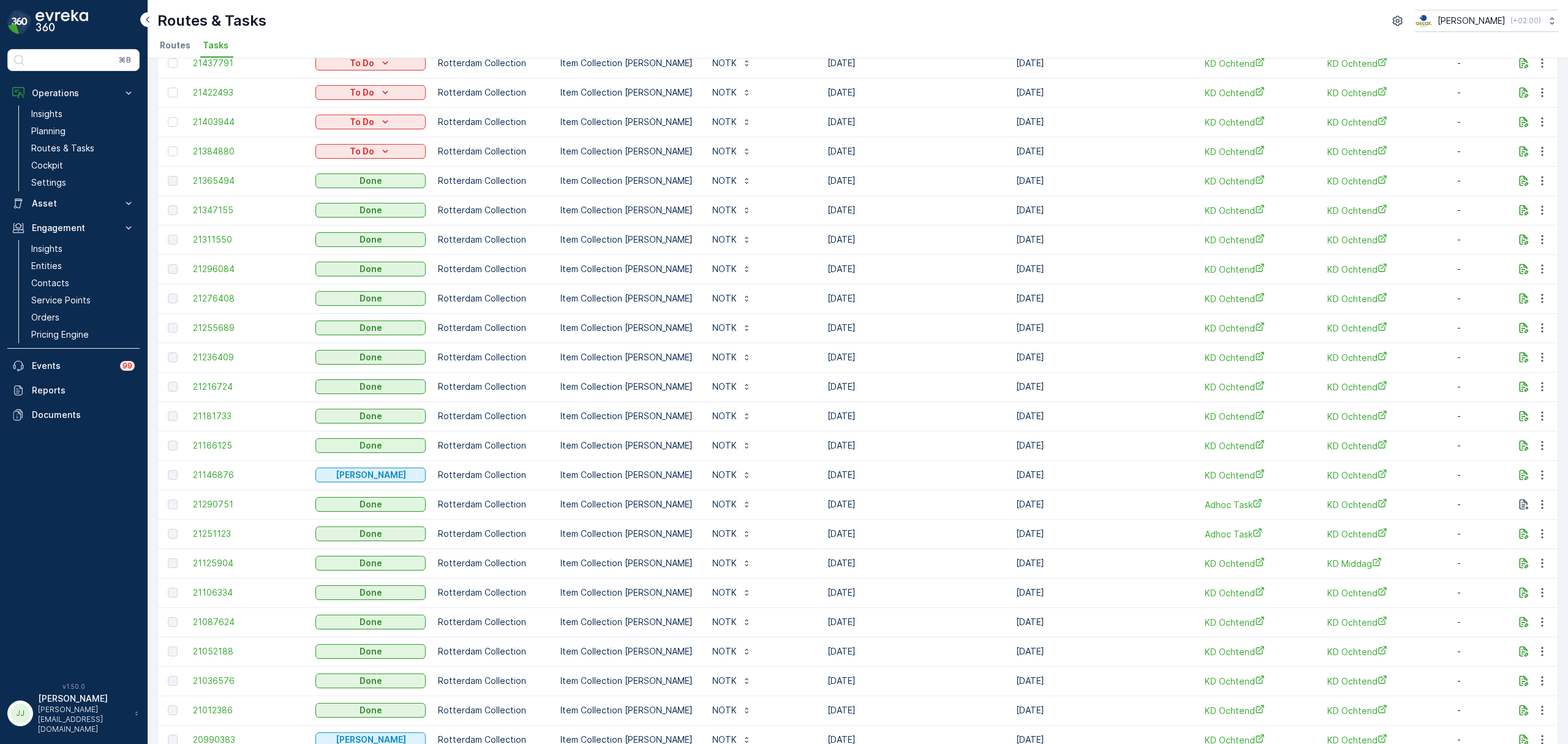
scroll to position [163, 0]
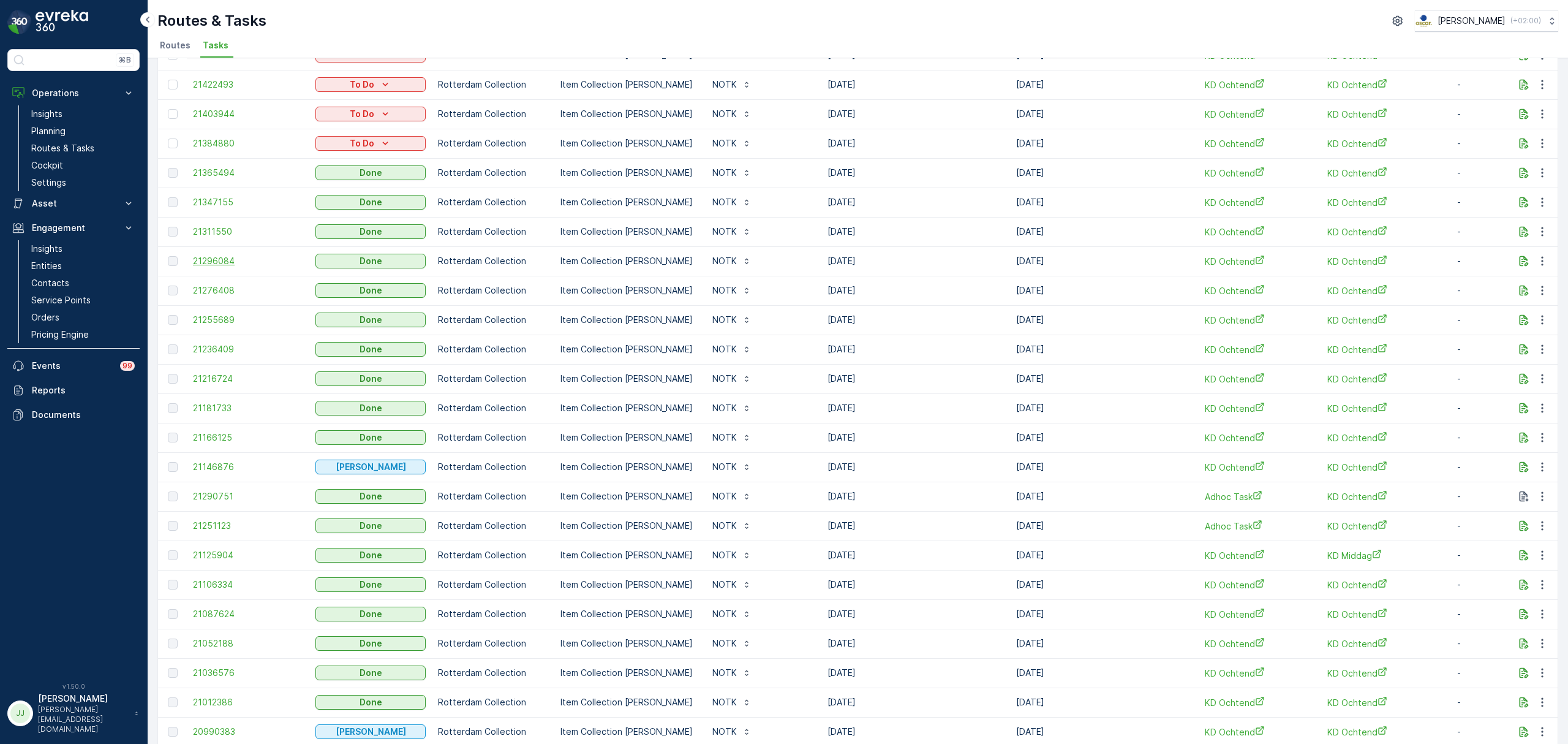
click at [237, 258] on span "21296084" at bounding box center [248, 261] width 110 height 12
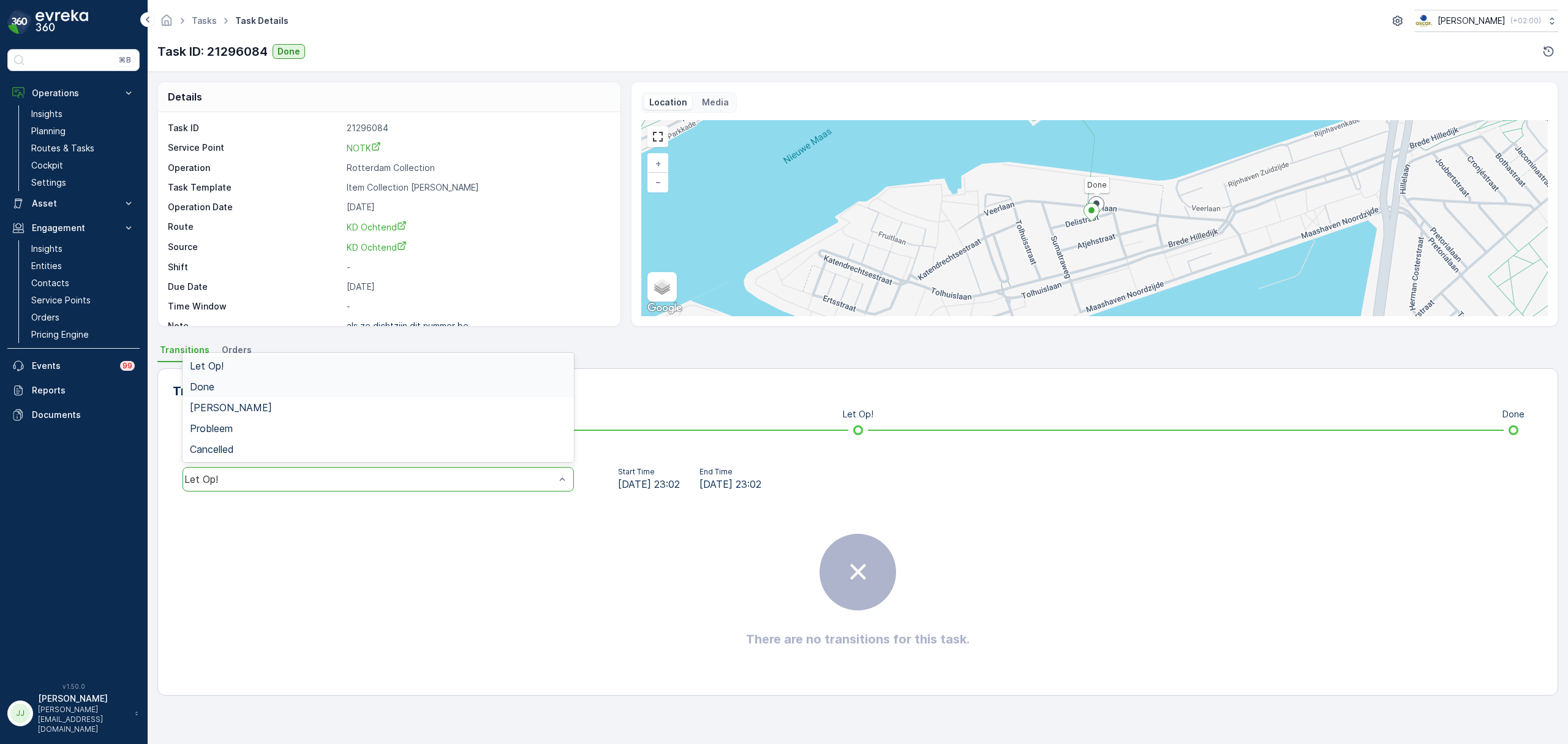
click at [241, 393] on div "Done" at bounding box center [378, 387] width 392 height 21
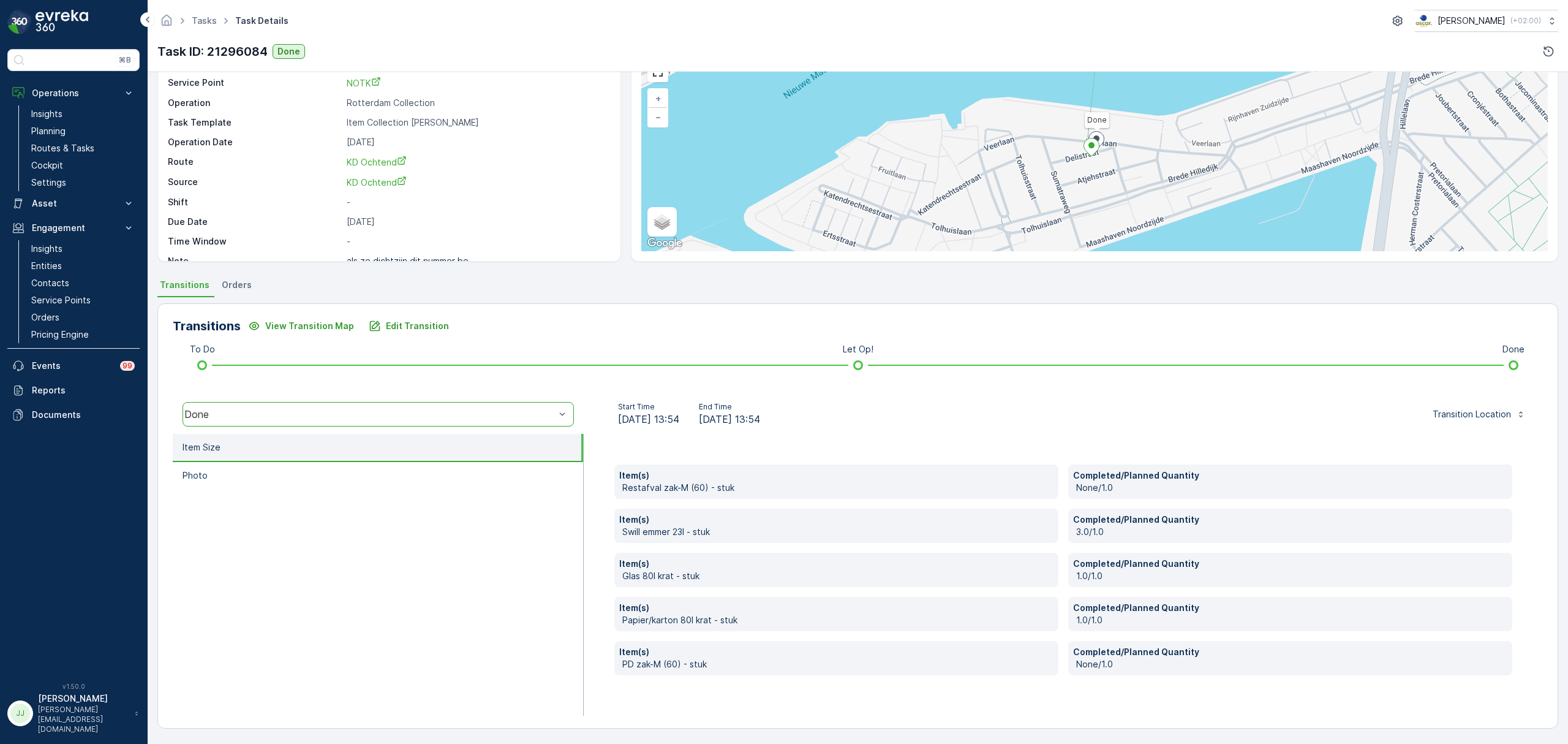
scroll to position [65, 0]
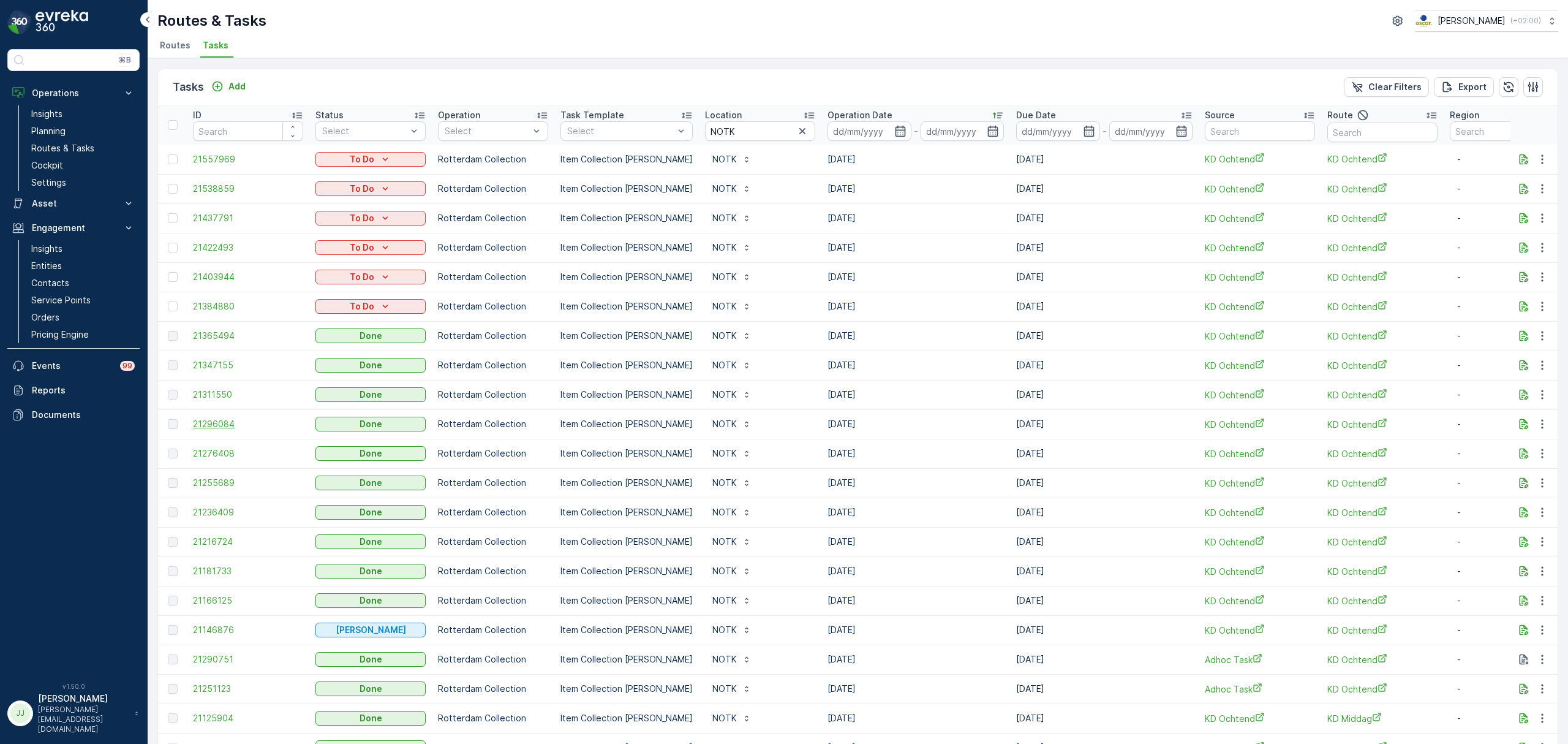
click at [207, 425] on span "21296084" at bounding box center [248, 424] width 110 height 12
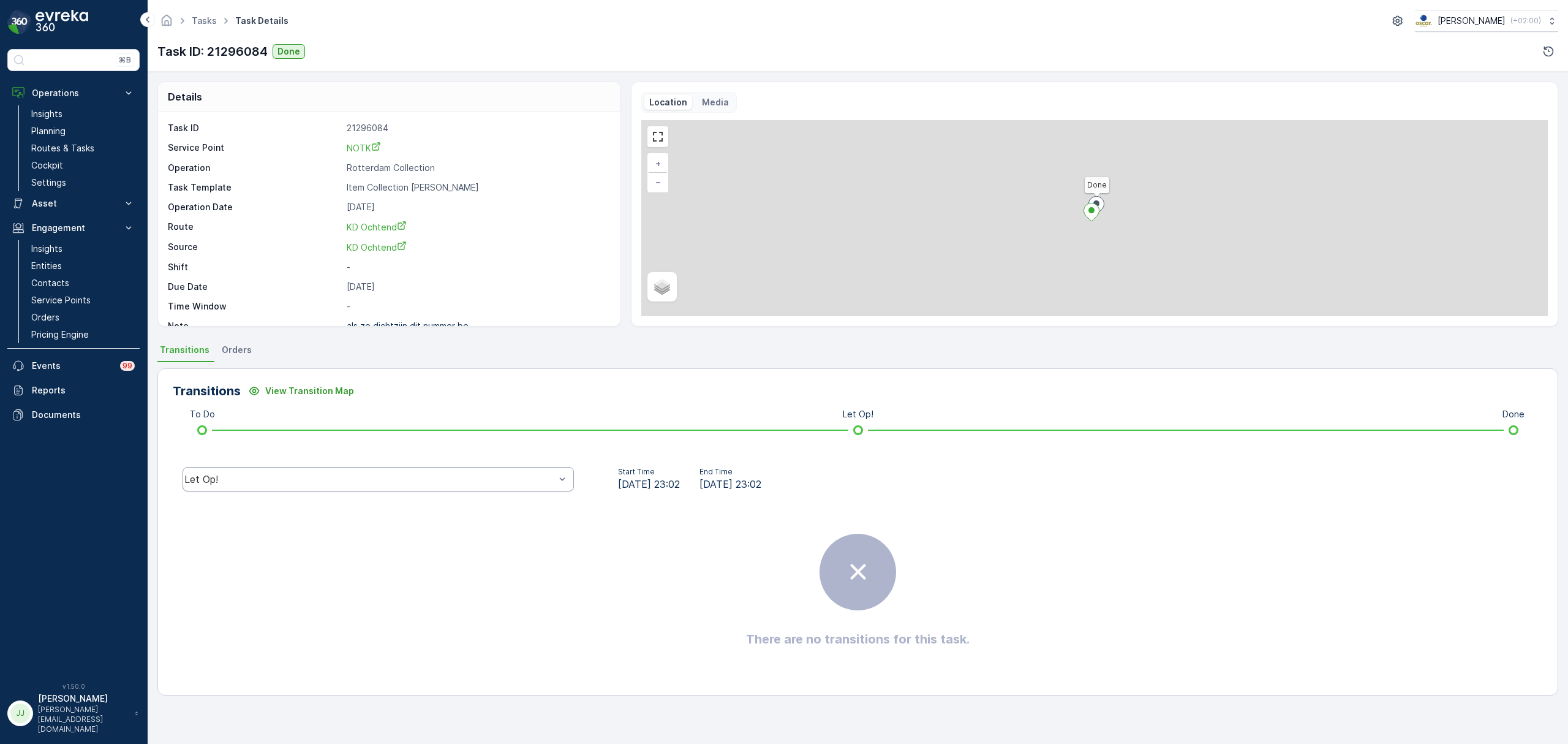
click at [490, 469] on div "Let Op!" at bounding box center [378, 479] width 392 height 24
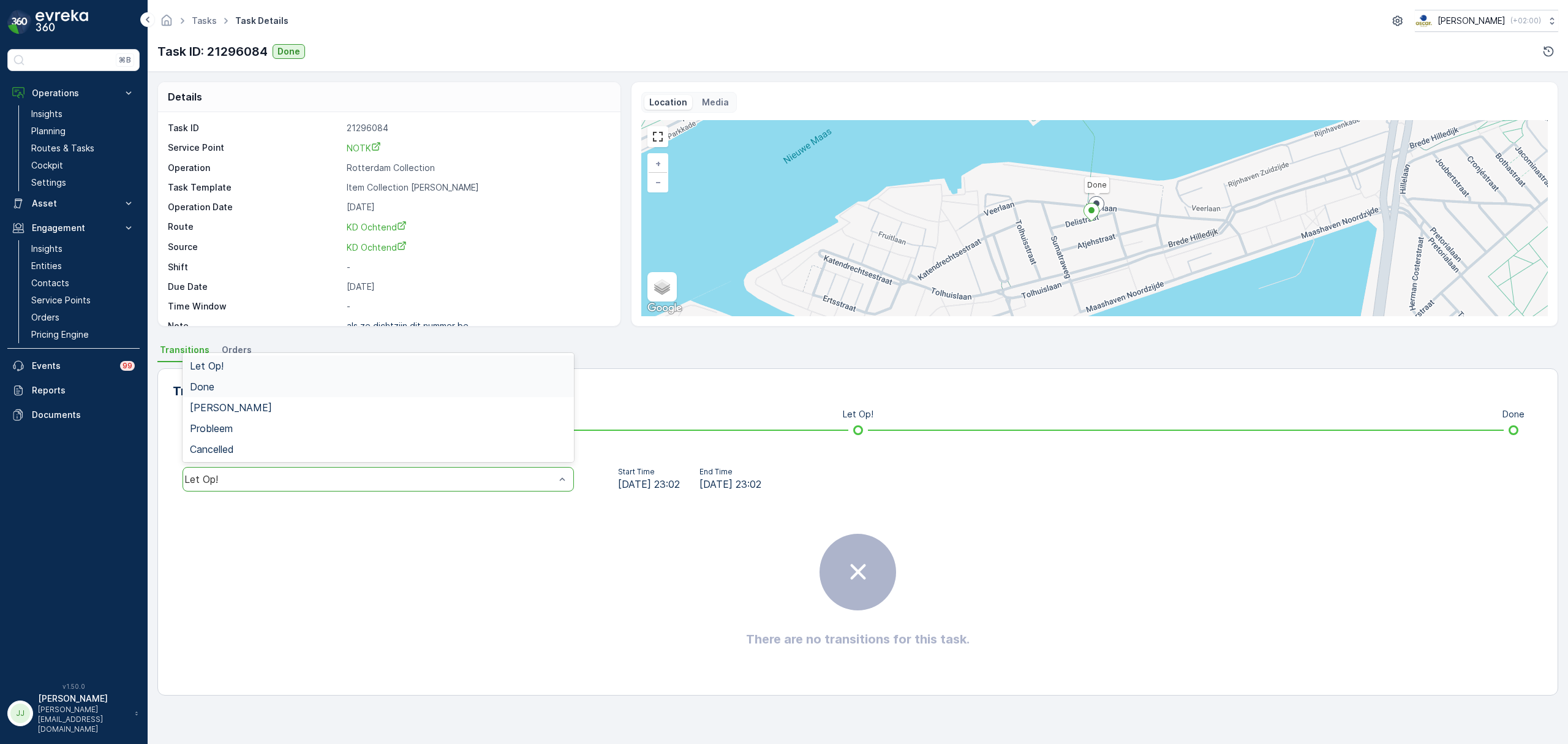
click at [263, 391] on div "Done" at bounding box center [378, 386] width 377 height 11
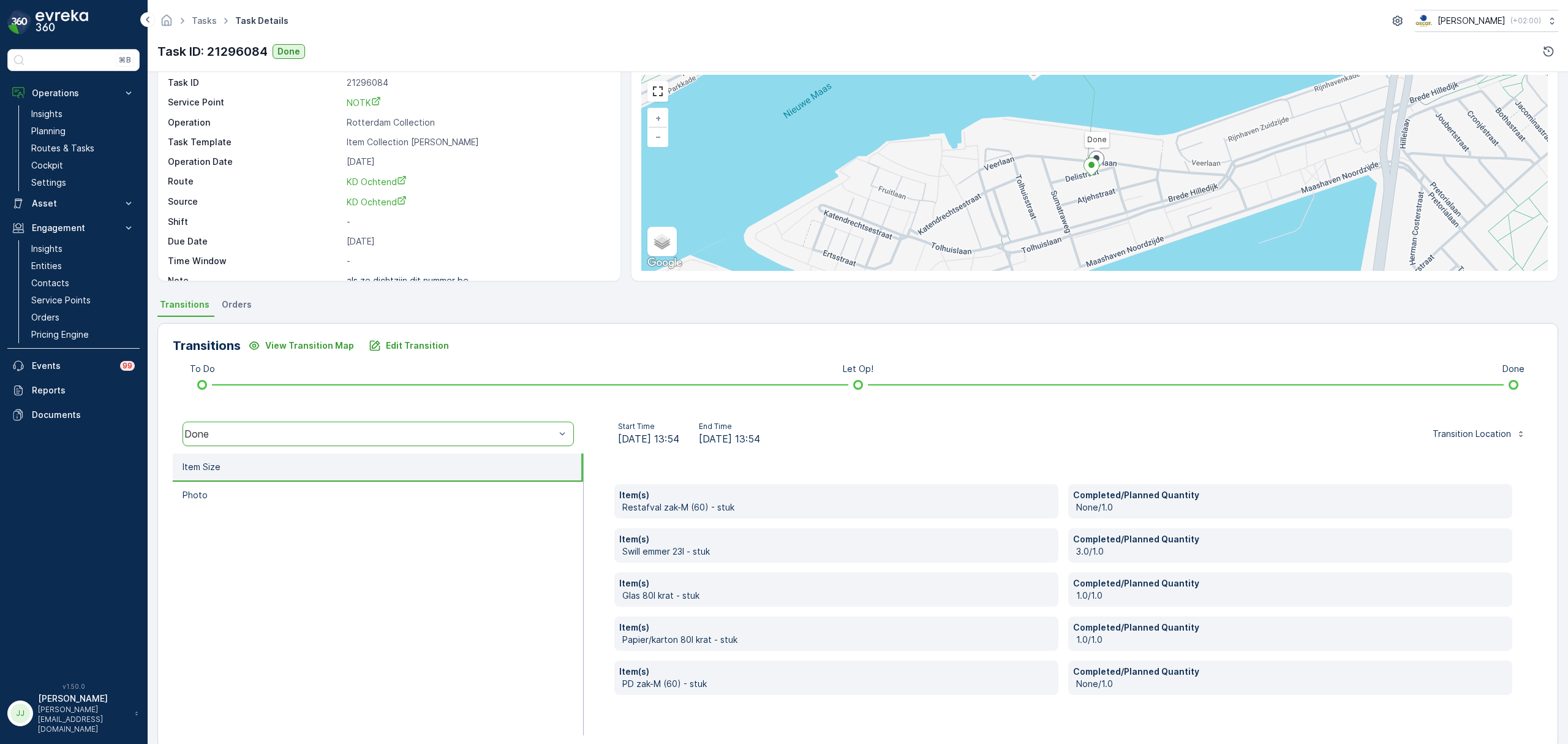
scroll to position [65, 0]
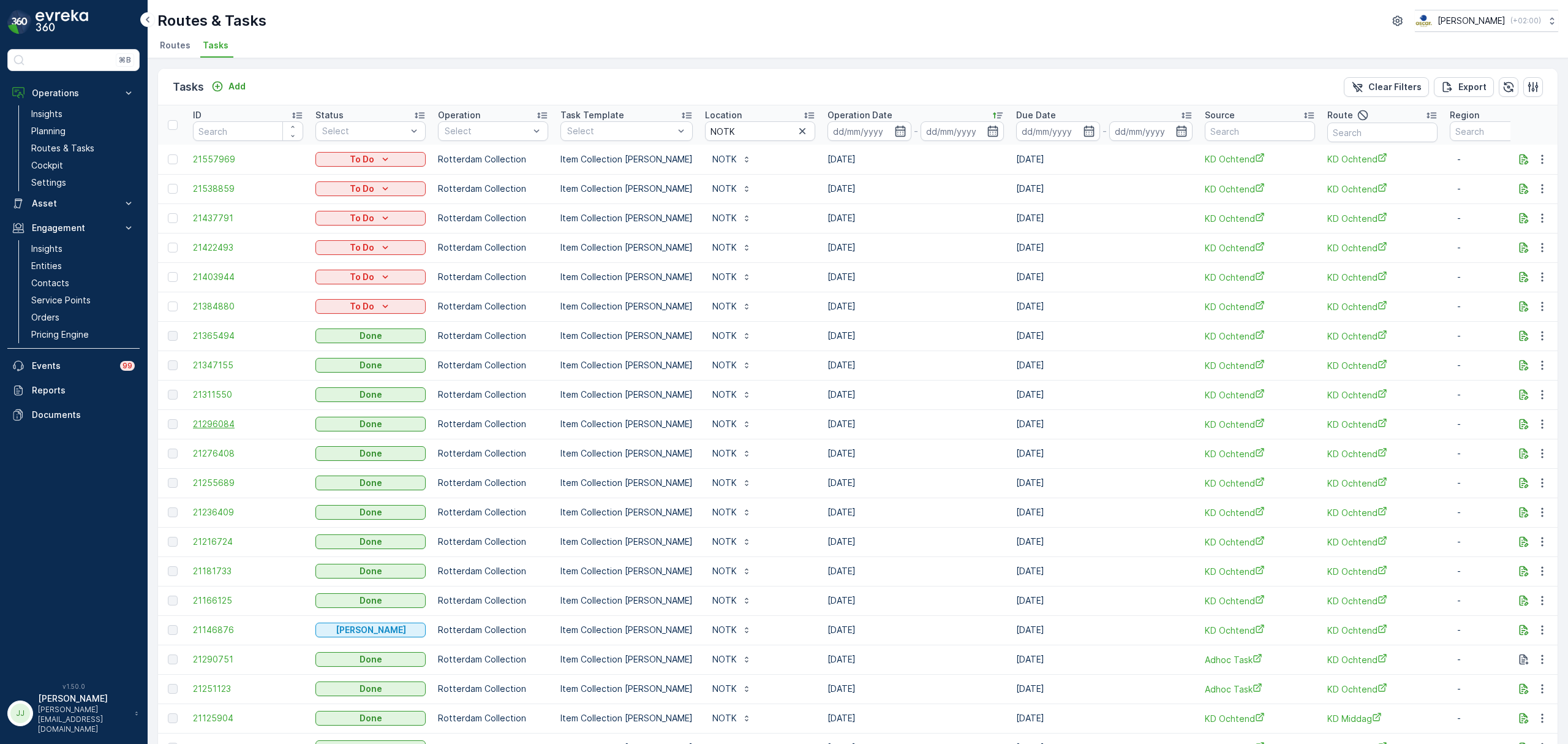
click at [221, 420] on span "21296084" at bounding box center [248, 424] width 110 height 12
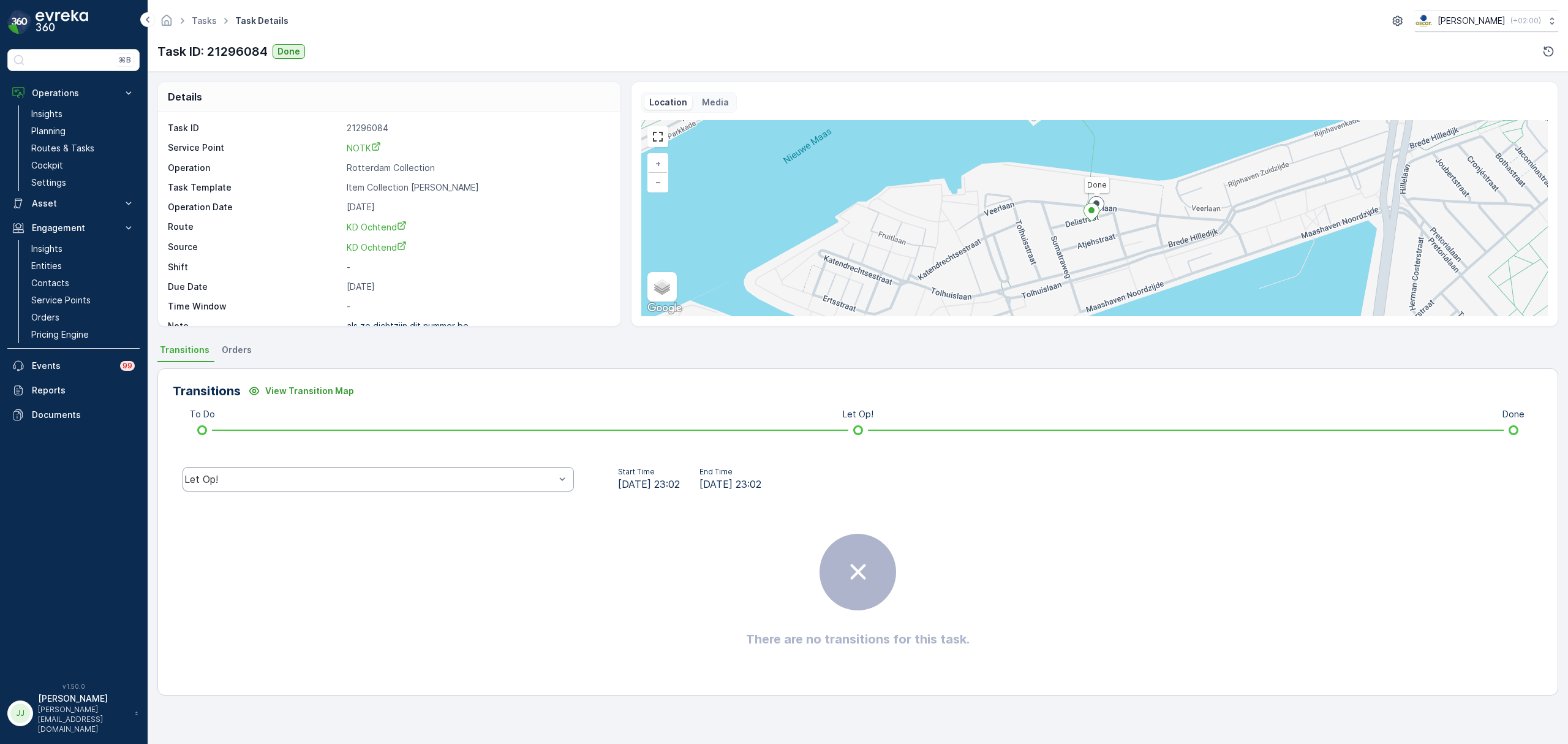
click at [277, 469] on div "Let Op!" at bounding box center [378, 479] width 392 height 24
click at [207, 387] on span "Done" at bounding box center [202, 386] width 24 height 11
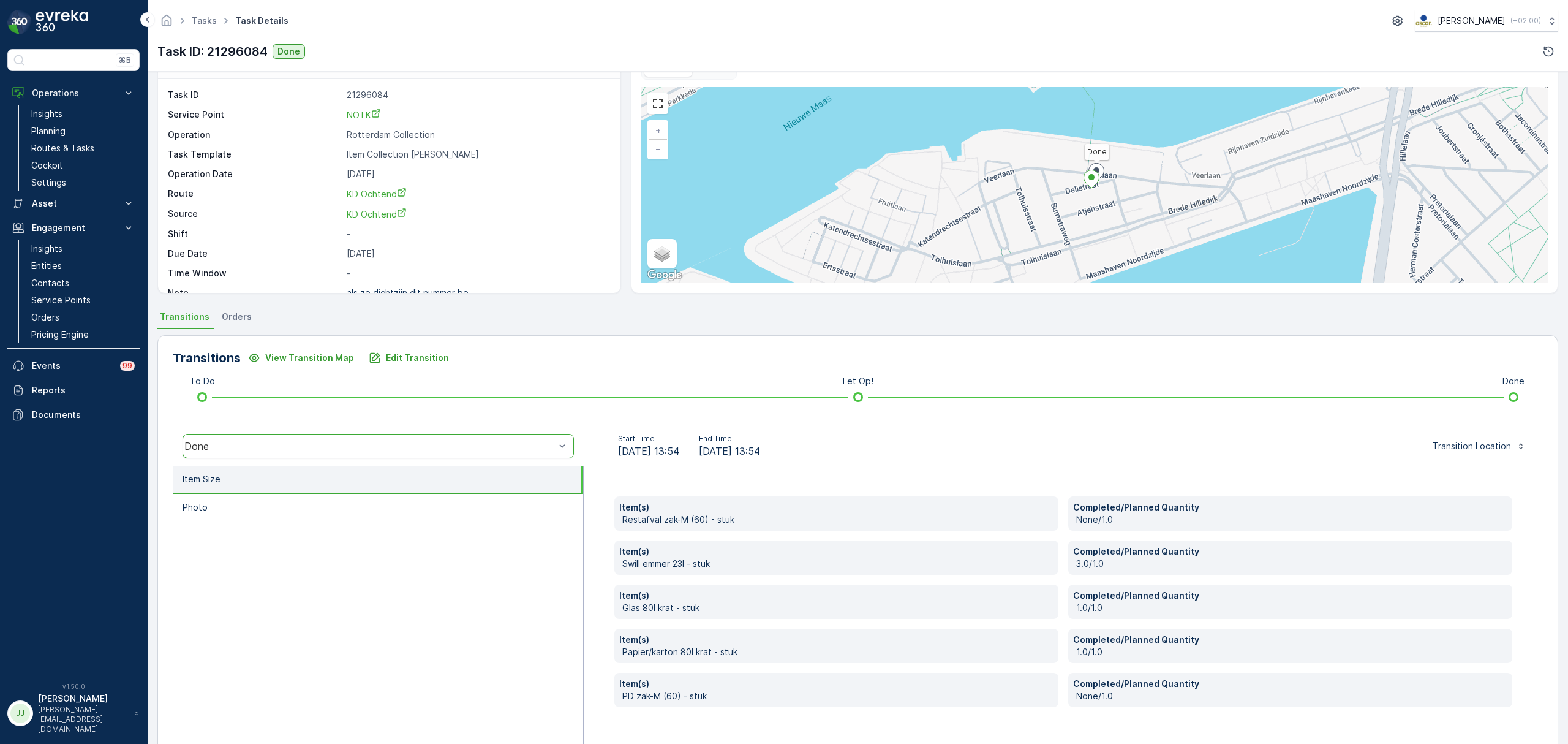
scroll to position [65, 0]
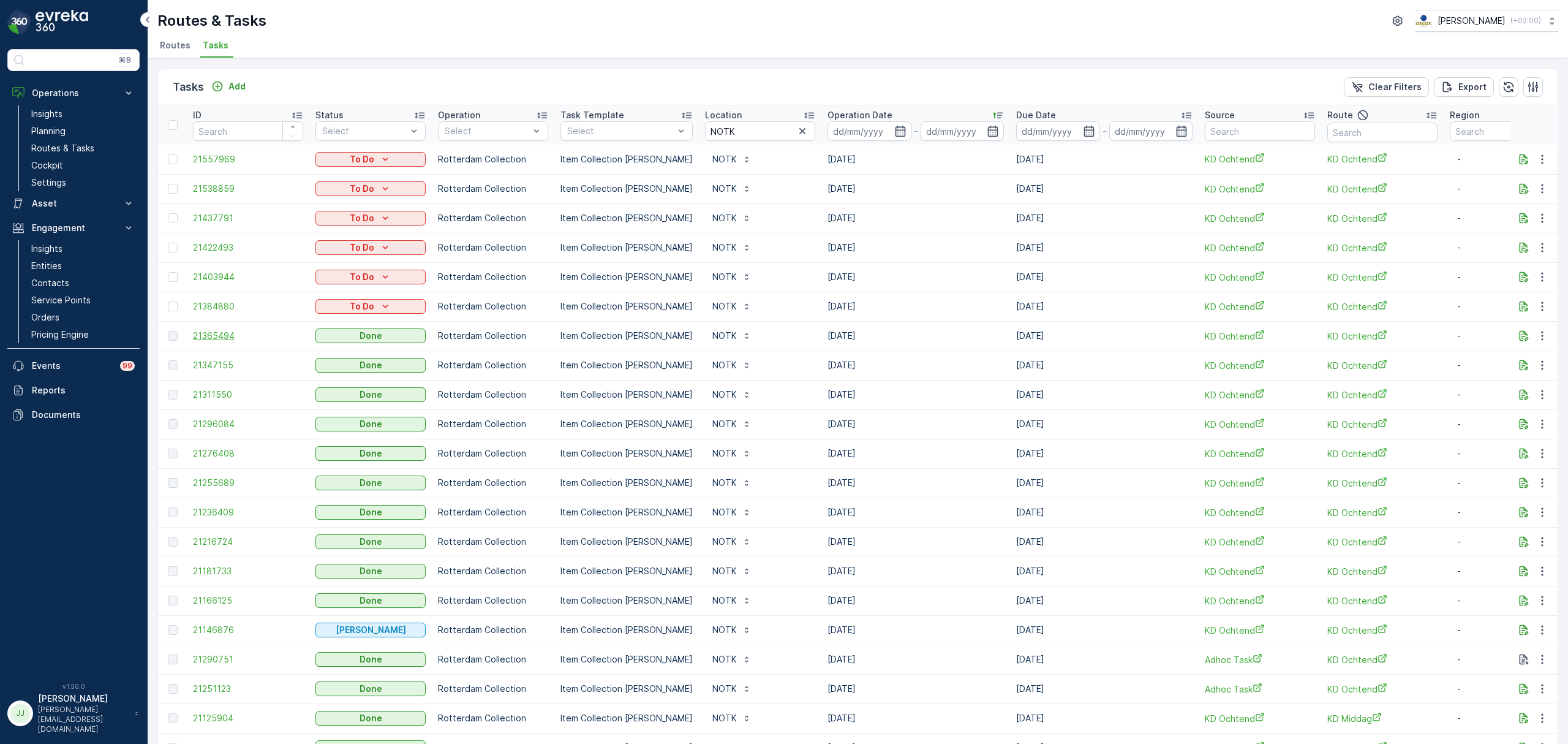
click at [219, 339] on span "21365494" at bounding box center [248, 335] width 110 height 12
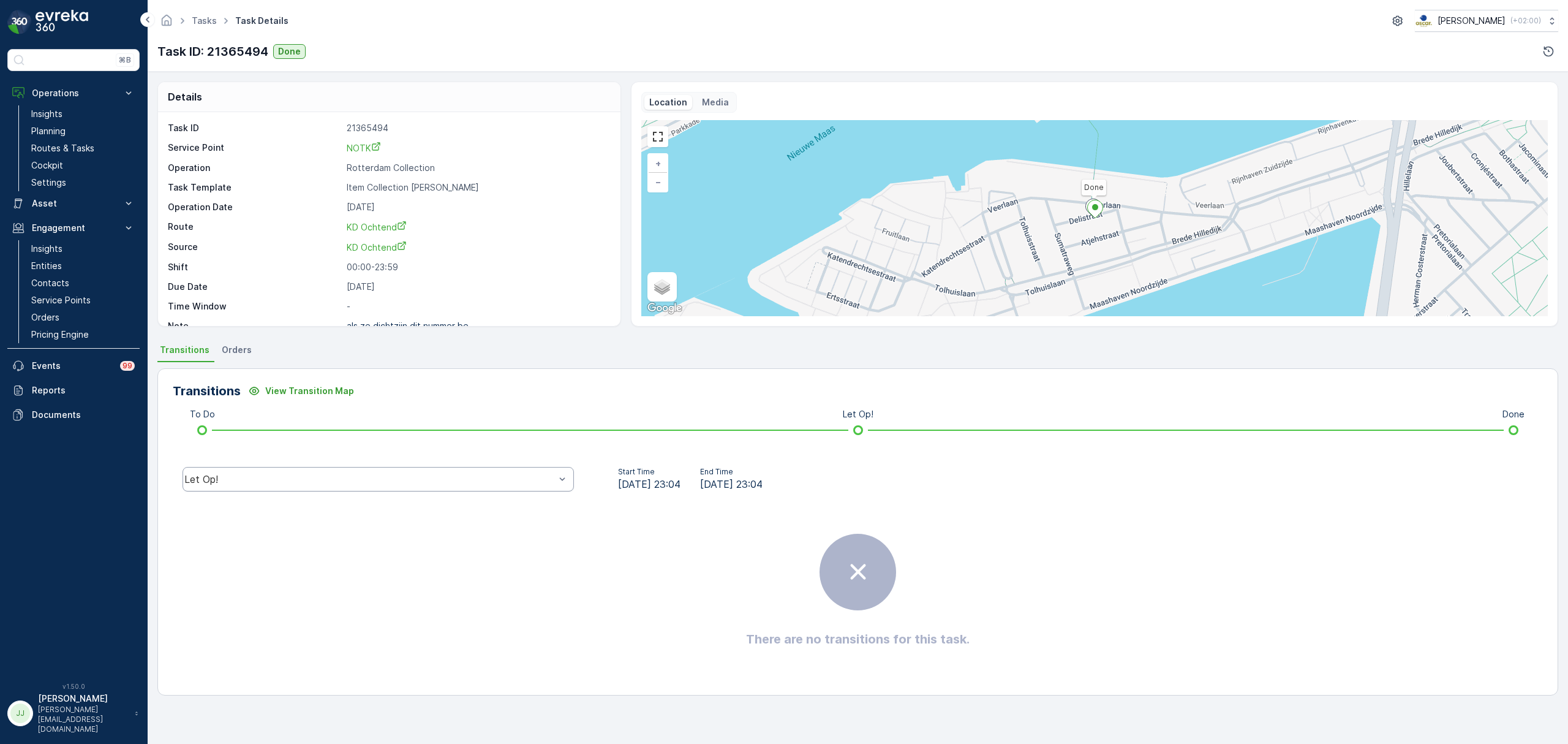
click at [447, 471] on div "Let Op!" at bounding box center [378, 479] width 392 height 24
click at [262, 387] on div "Done" at bounding box center [378, 386] width 377 height 11
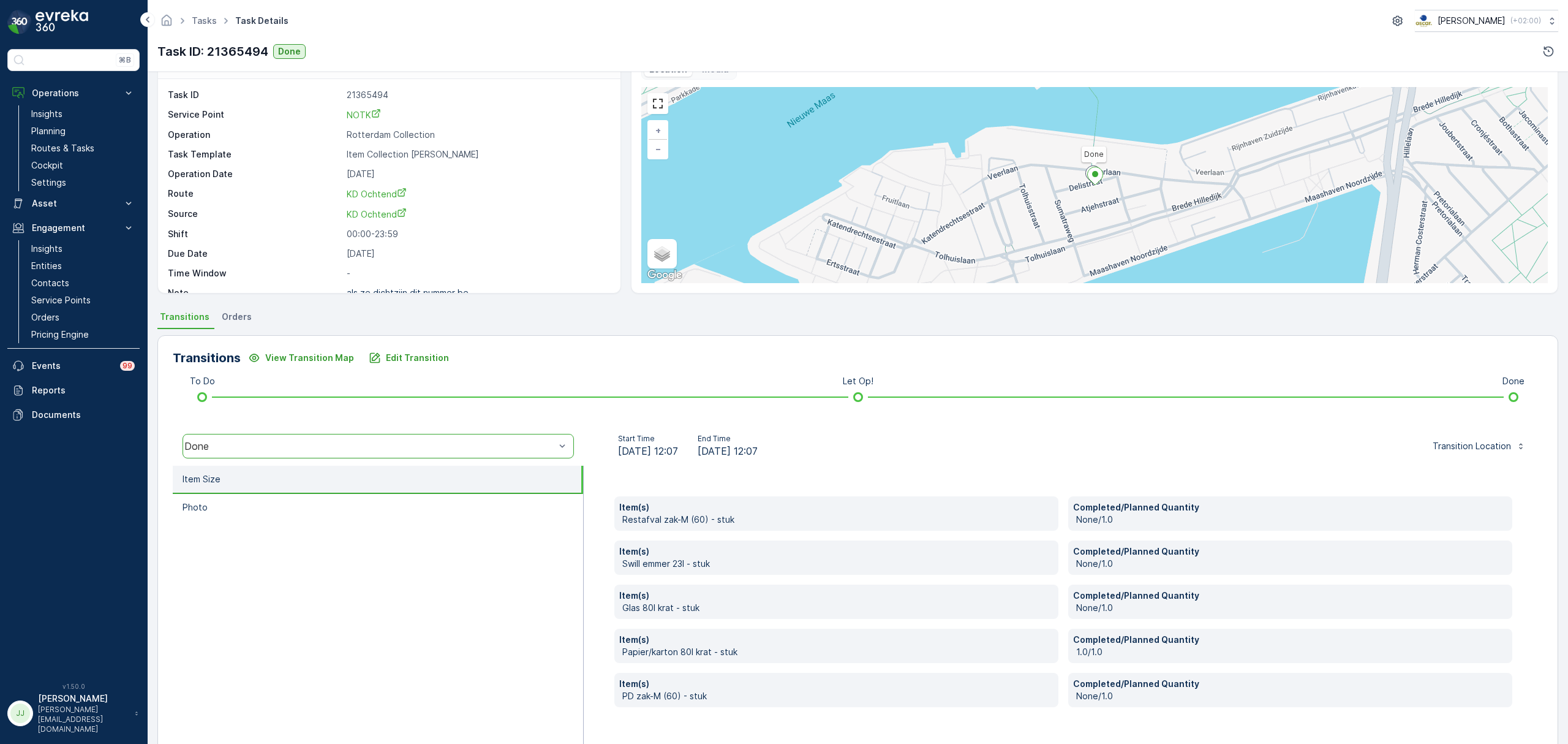
scroll to position [65, 0]
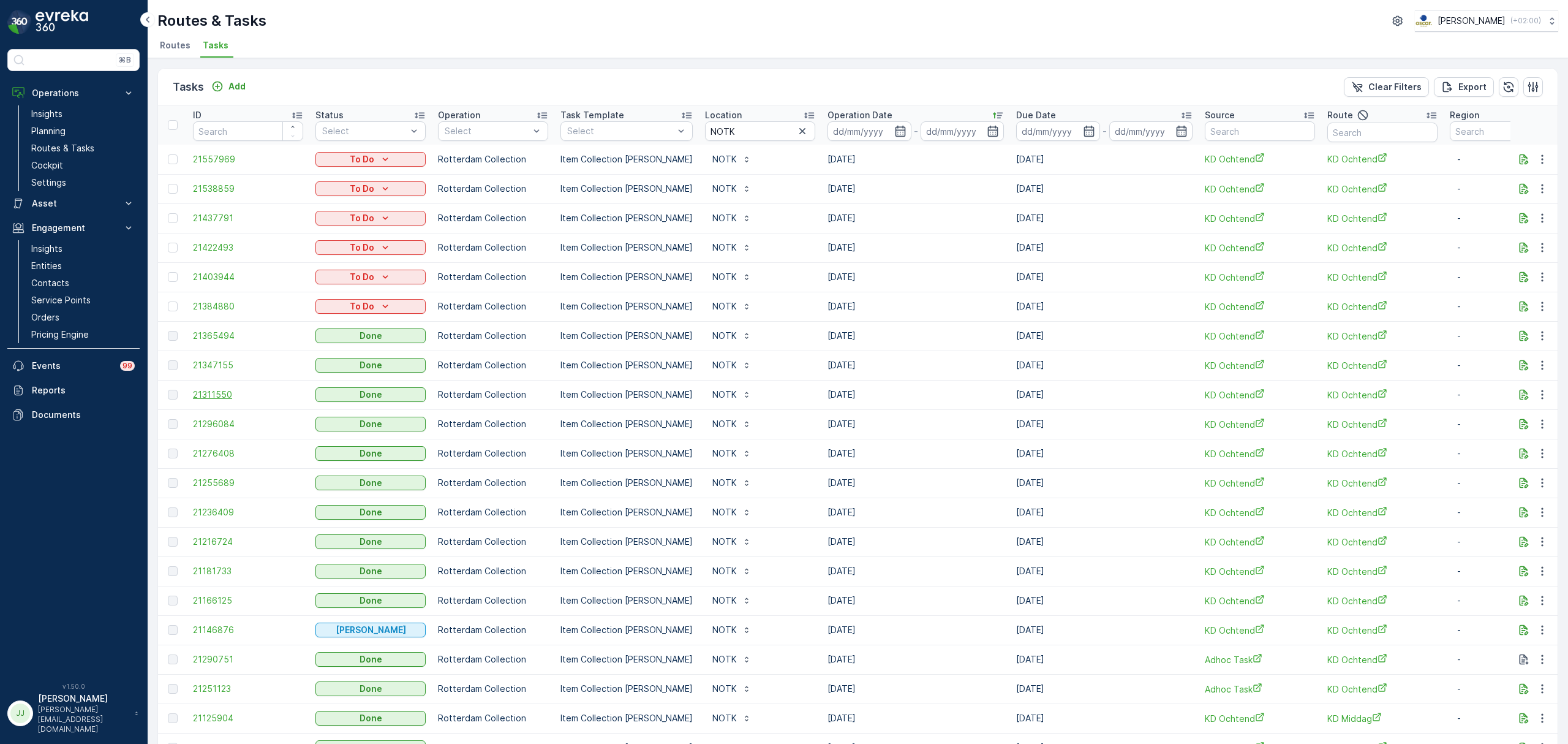
click at [217, 393] on span "21311550" at bounding box center [248, 394] width 110 height 12
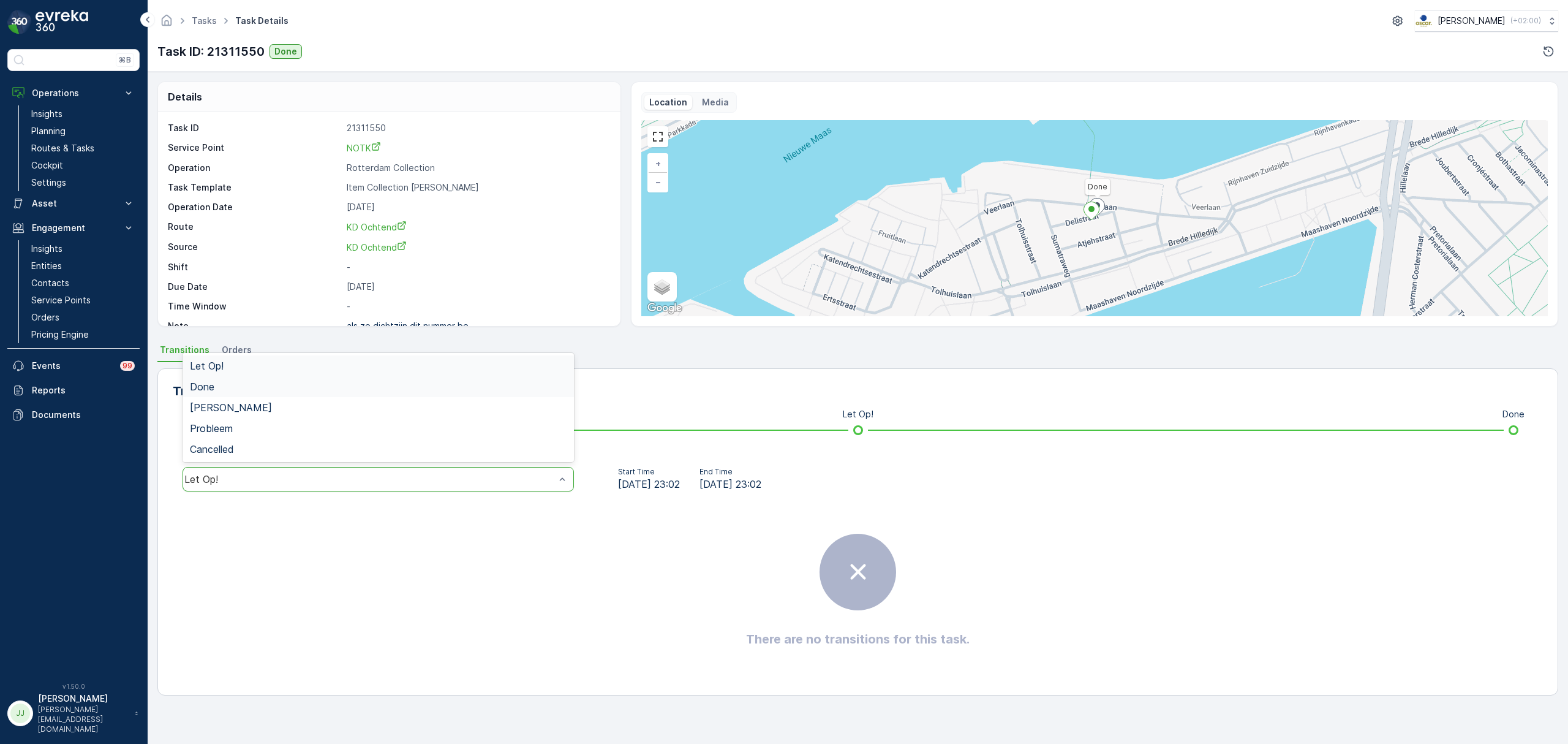
click at [235, 390] on div "Done" at bounding box center [378, 386] width 377 height 11
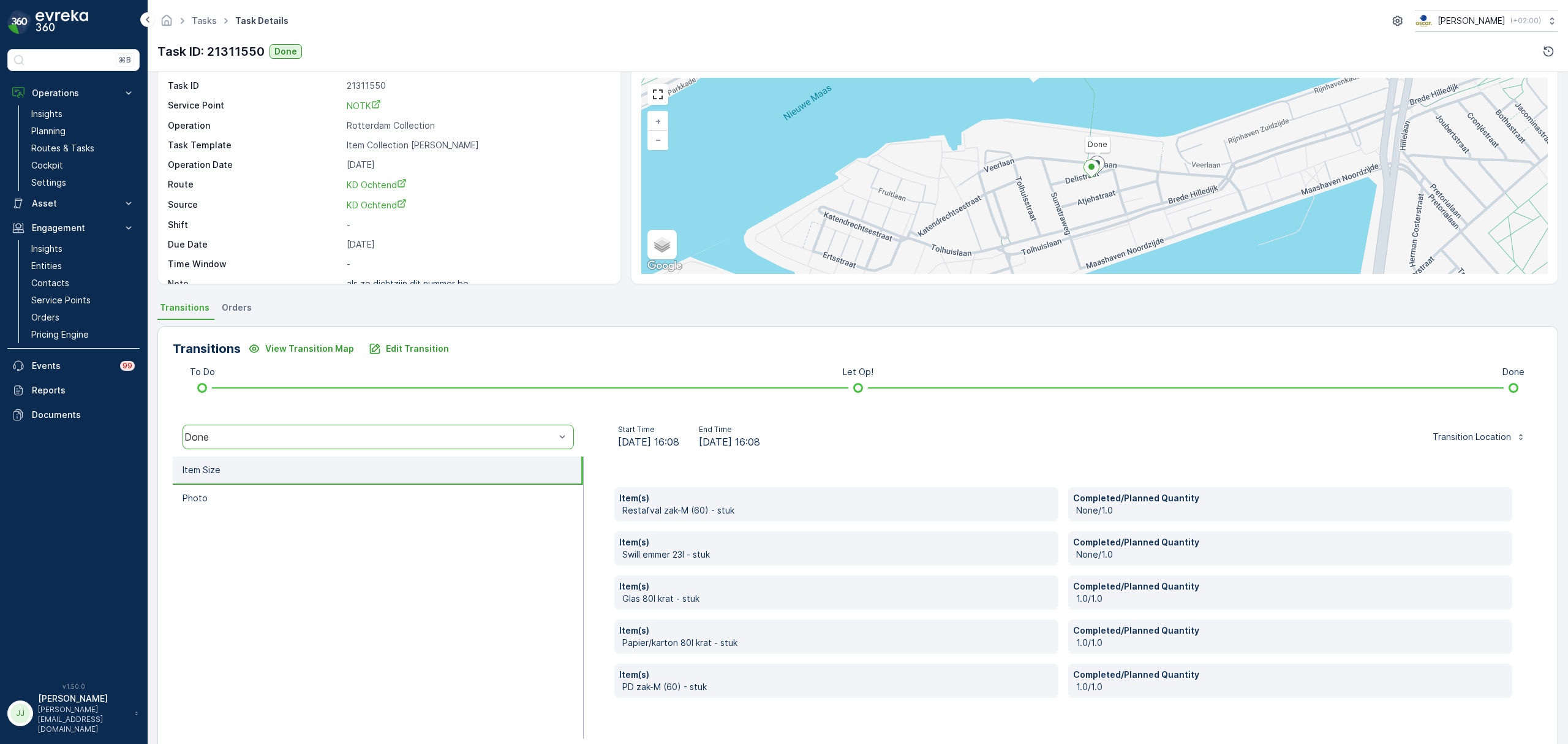
scroll to position [65, 0]
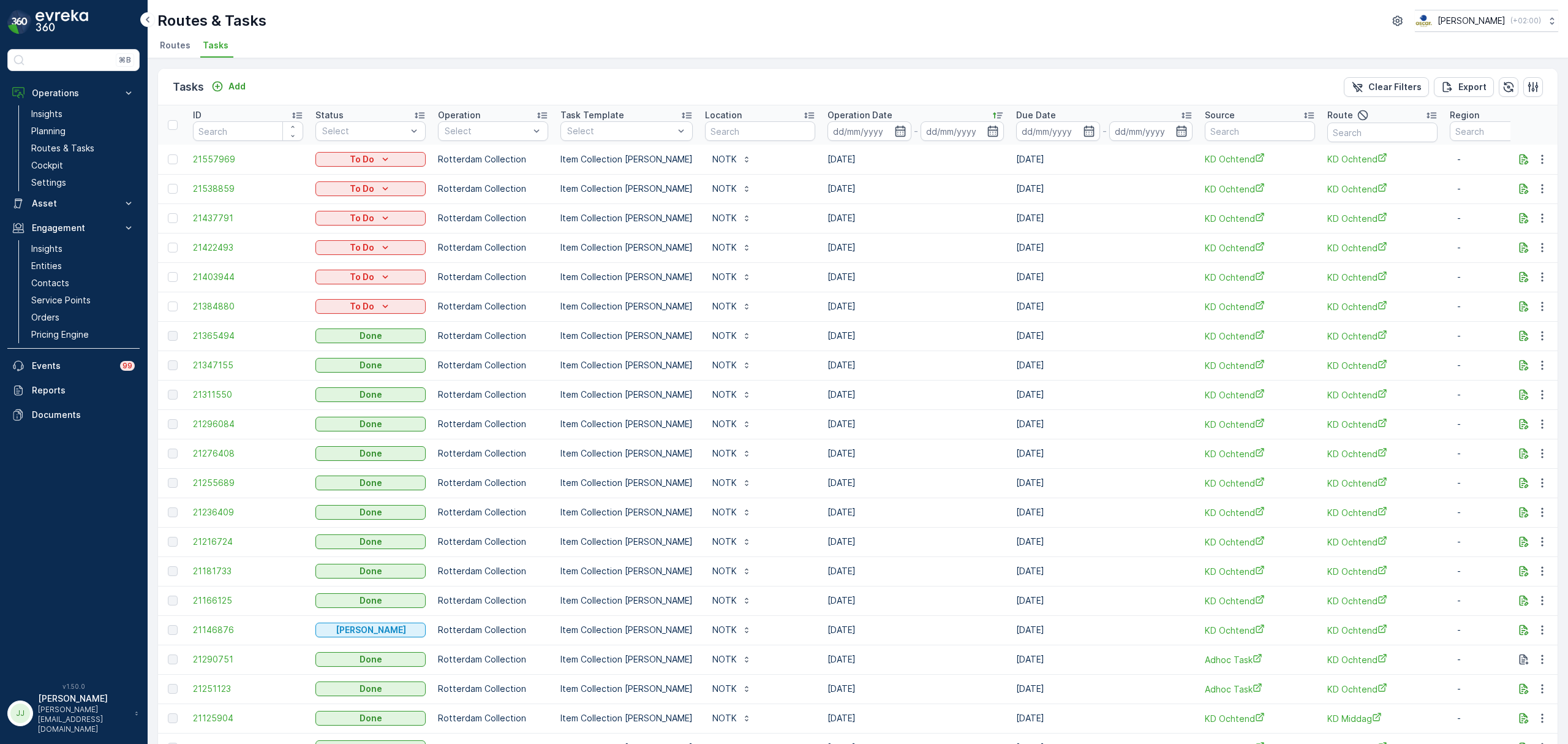
click at [821, 528] on td "[DATE]" at bounding box center [915, 542] width 188 height 30
